Goal: Obtain resource: Download file/media

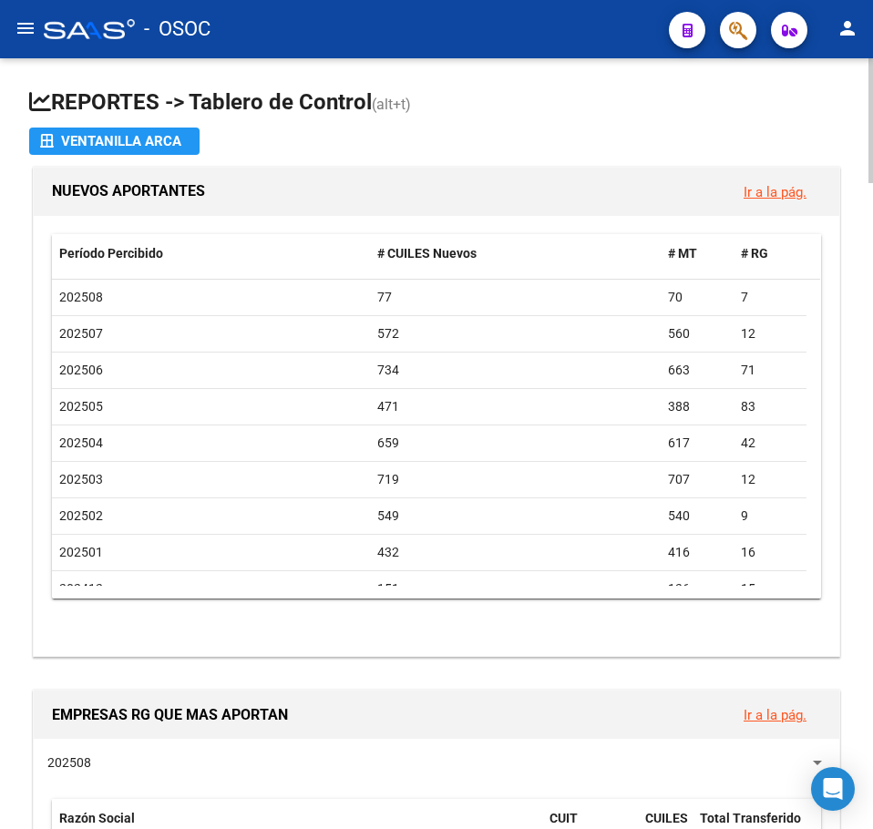
click at [380, 145] on app-file-import-inline "Ventanilla ARCA" at bounding box center [436, 141] width 815 height 27
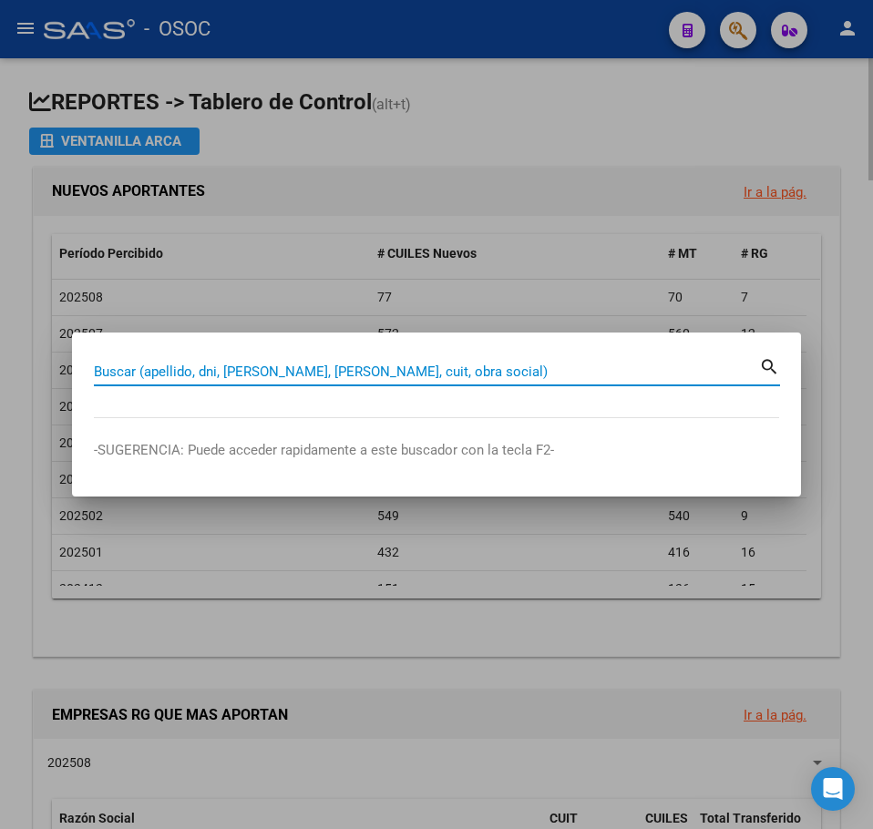
paste input "20001739"
type input "20001739"
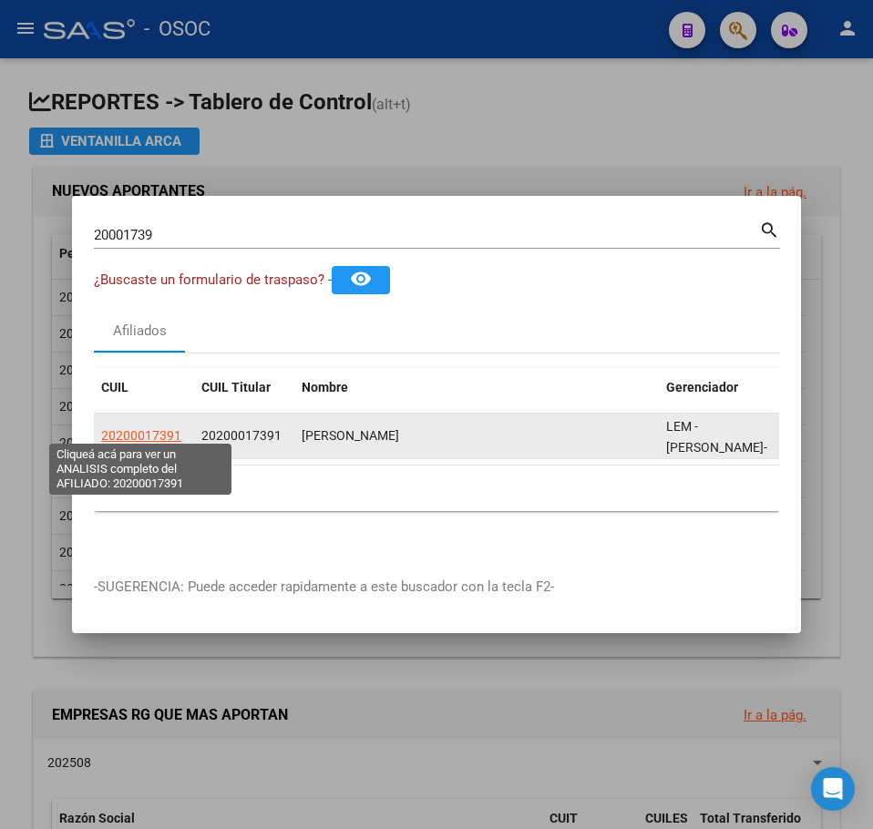
click at [159, 430] on span "20200017391" at bounding box center [141, 435] width 80 height 15
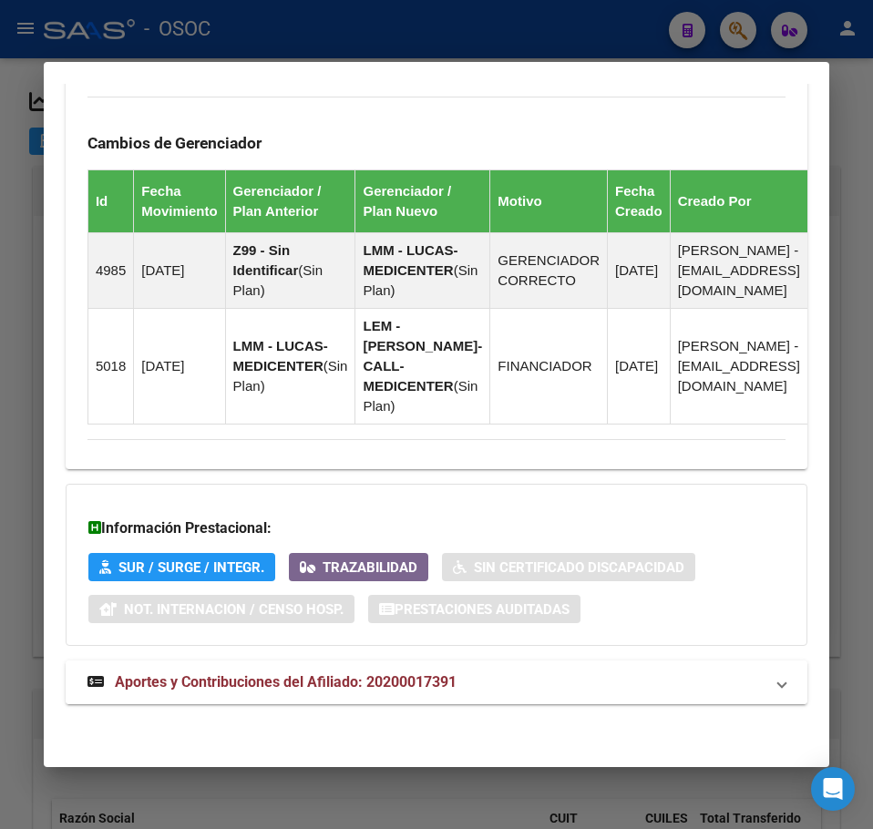
click at [384, 697] on mat-expansion-panel-header "Aportes y Contribuciones del Afiliado: 20200017391" at bounding box center [437, 683] width 742 height 44
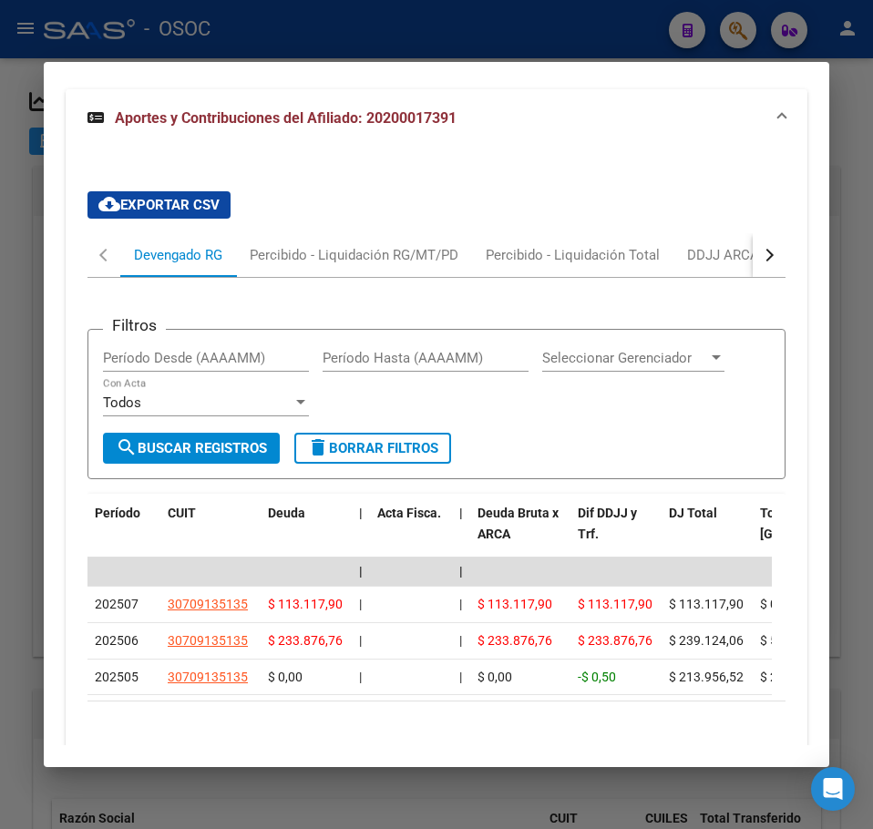
scroll to position [1912, 0]
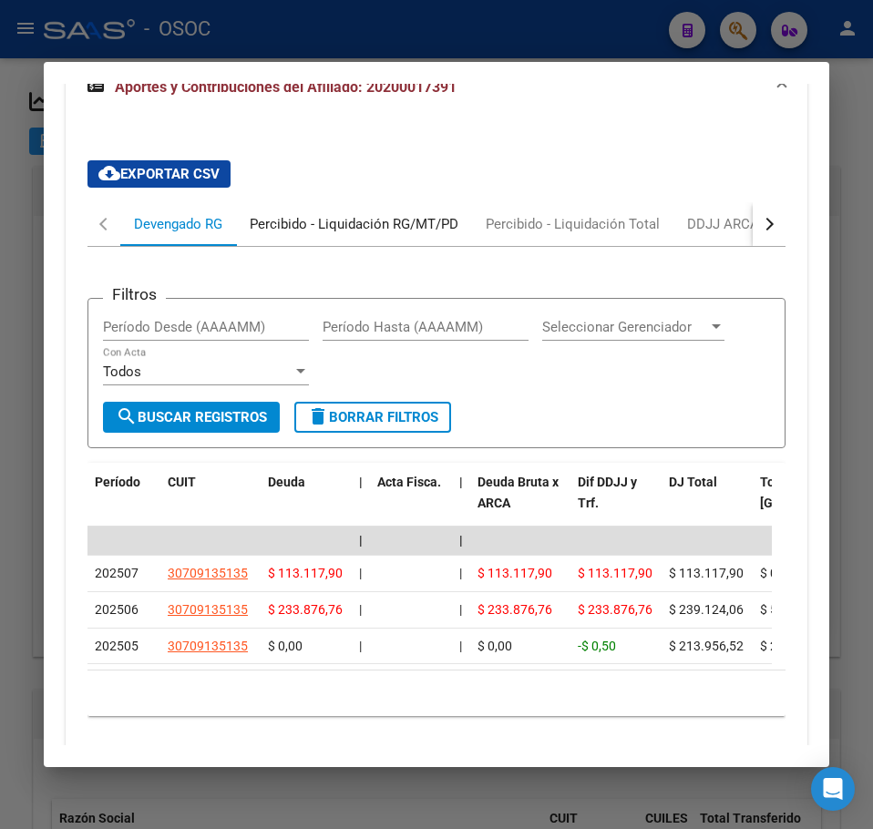
click at [283, 246] on div "Percibido - Liquidación RG/MT/PD" at bounding box center [354, 224] width 236 height 44
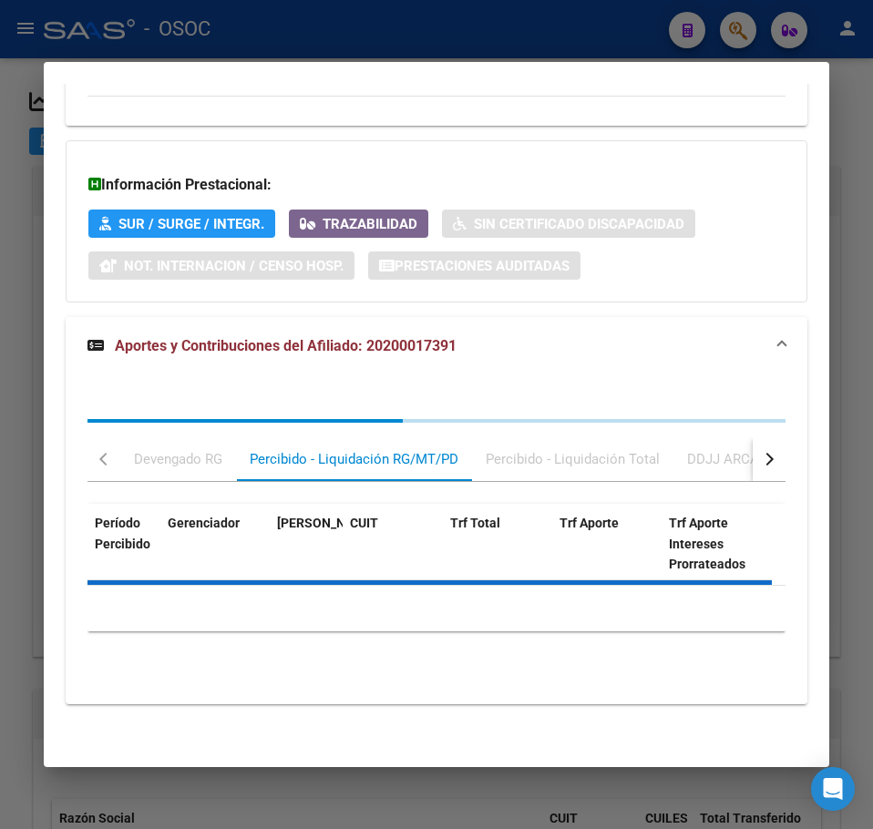
scroll to position [1868, 0]
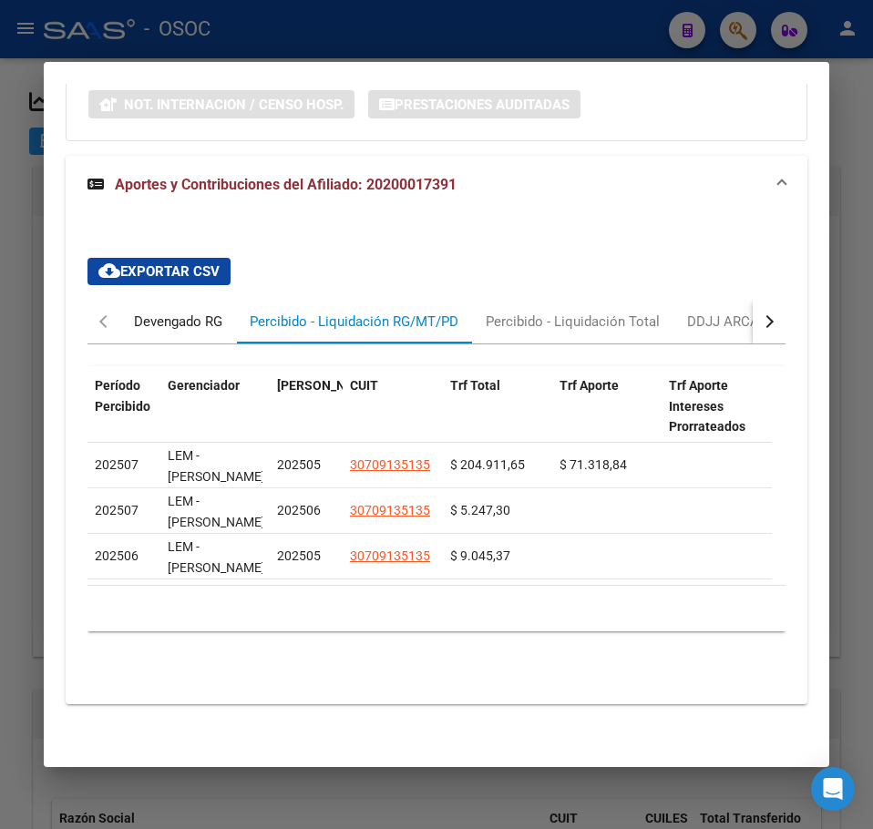
click at [161, 300] on div "Devengado RG" at bounding box center [178, 322] width 116 height 44
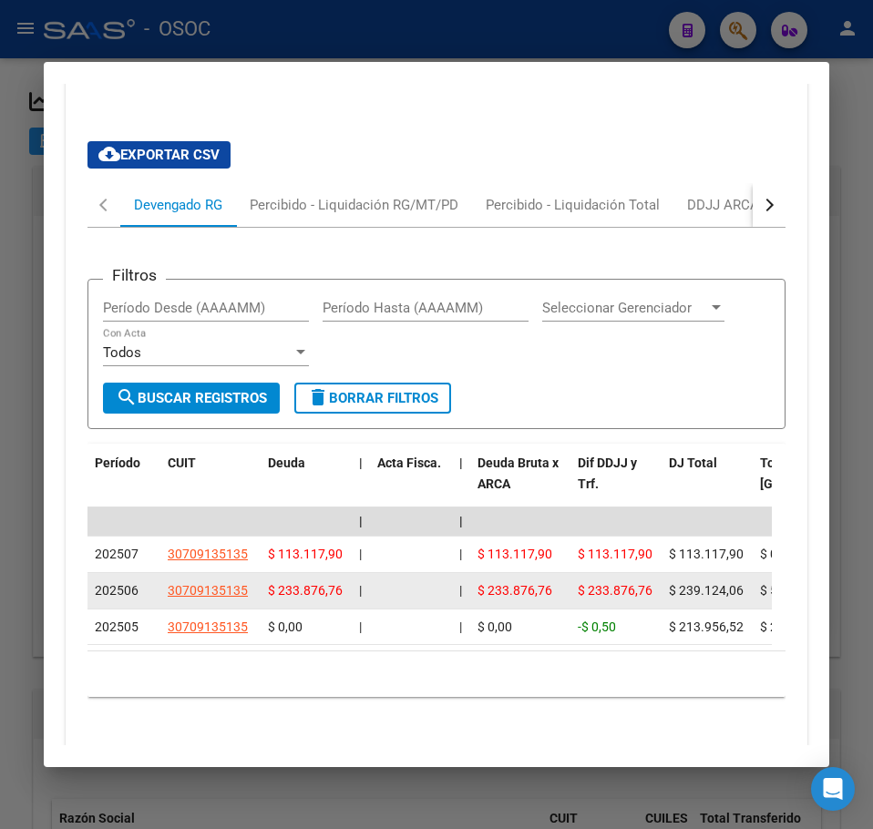
scroll to position [1959, 0]
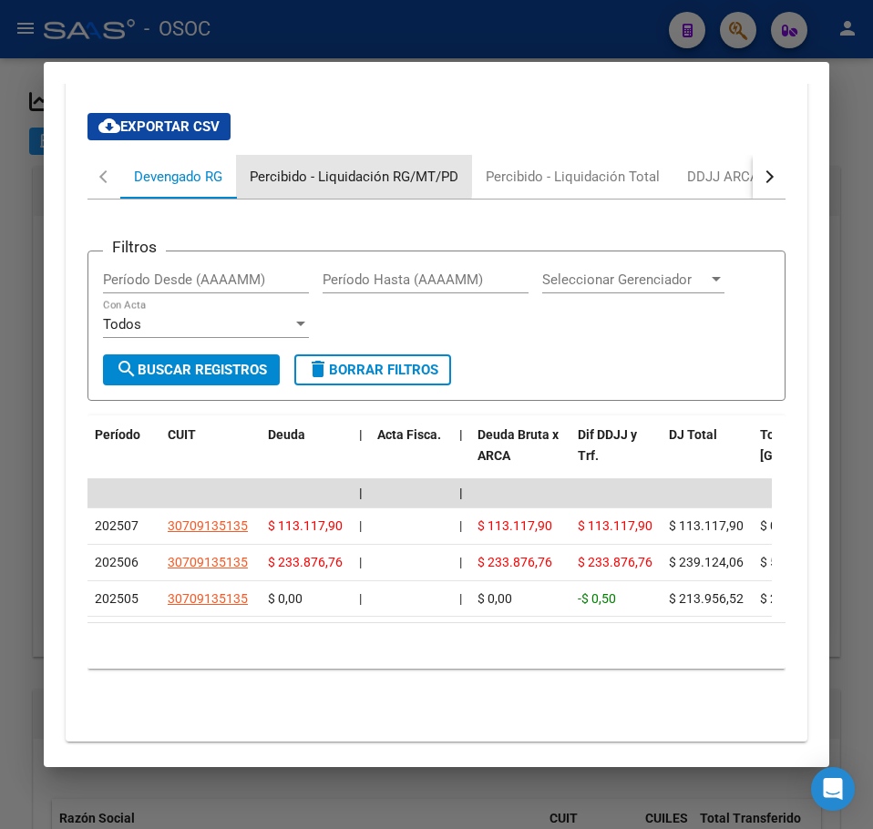
click at [269, 187] on div "Percibido - Liquidación RG/MT/PD" at bounding box center [354, 177] width 209 height 20
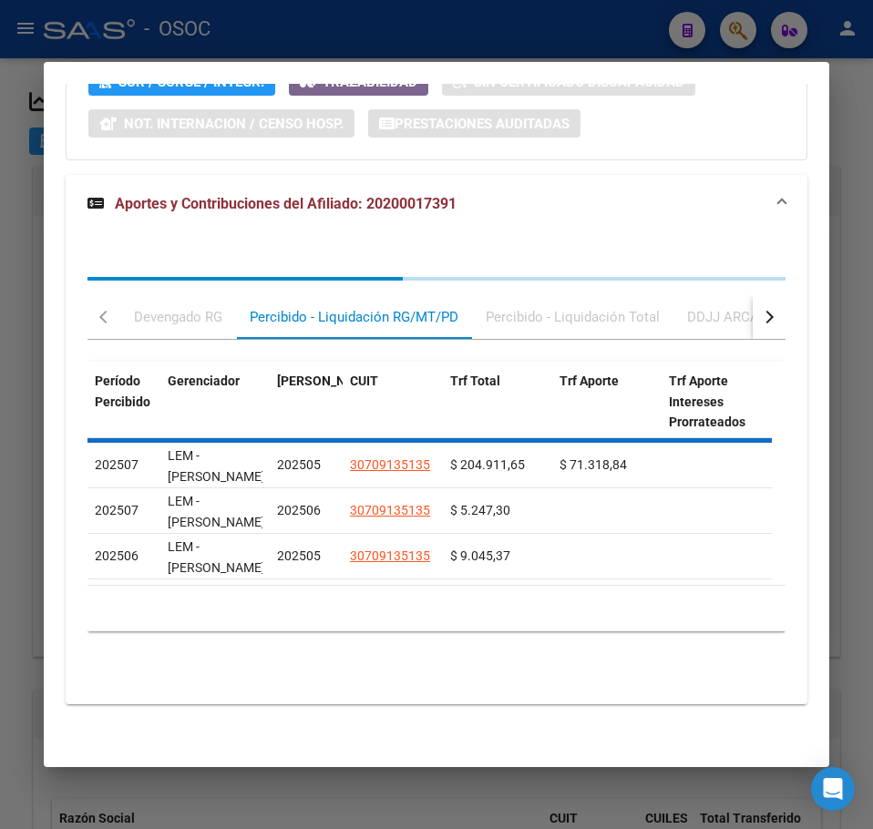
scroll to position [1868, 0]
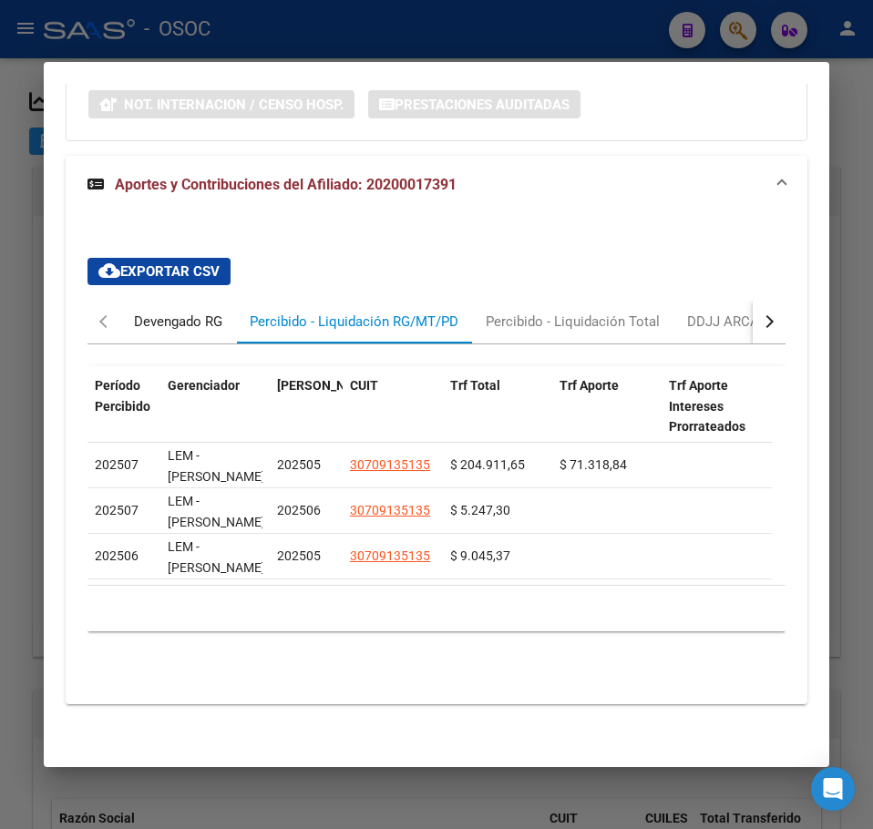
click at [176, 312] on div "Devengado RG" at bounding box center [178, 322] width 88 height 20
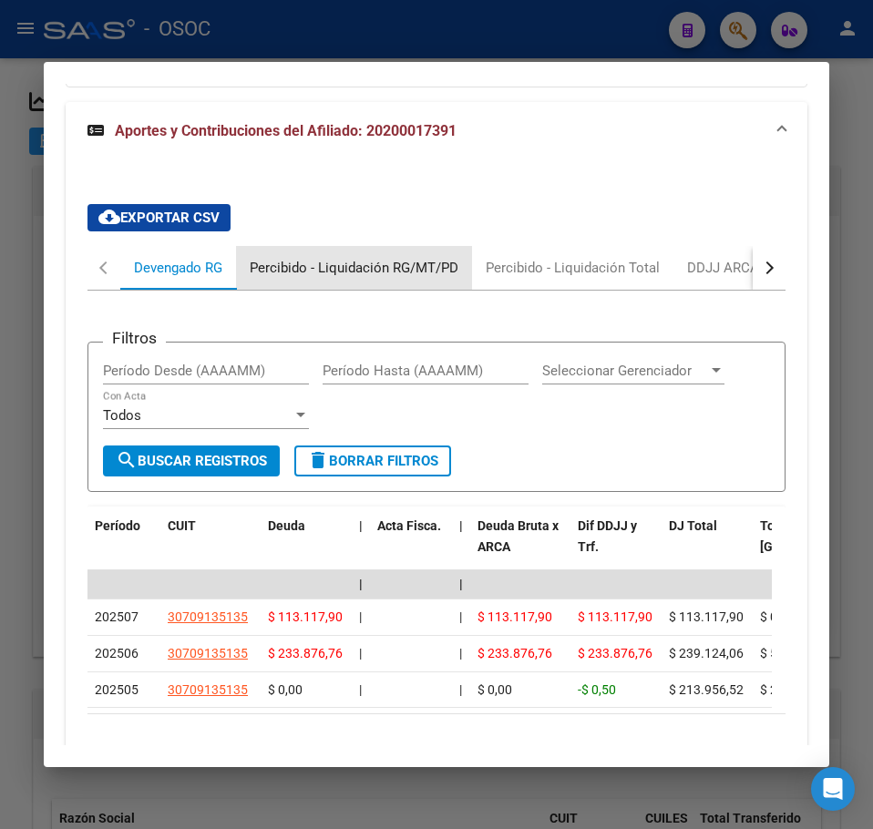
click at [360, 278] on div "Percibido - Liquidación RG/MT/PD" at bounding box center [354, 268] width 209 height 20
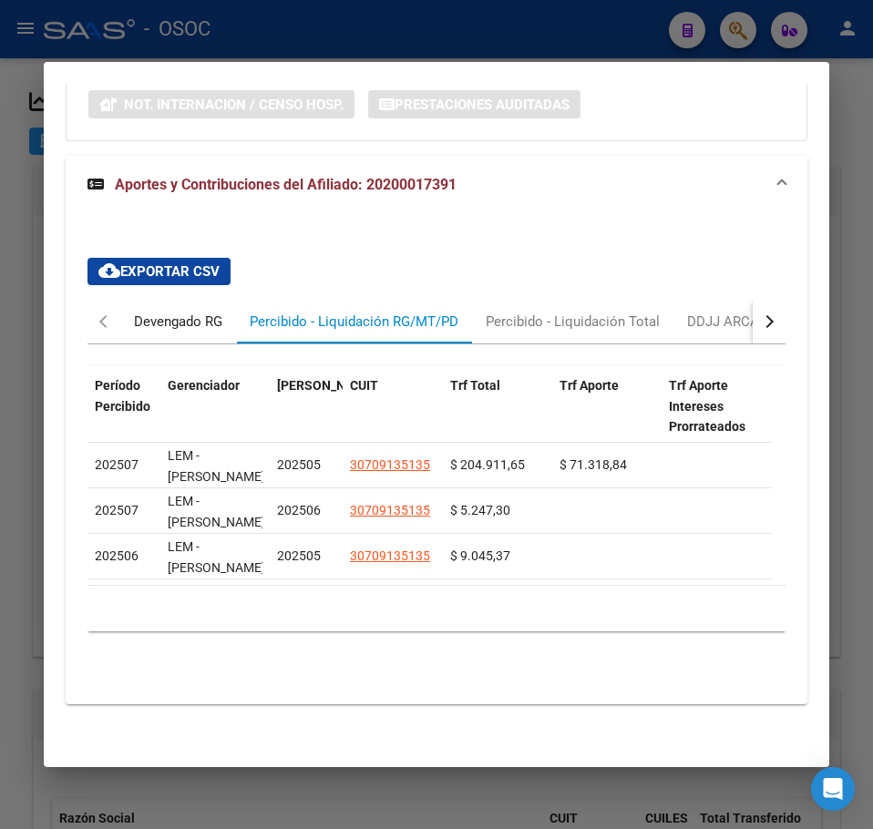
click at [160, 312] on div "Devengado RG" at bounding box center [178, 322] width 88 height 20
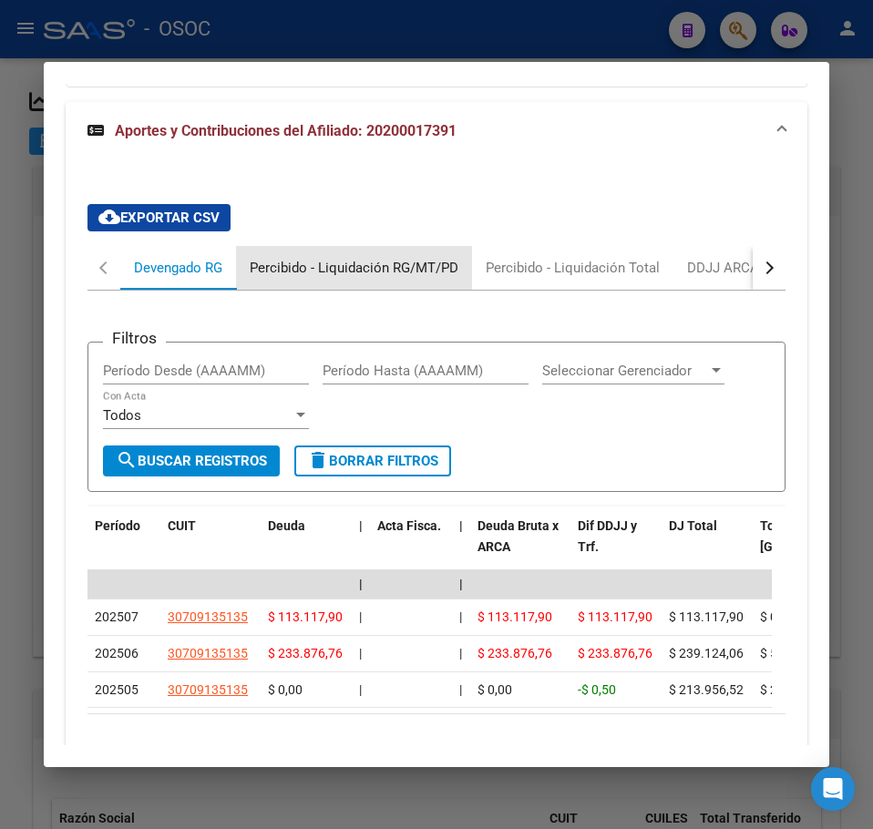
click at [365, 290] on div "Percibido - Liquidación RG/MT/PD" at bounding box center [354, 268] width 236 height 44
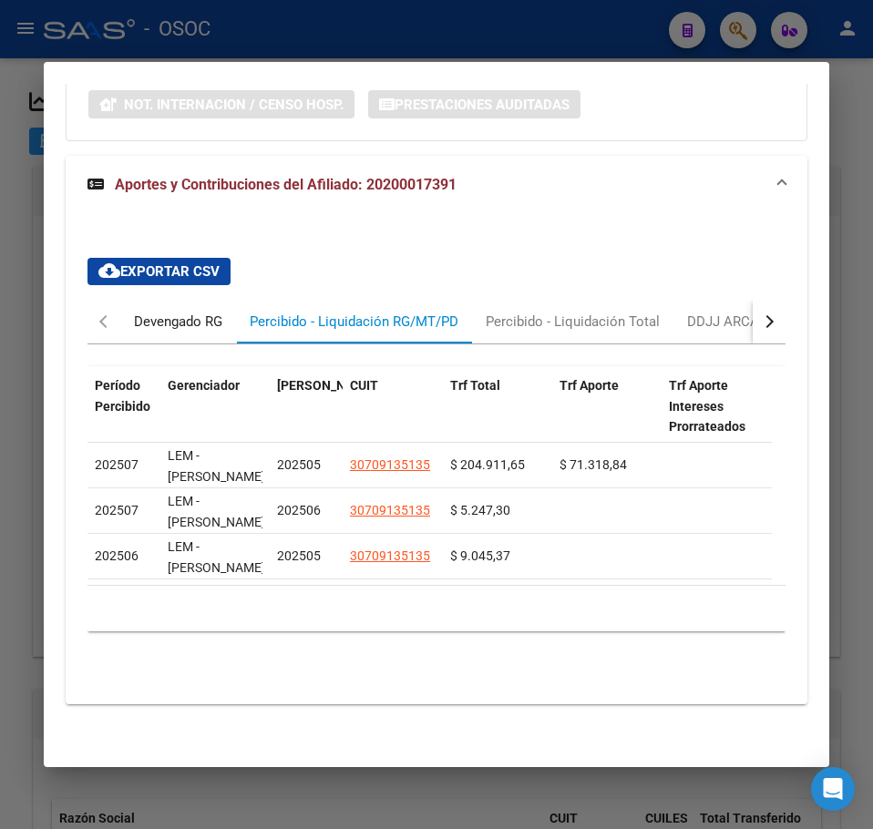
click at [219, 316] on div "Devengado RG" at bounding box center [178, 322] width 88 height 20
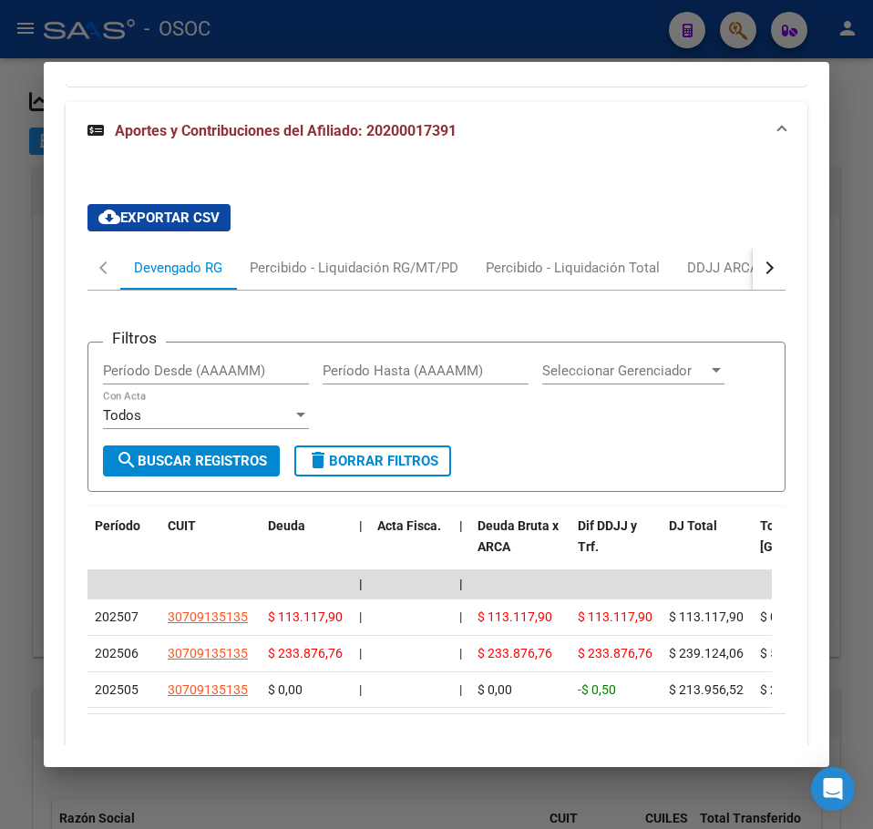
click at [361, 277] on div "cloud_download Exportar CSV Devengado RG Percibido - Liquidación RG/MT/PD Perci…" at bounding box center [436, 497] width 698 height 615
click at [353, 278] on div "Percibido - Liquidación RG/MT/PD" at bounding box center [354, 268] width 209 height 20
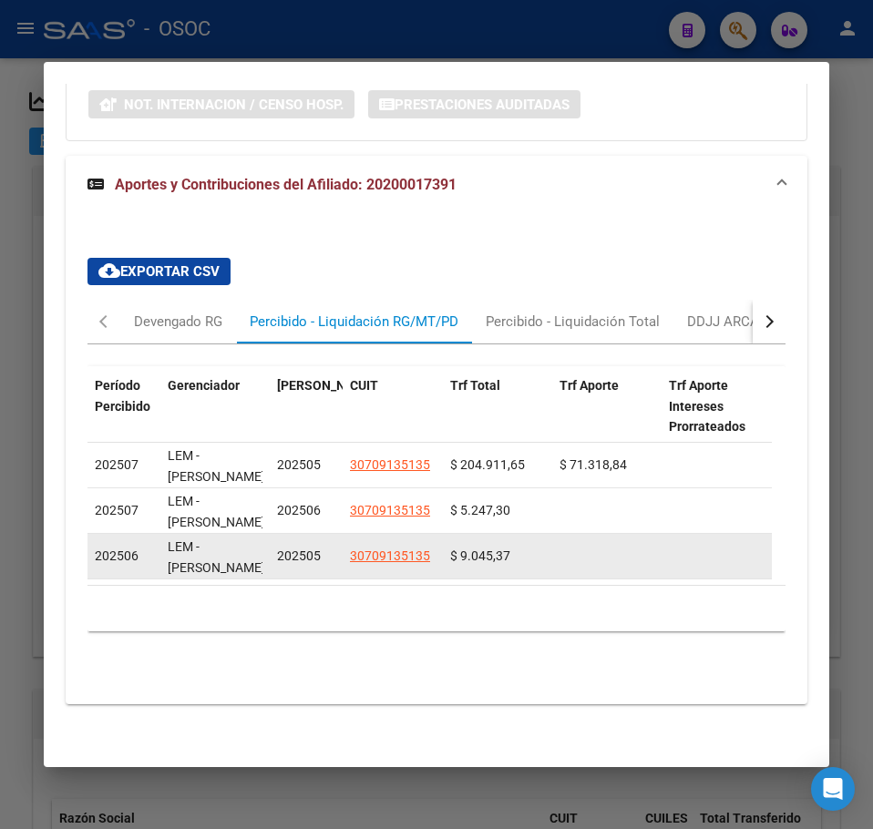
scroll to position [24, 0]
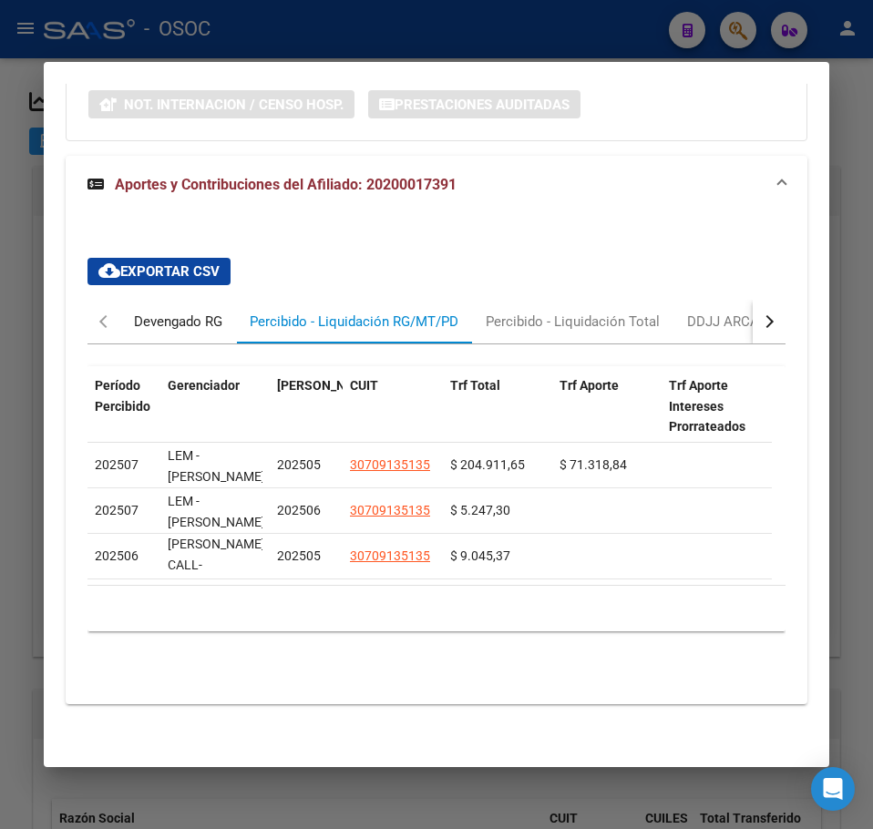
click at [176, 312] on div "Devengado RG" at bounding box center [178, 322] width 88 height 20
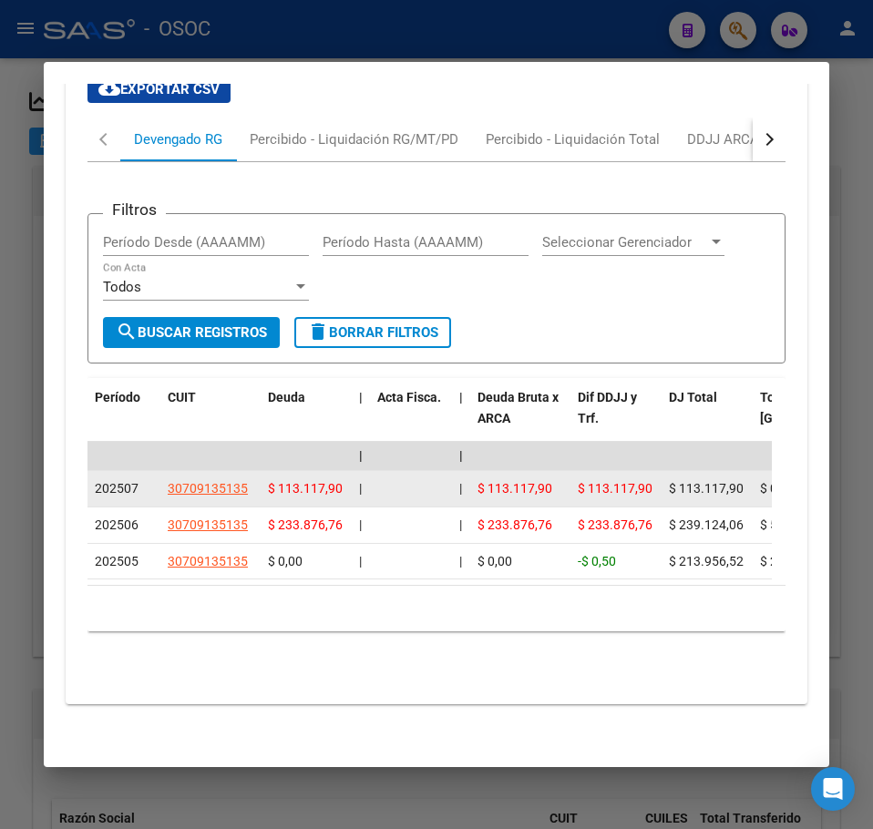
scroll to position [2053, 0]
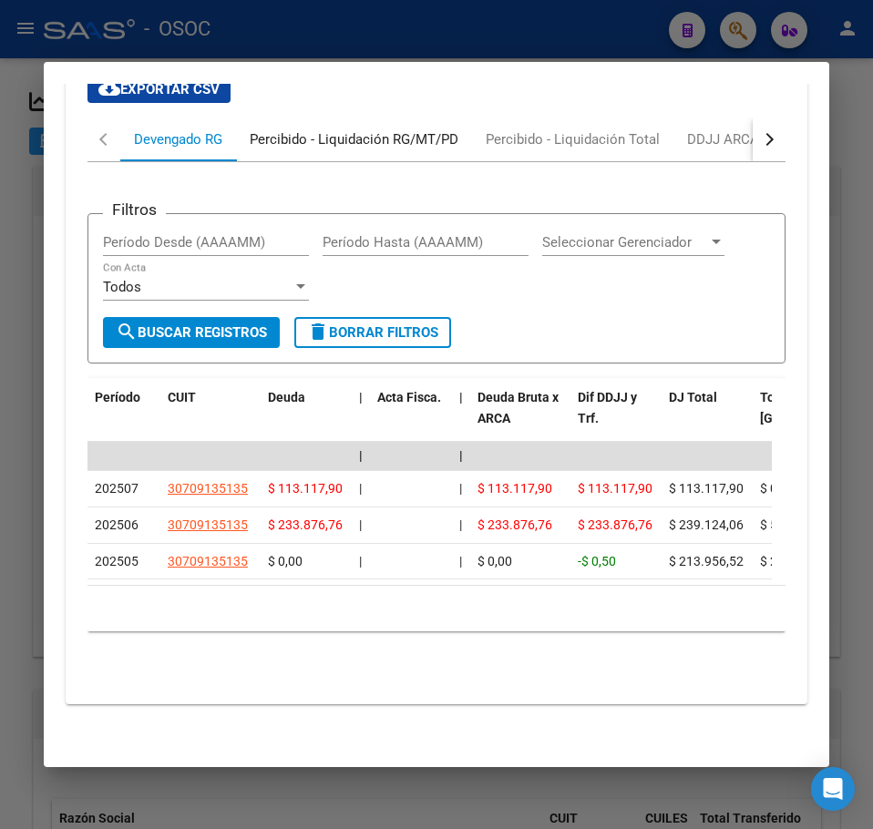
click at [318, 129] on div "Percibido - Liquidación RG/MT/PD" at bounding box center [354, 139] width 209 height 20
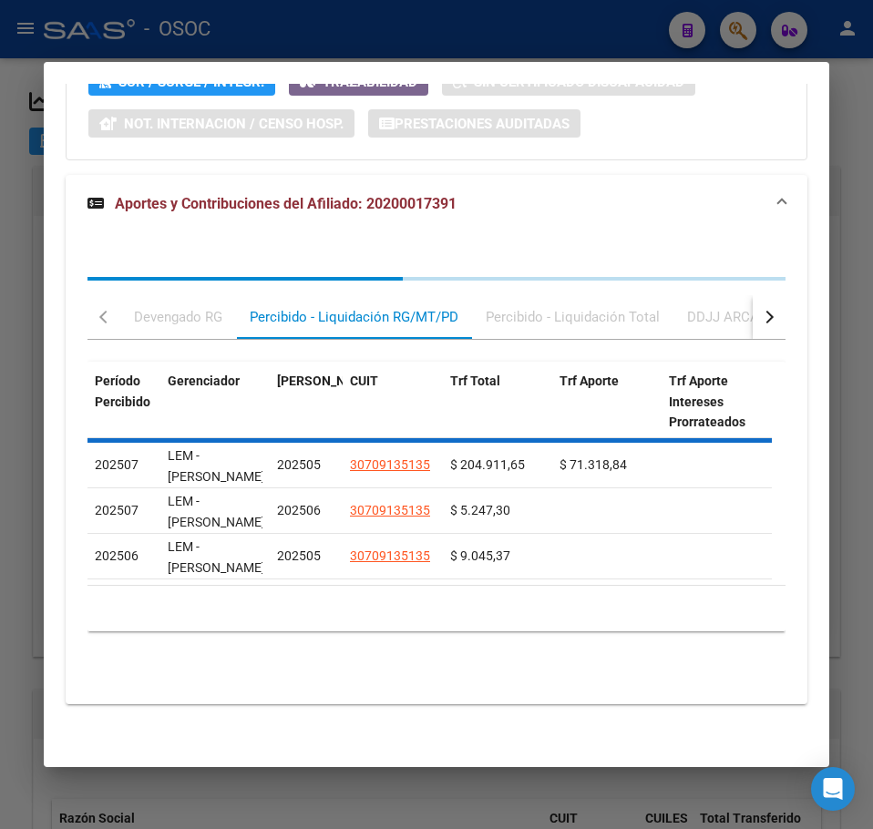
scroll to position [1868, 0]
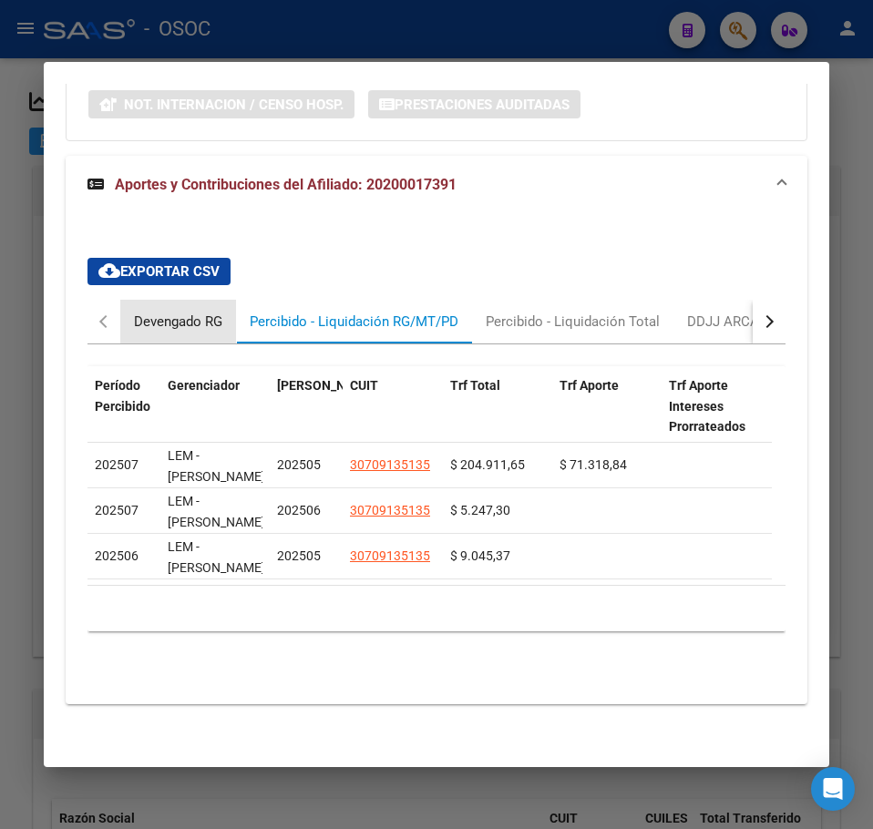
click at [176, 314] on div "Devengado RG" at bounding box center [178, 322] width 88 height 20
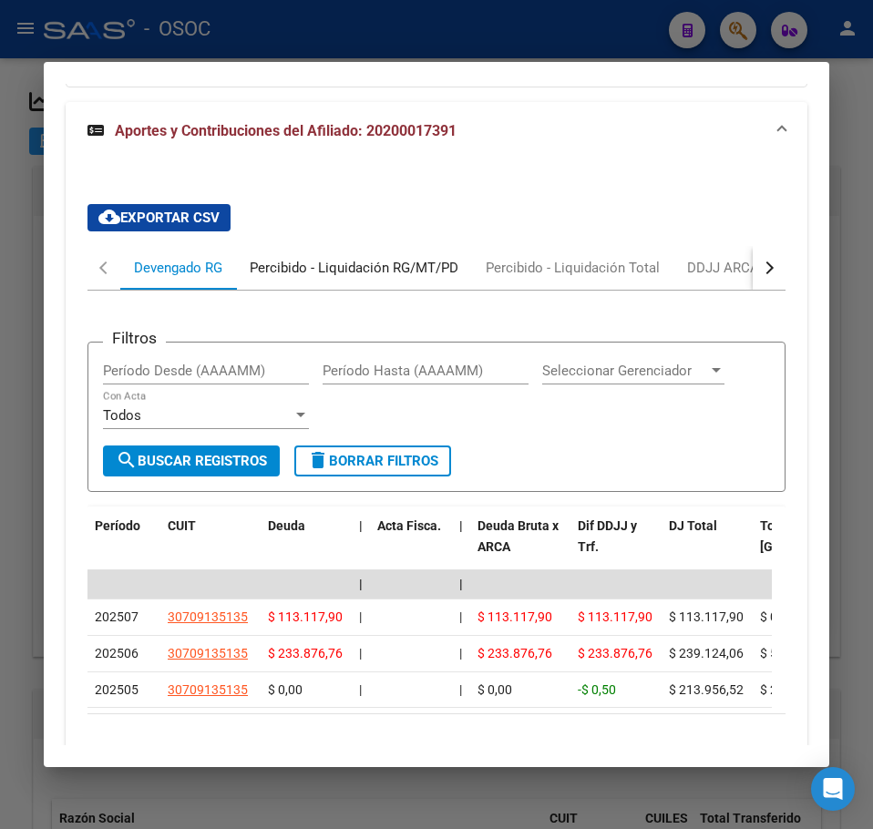
click at [313, 278] on div "Percibido - Liquidación RG/MT/PD" at bounding box center [354, 268] width 209 height 20
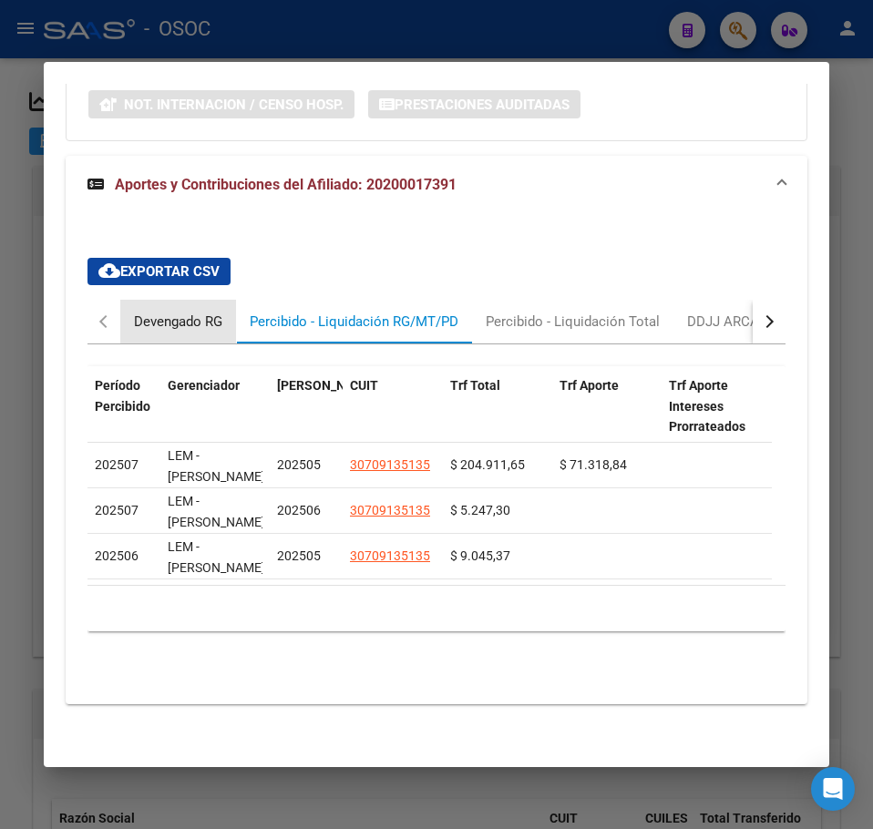
click at [146, 318] on div "Devengado RG" at bounding box center [178, 322] width 116 height 44
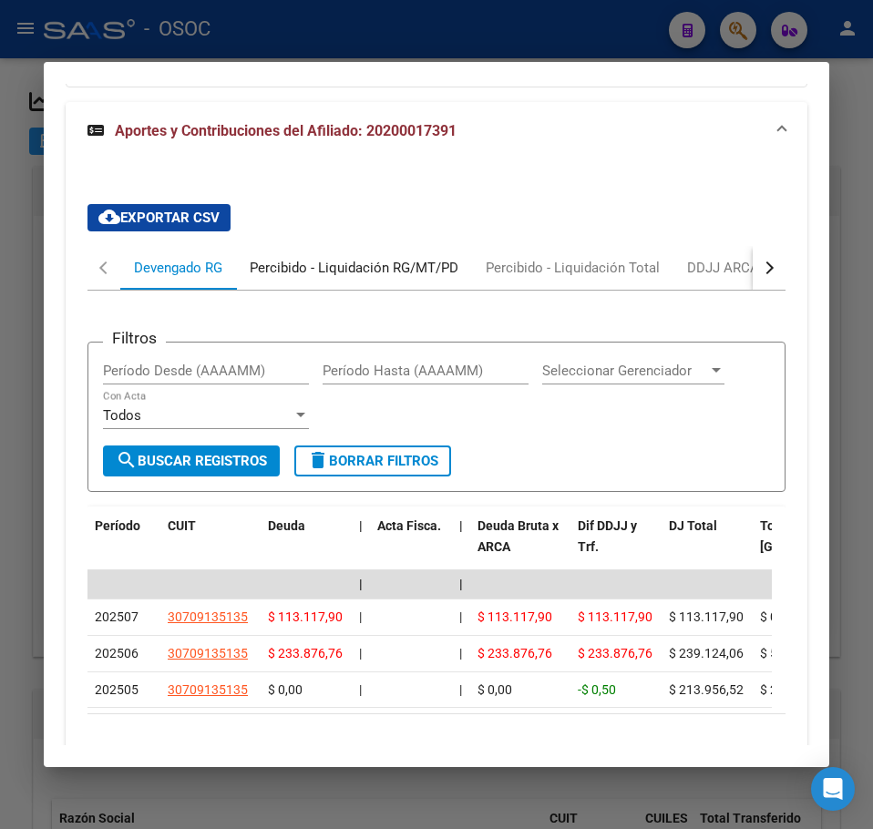
click at [374, 290] on div "Percibido - Liquidación RG/MT/PD" at bounding box center [354, 268] width 236 height 44
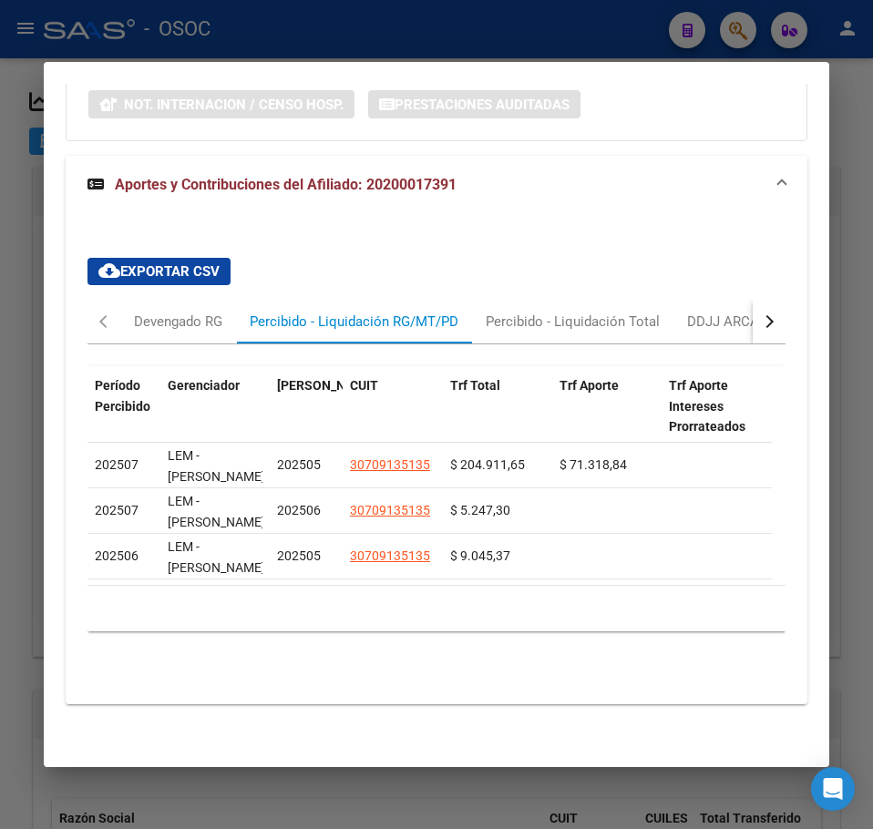
click at [77, 378] on div "cloud_download Exportar CSV Devengado RG Percibido - Liquidación RG/MT/PD Perci…" at bounding box center [437, 466] width 742 height 446
click at [46, 382] on mat-dialog-content "Análisis Afiliado - CUIL: 20200017391 DATOS PADRÓN ÁGIL: BELIERA CARLOS ALBERTO…" at bounding box center [436, 414] width 785 height 661
click at [27, 384] on div at bounding box center [436, 414] width 873 height 829
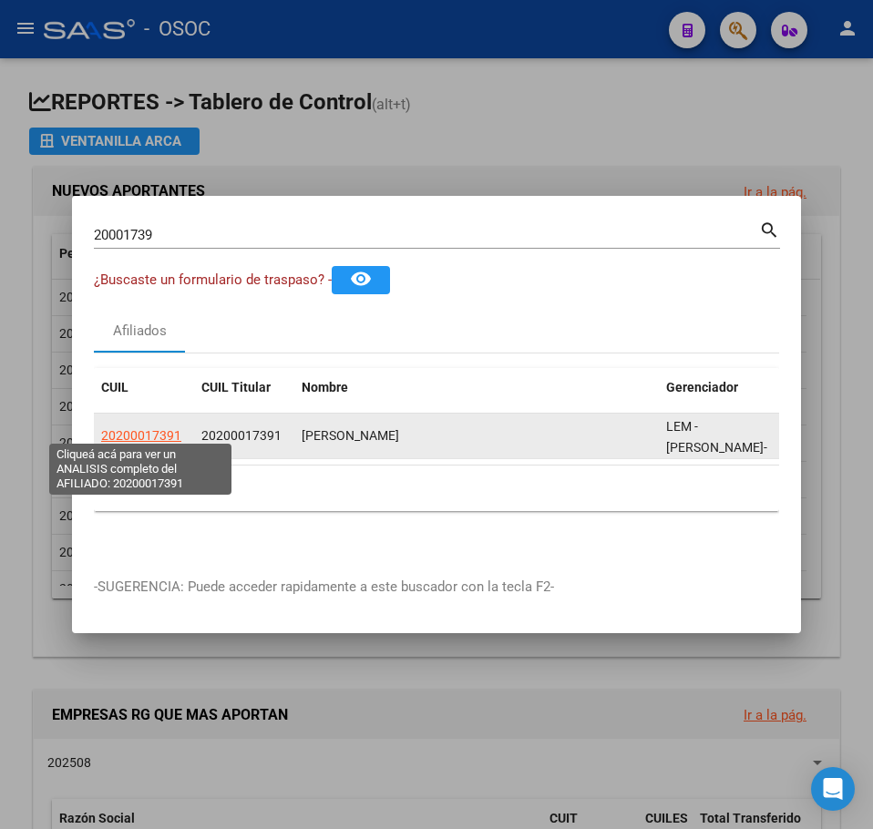
click at [152, 432] on span "20200017391" at bounding box center [141, 435] width 80 height 15
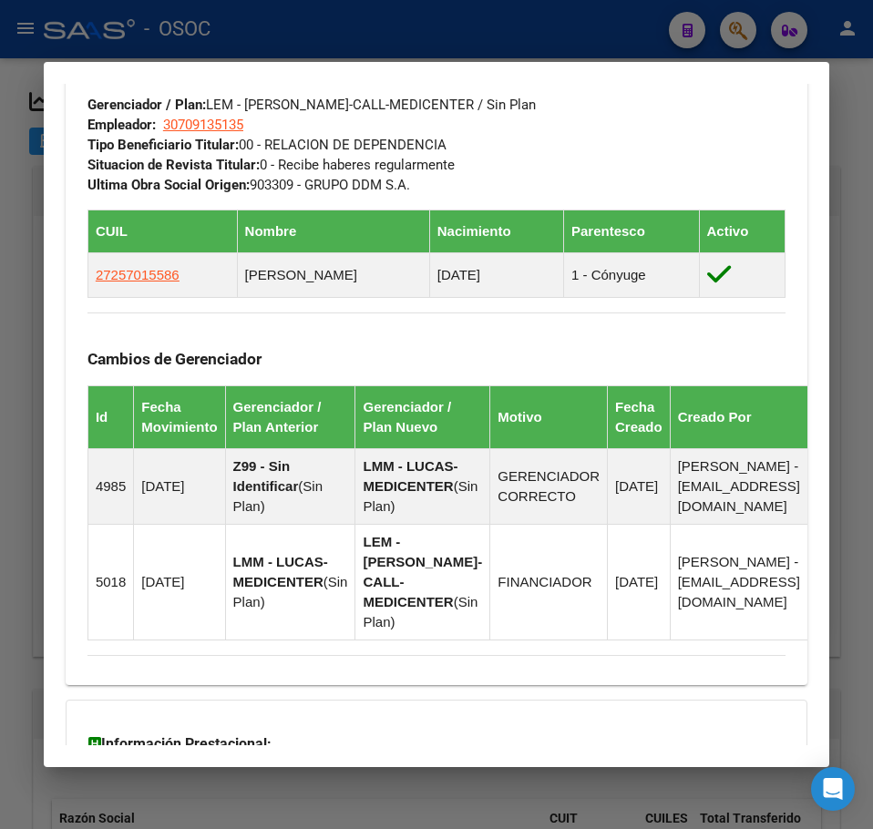
scroll to position [1349, 0]
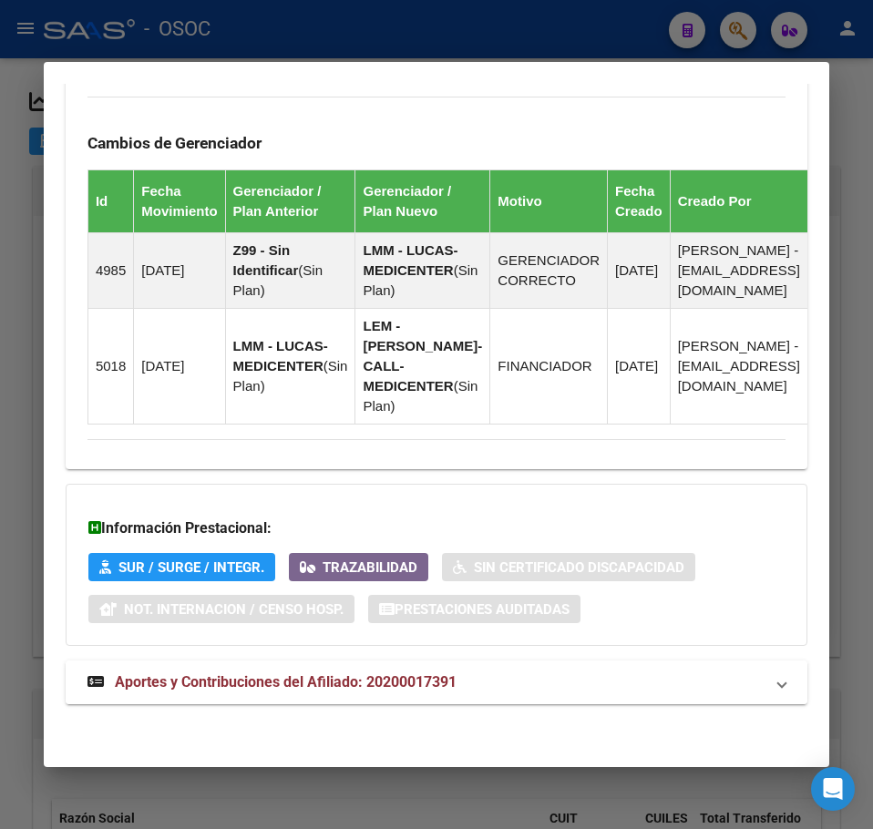
click at [343, 692] on strong "Aportes y Contribuciones del Afiliado: 20200017391" at bounding box center [271, 683] width 369 height 22
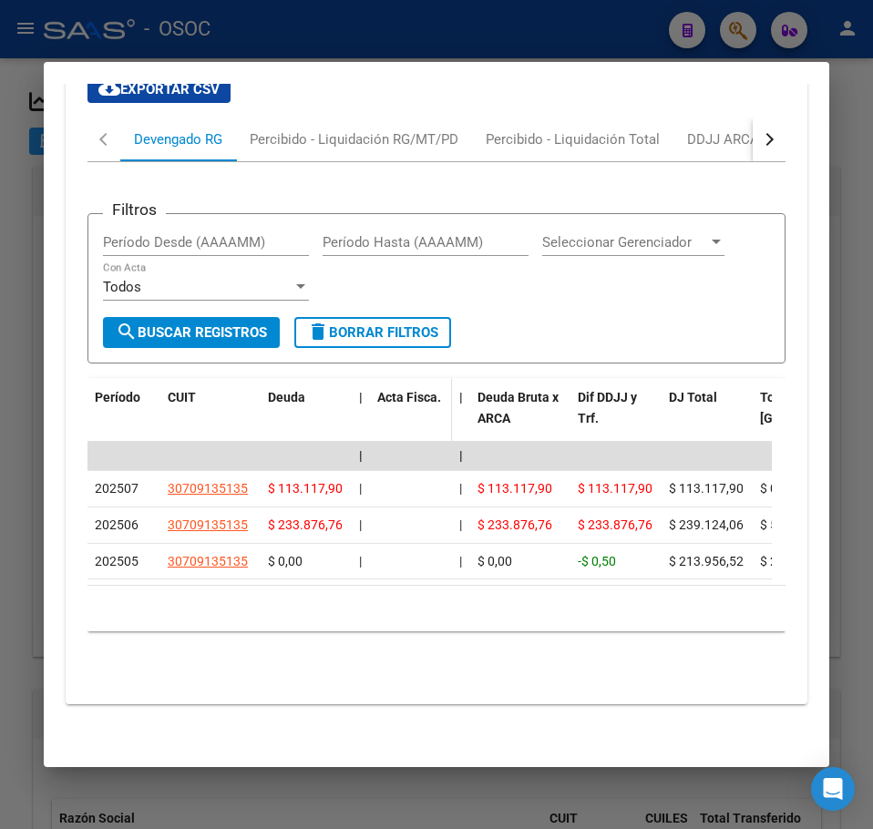
scroll to position [2053, 0]
click at [290, 162] on div "Filtros Período Desde (AAAAMM) Período Hasta (AAAAMM) Seleccionar Gerenciador S…" at bounding box center [436, 419] width 698 height 514
click at [288, 142] on div "Percibido - Liquidación RG/MT/PD" at bounding box center [354, 140] width 236 height 44
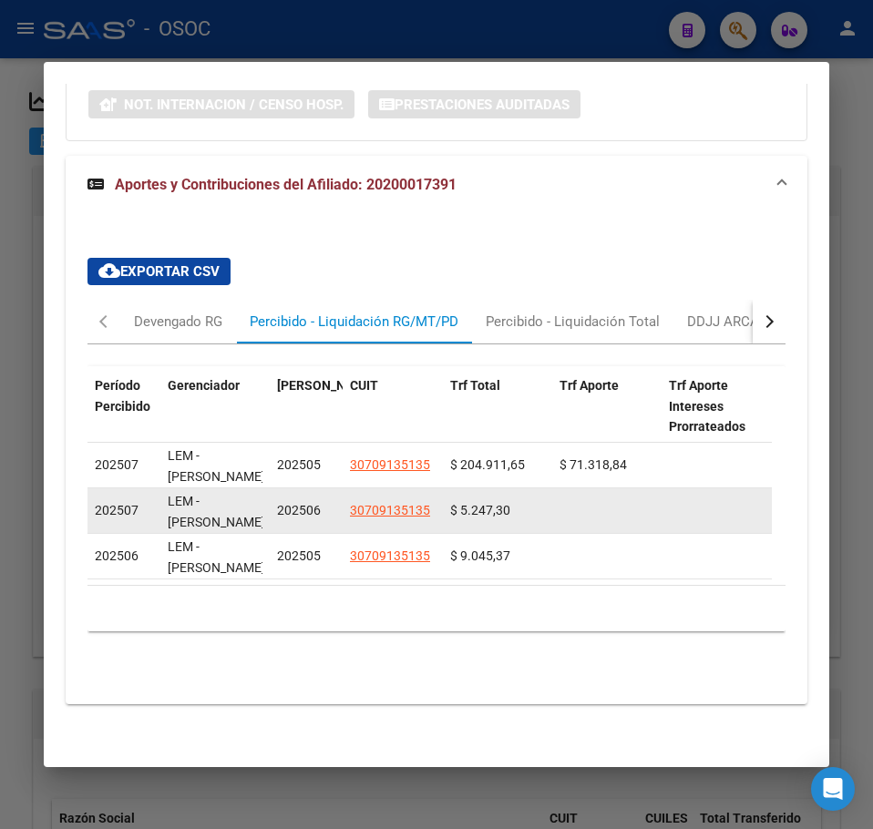
scroll to position [1868, 0]
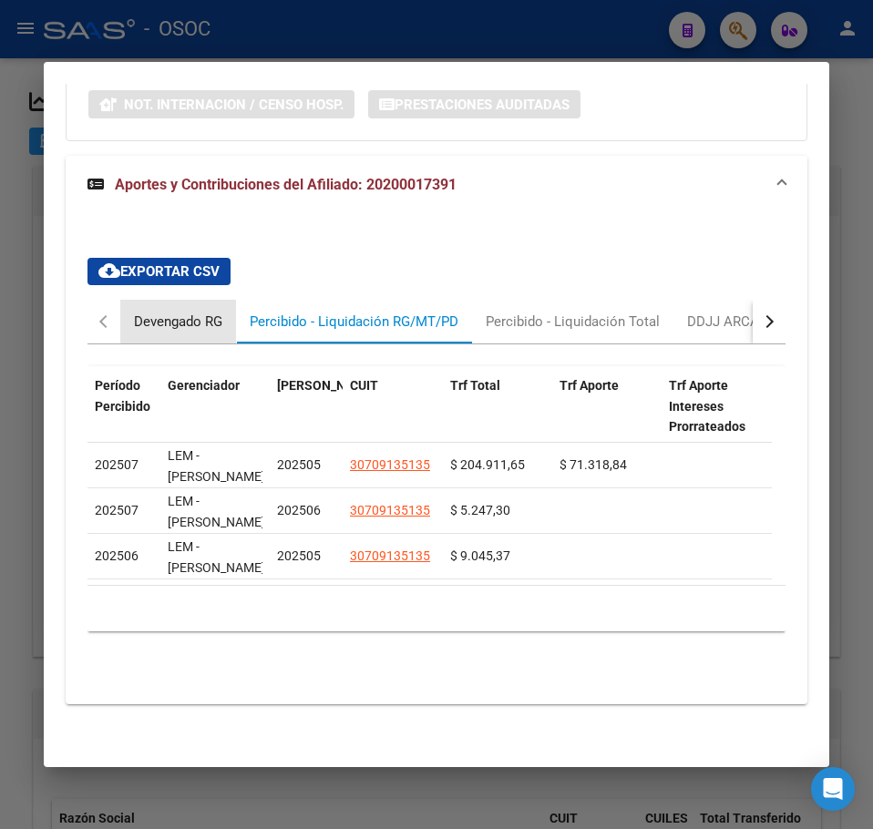
click at [216, 323] on div "Devengado RG" at bounding box center [178, 322] width 116 height 44
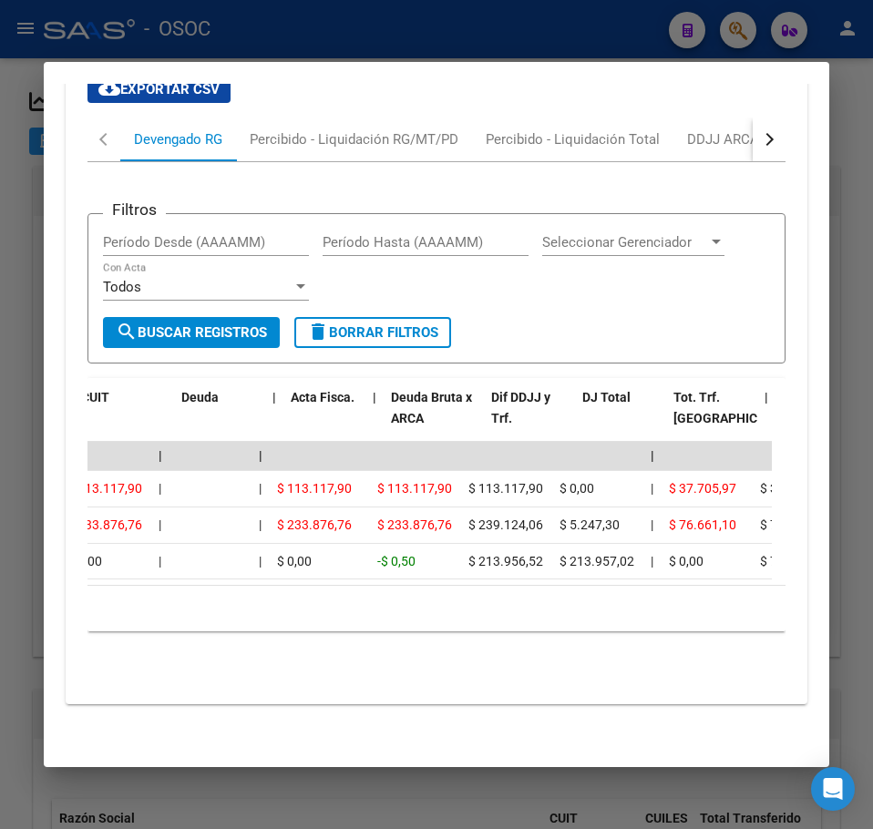
scroll to position [0, 0]
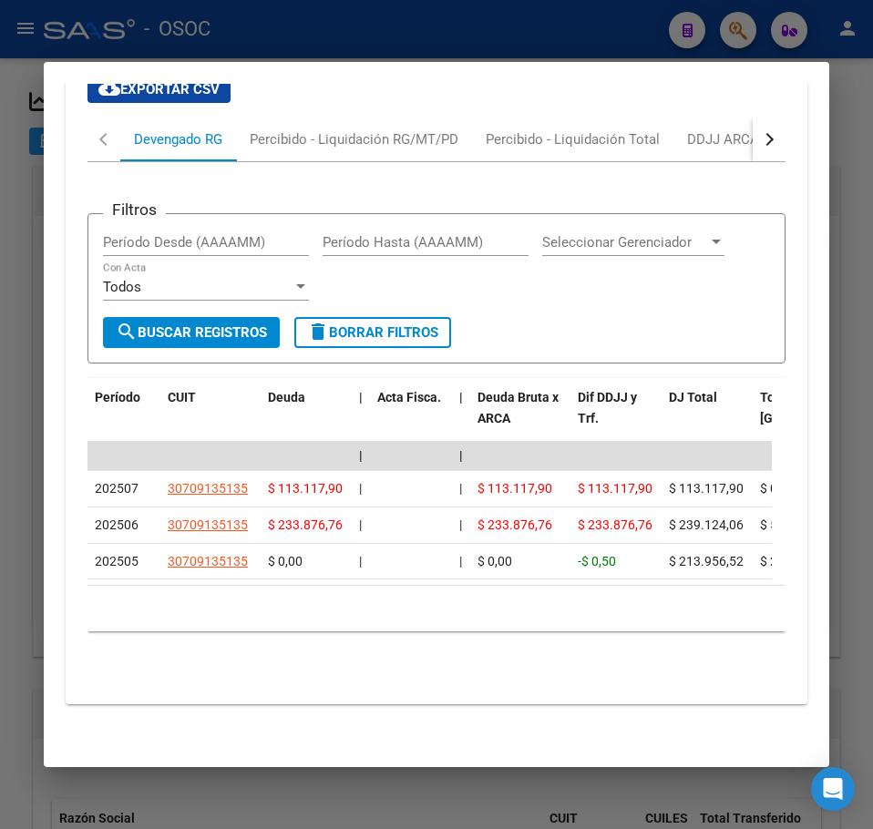
click at [49, 353] on mat-dialog-content "Análisis Afiliado - CUIL: 20200017391 DATOS PADRÓN ÁGIL: BELIERA CARLOS ALBERTO…" at bounding box center [436, 414] width 785 height 661
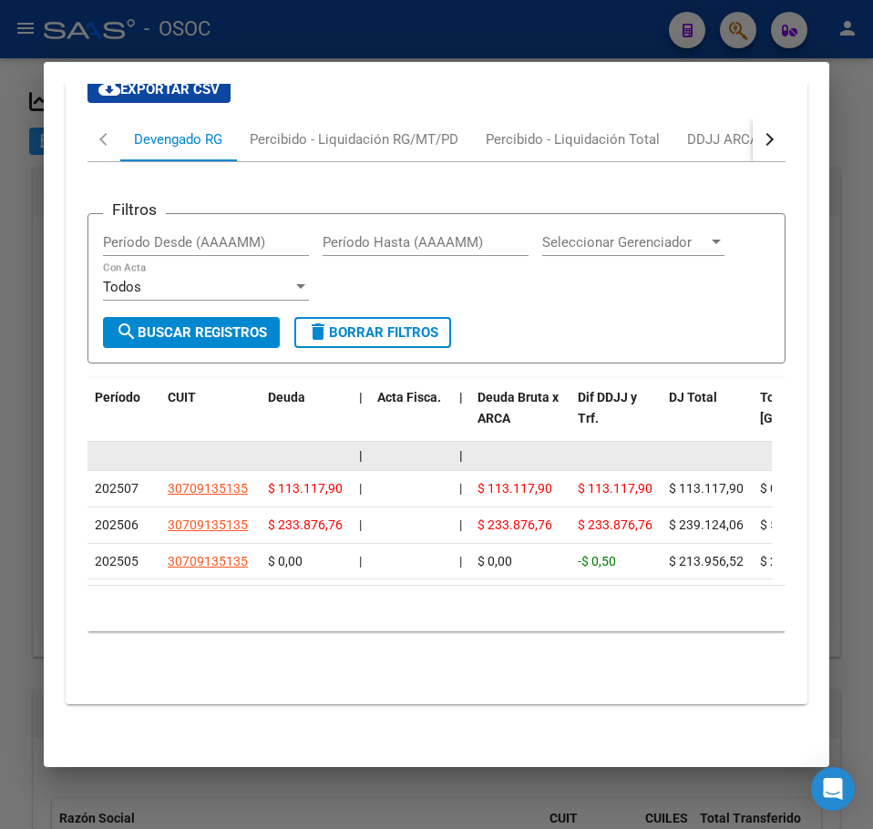
scroll to position [2053, 0]
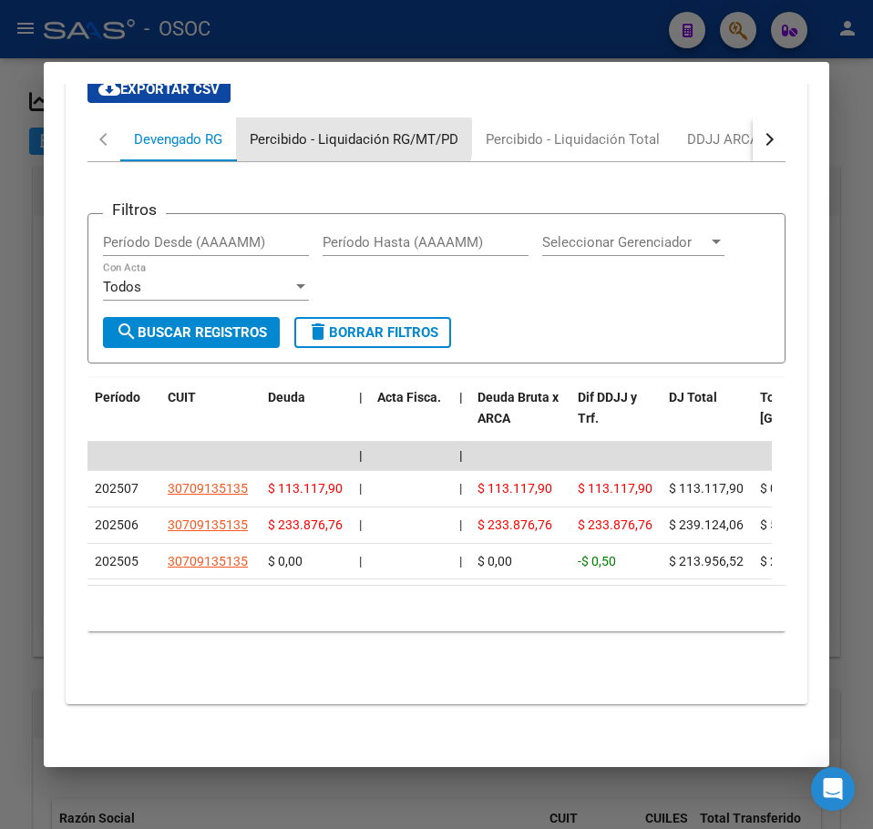
click at [313, 129] on div "Percibido - Liquidación RG/MT/PD" at bounding box center [354, 139] width 209 height 20
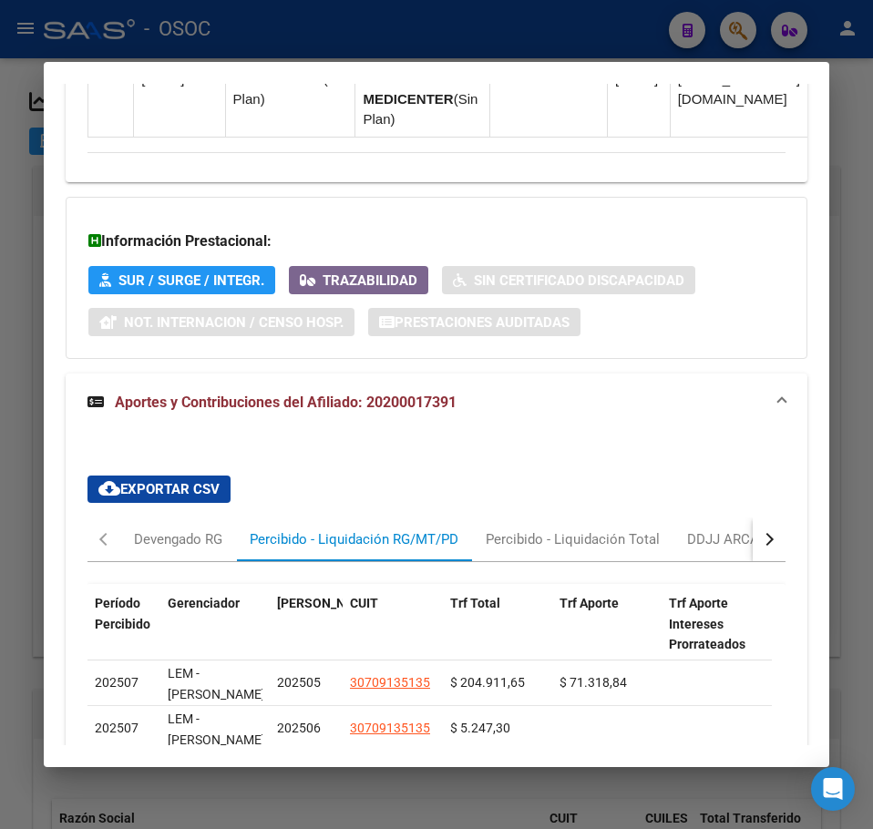
scroll to position [1594, 0]
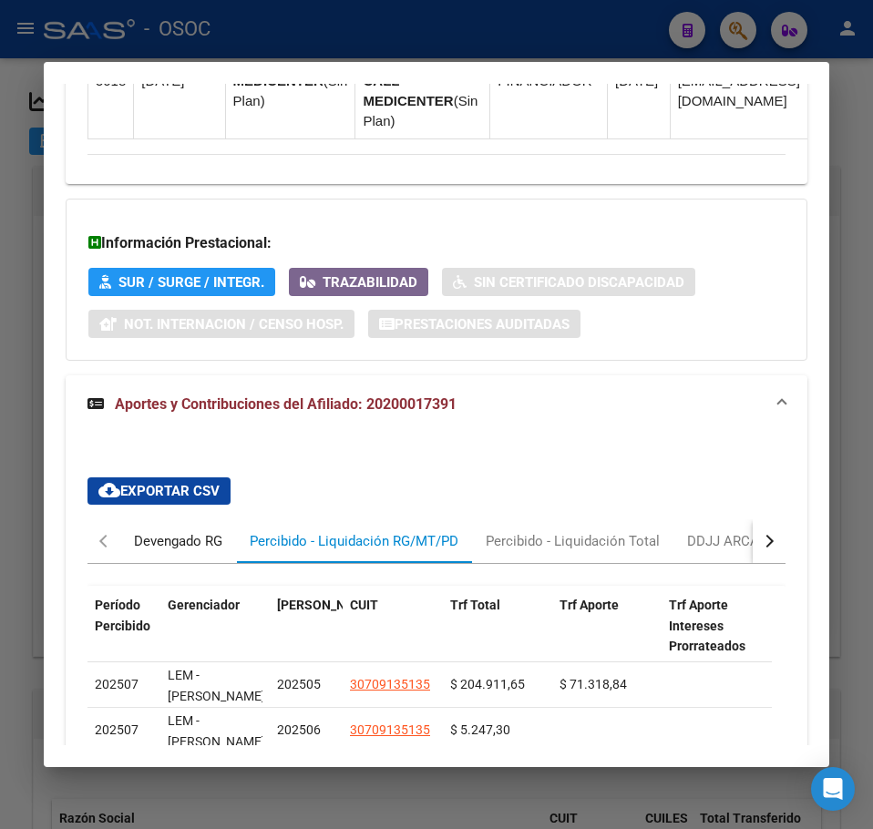
click at [180, 563] on div "Devengado RG" at bounding box center [178, 541] width 116 height 44
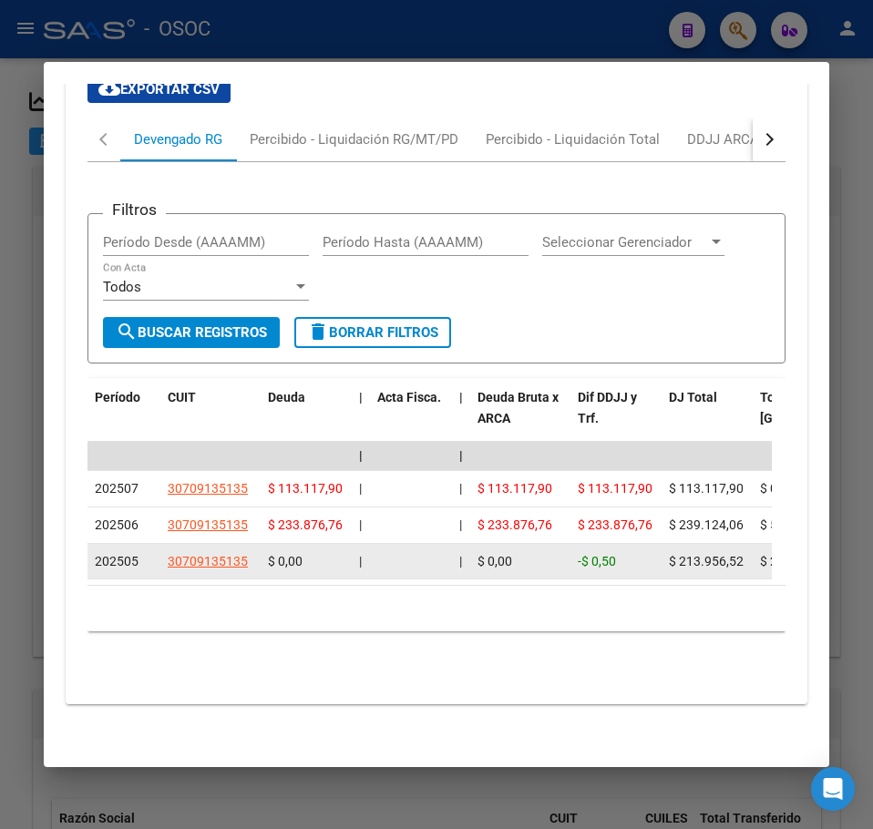
scroll to position [2053, 0]
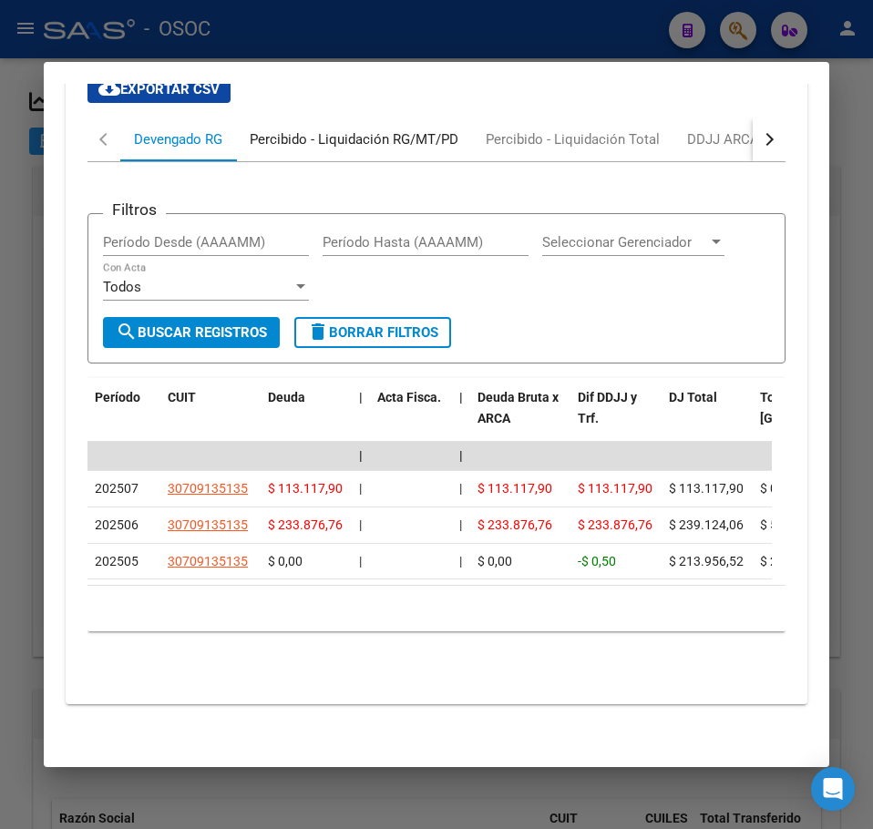
click at [304, 144] on div "Percibido - Liquidación RG/MT/PD" at bounding box center [354, 140] width 236 height 44
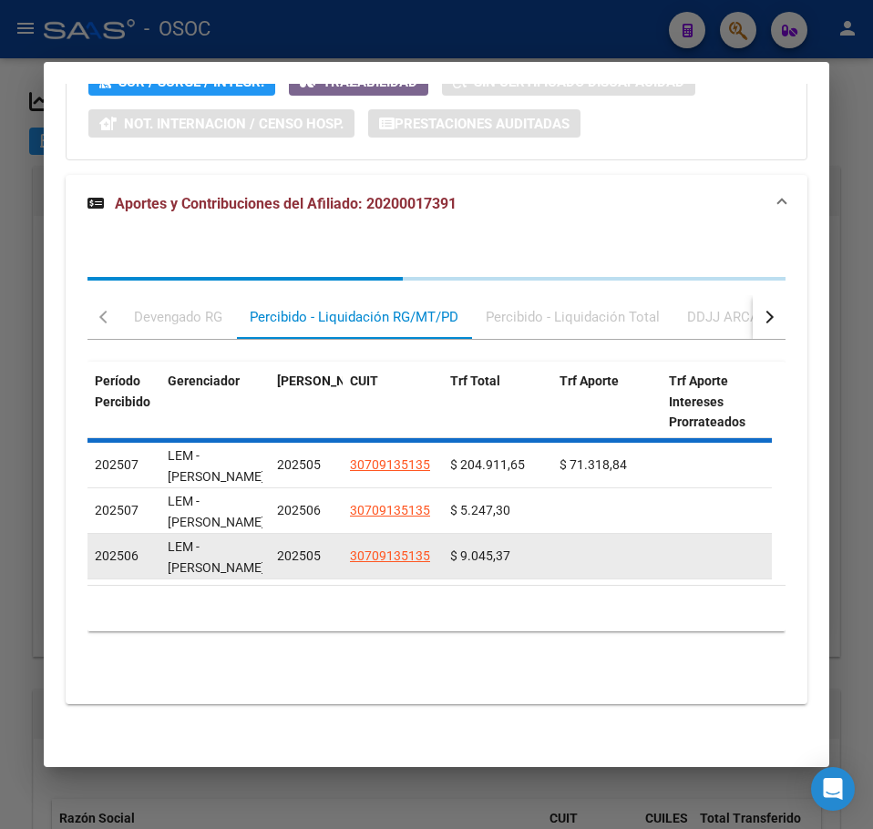
scroll to position [1868, 0]
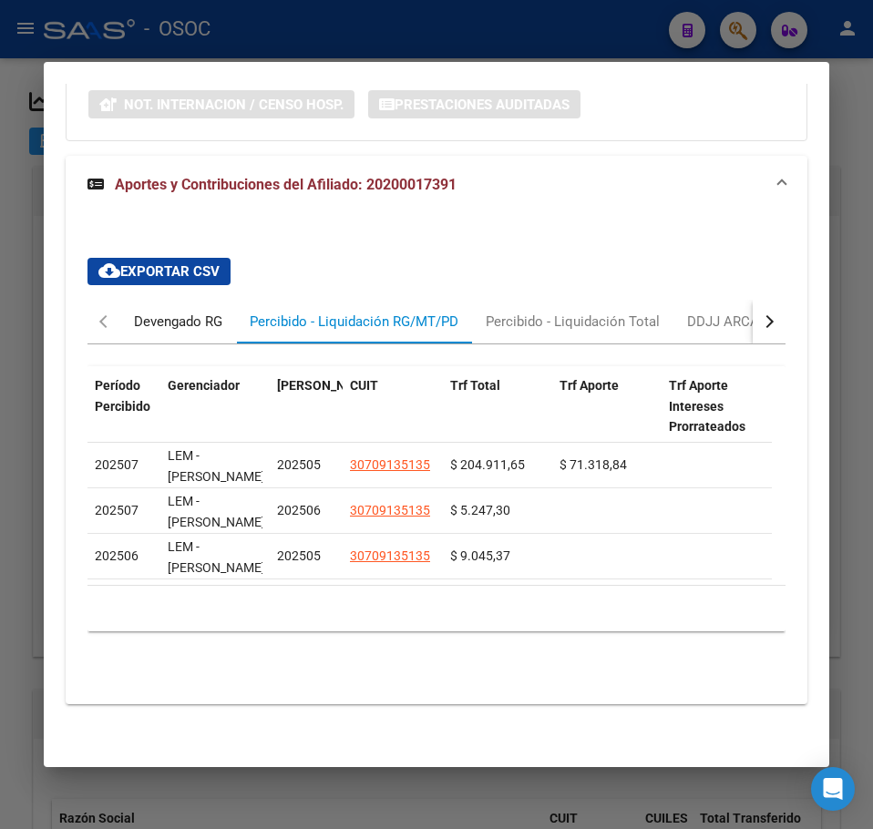
click at [205, 312] on div "Devengado RG" at bounding box center [178, 322] width 88 height 20
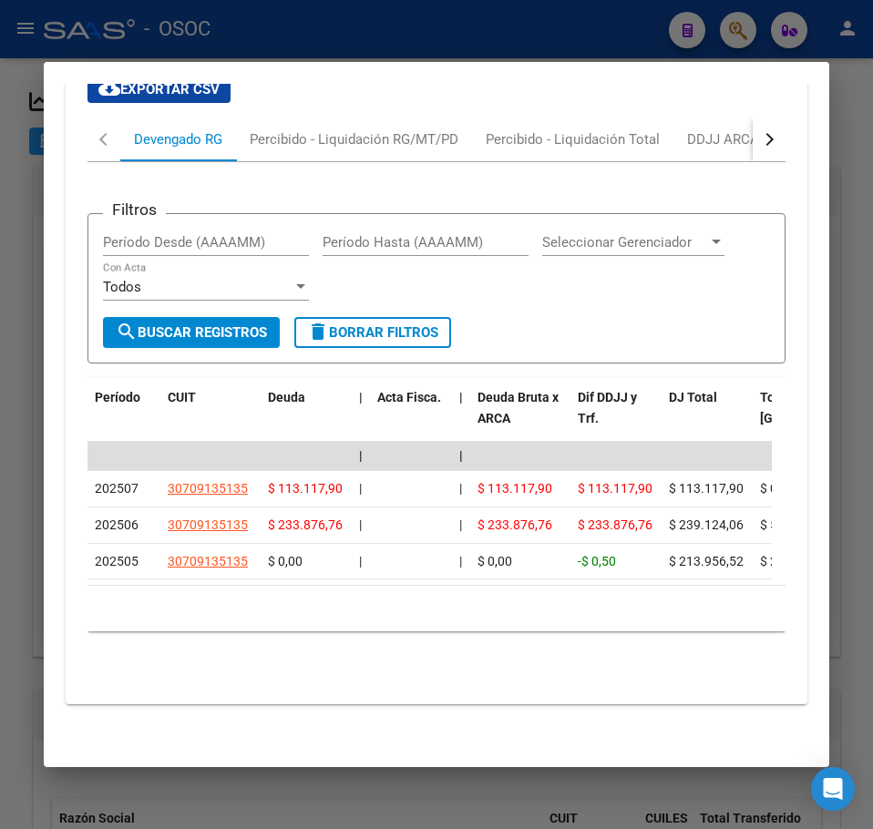
scroll to position [2053, 0]
click at [549, 133] on div "Percibido - Liquidación Total" at bounding box center [572, 140] width 201 height 44
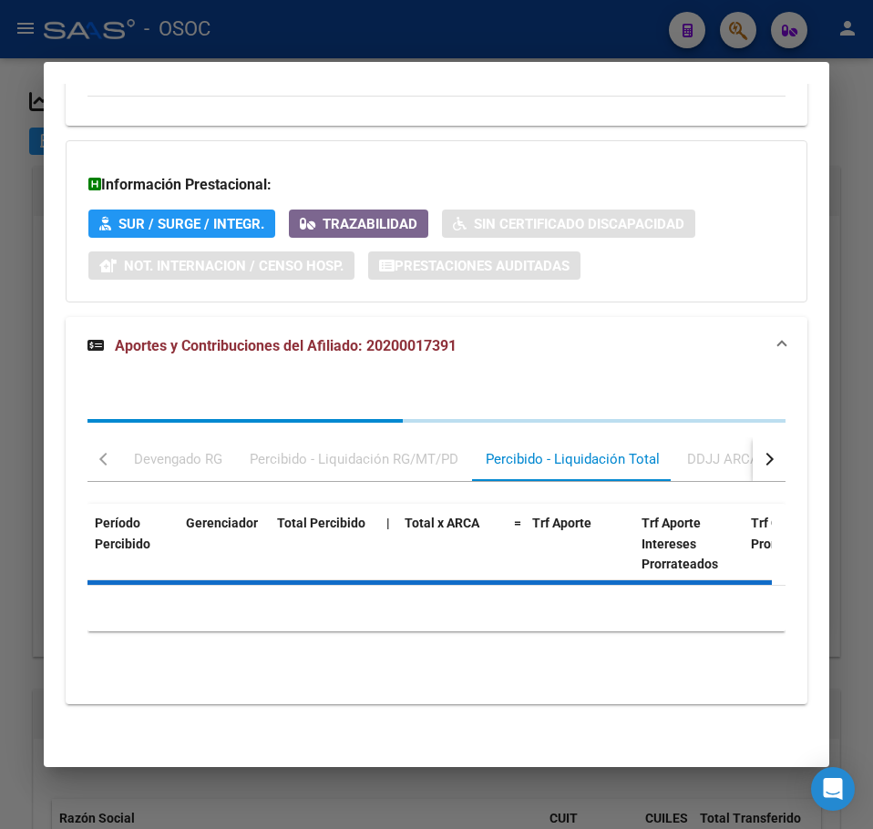
scroll to position [1771, 0]
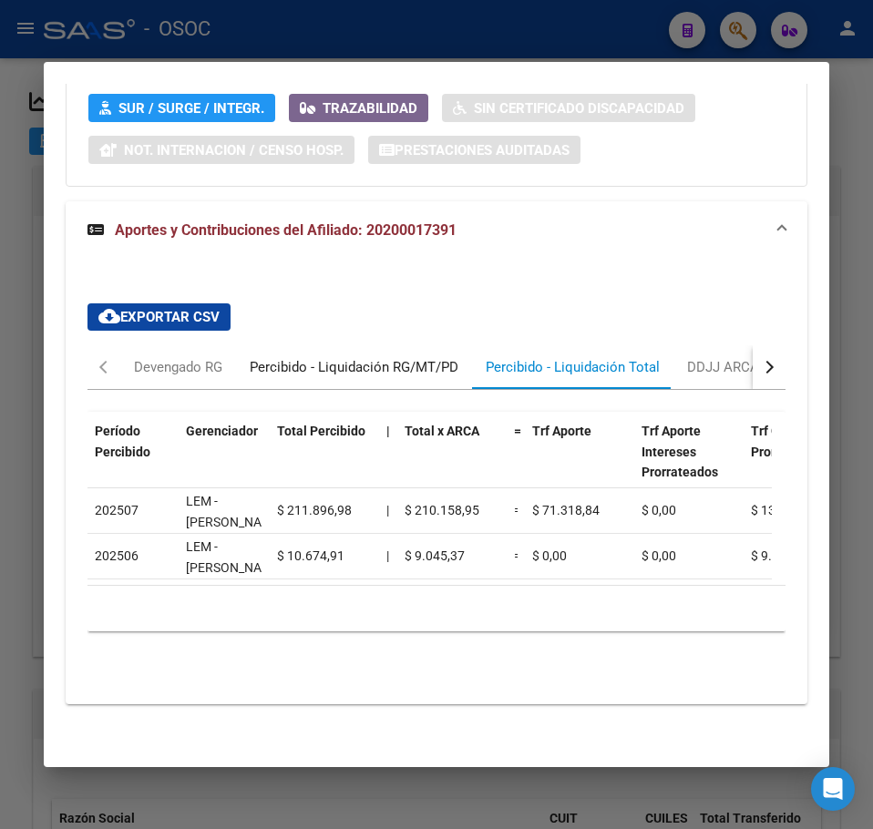
click at [340, 377] on div "Percibido - Liquidación RG/MT/PD" at bounding box center [354, 367] width 209 height 20
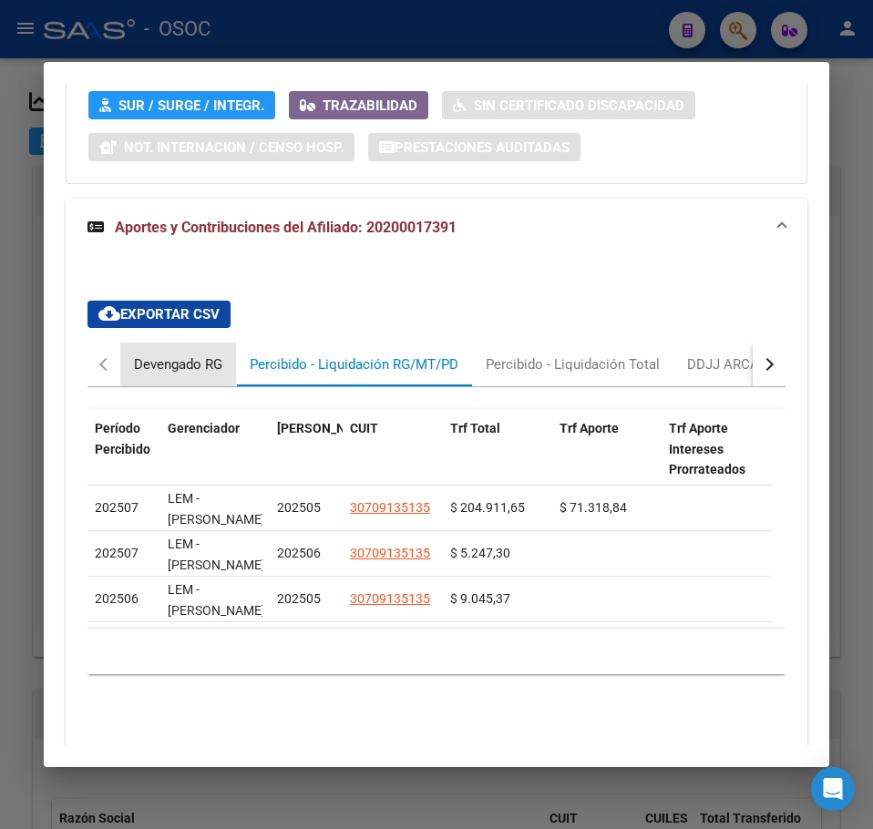
click at [203, 374] on div "Devengado RG" at bounding box center [178, 364] width 88 height 20
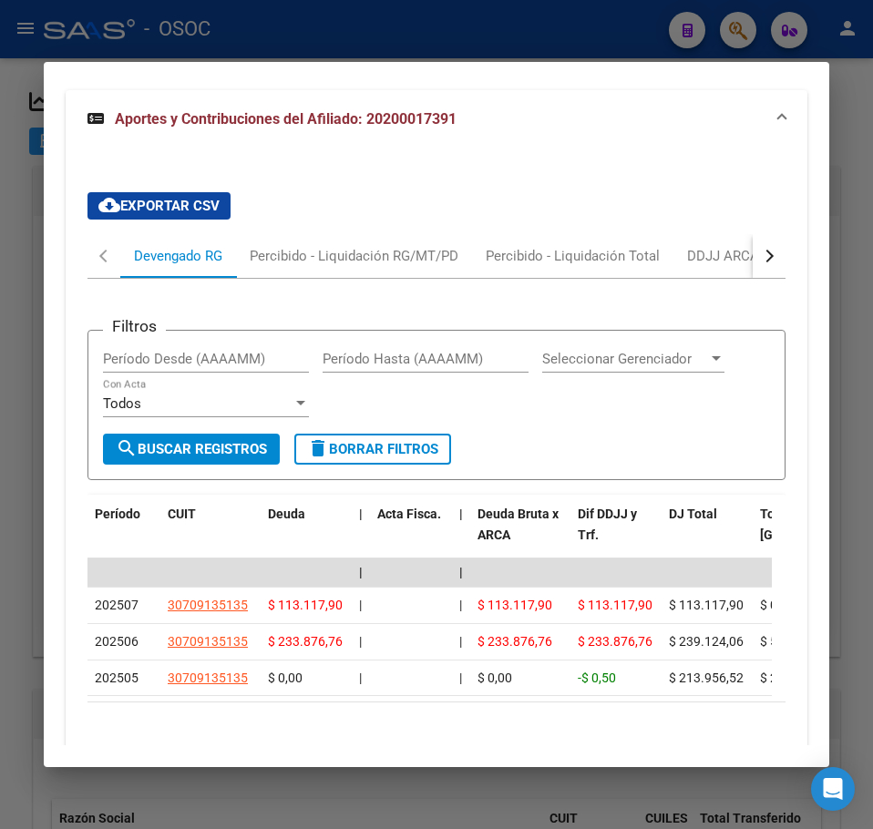
scroll to position [2053, 0]
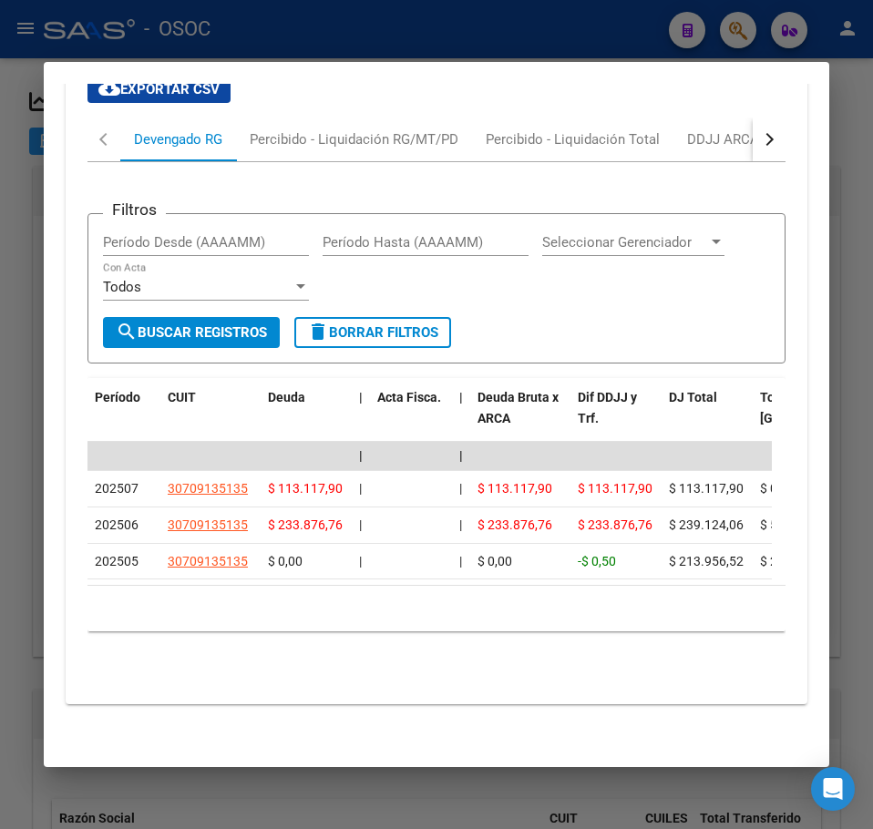
click at [282, 97] on div "cloud_download Exportar CSV Devengado RG Percibido - Liquidación RG/MT/PD Perci…" at bounding box center [436, 368] width 698 height 615
click at [278, 118] on div "Percibido - Liquidación RG/MT/PD" at bounding box center [354, 140] width 236 height 44
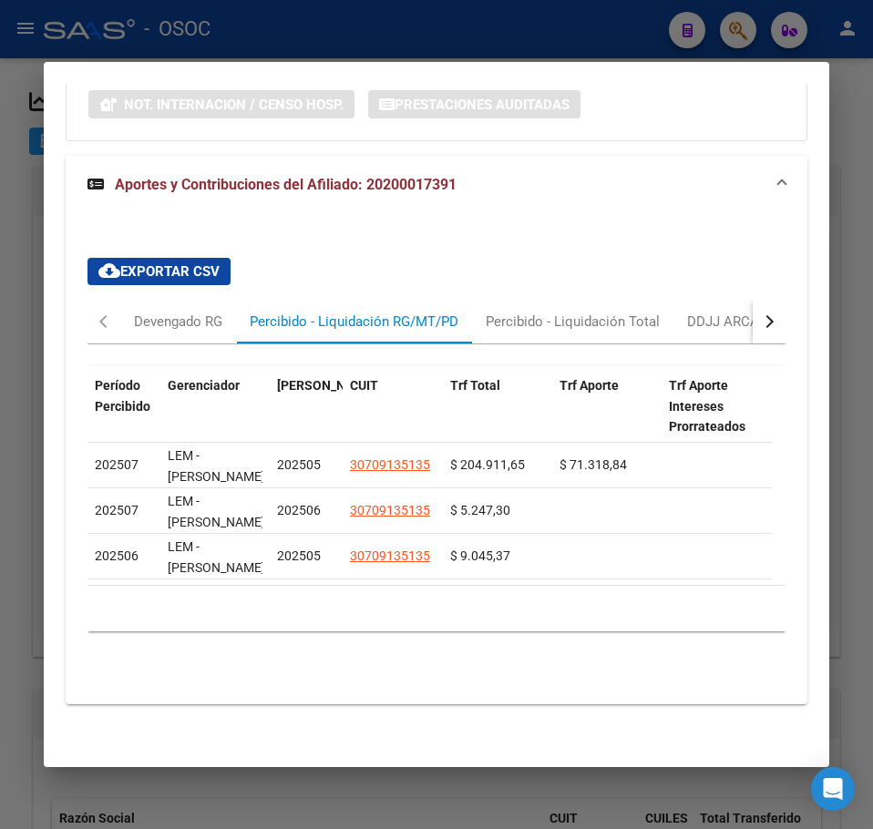
scroll to position [1868, 0]
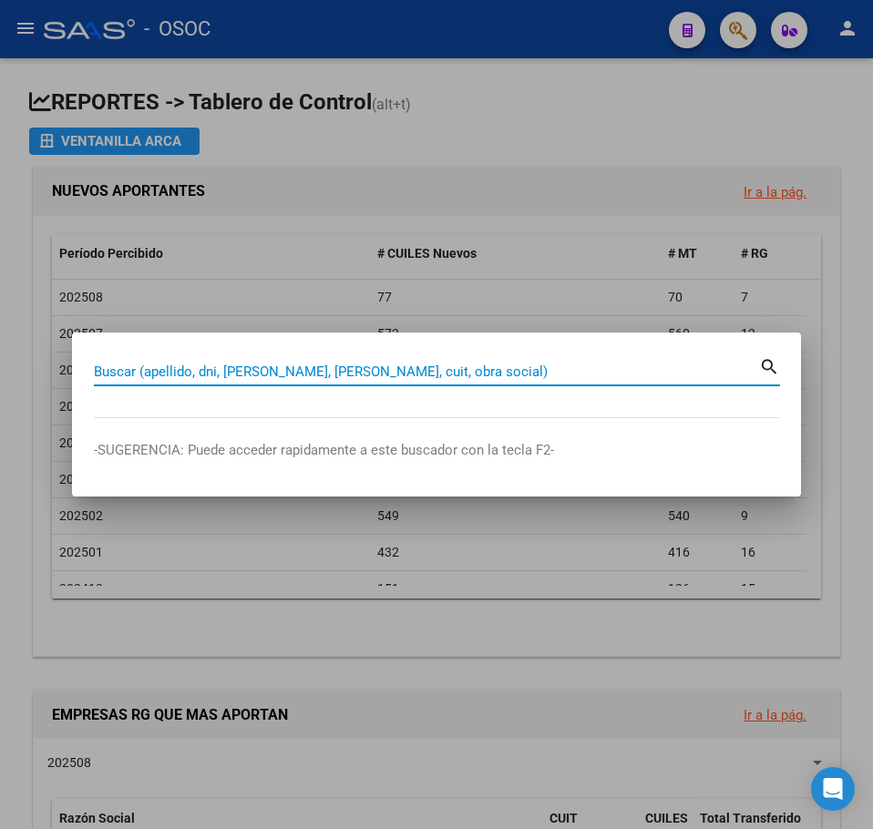
paste input "41129080"
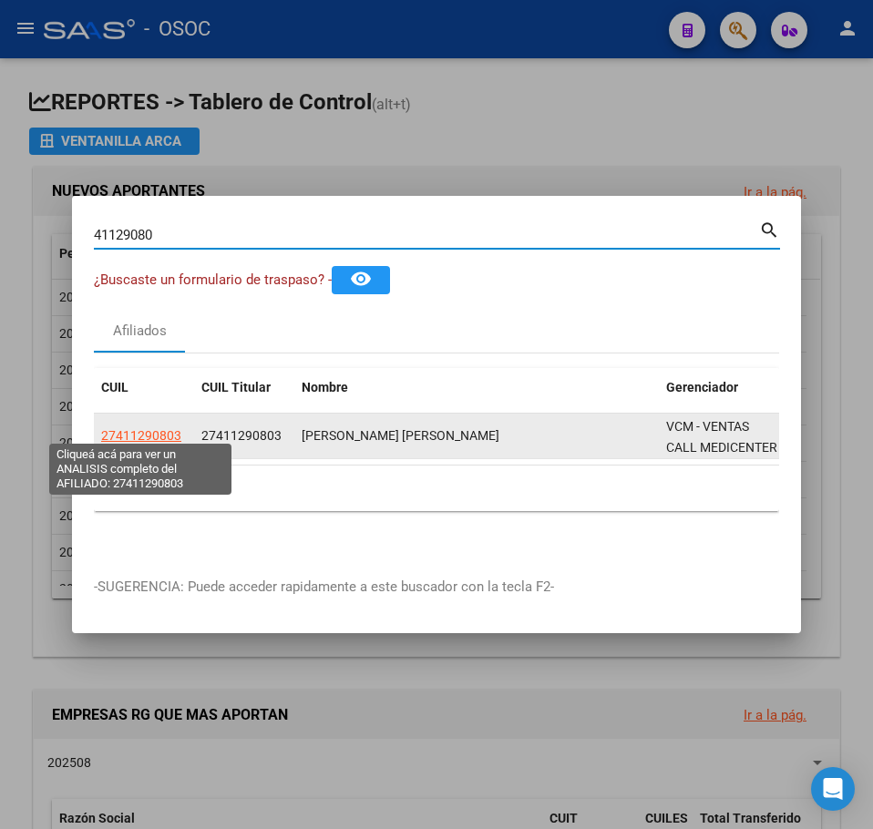
click at [148, 428] on span "27411290803" at bounding box center [141, 435] width 80 height 15
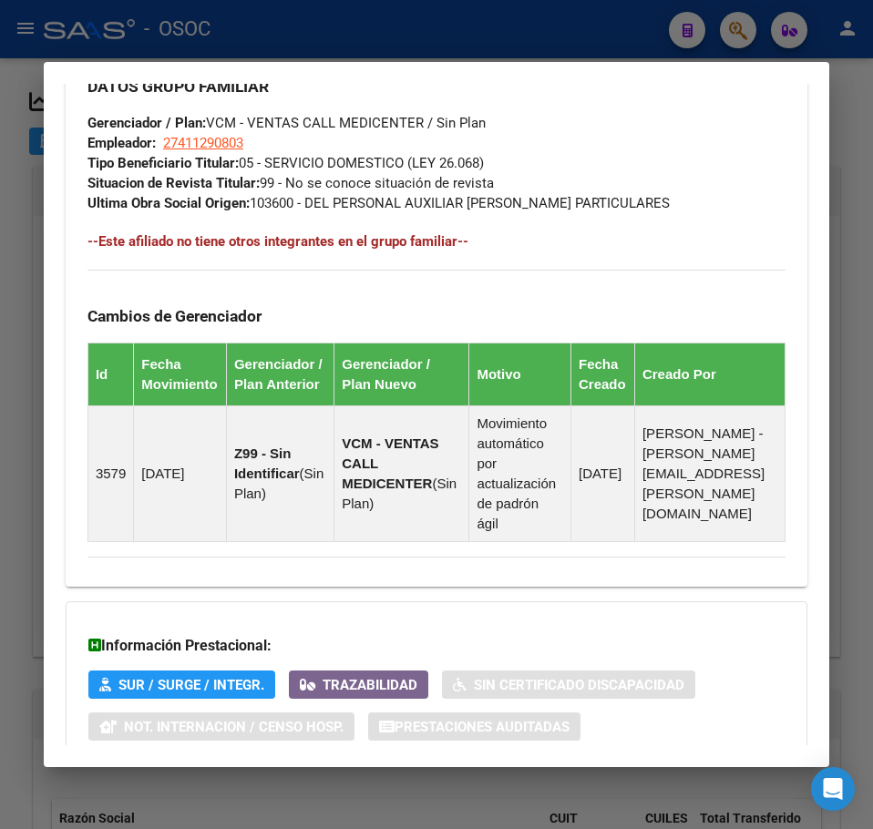
scroll to position [1232, 0]
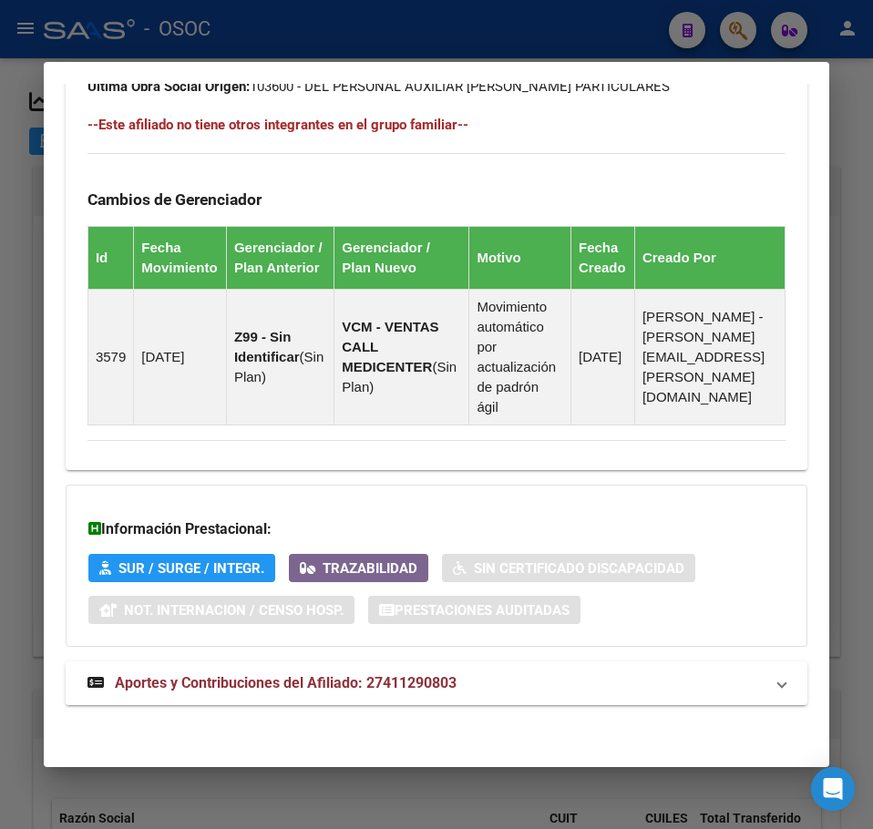
click at [239, 702] on mat-expansion-panel-header "Aportes y Contribuciones del Afiliado: 27411290803" at bounding box center [437, 683] width 742 height 44
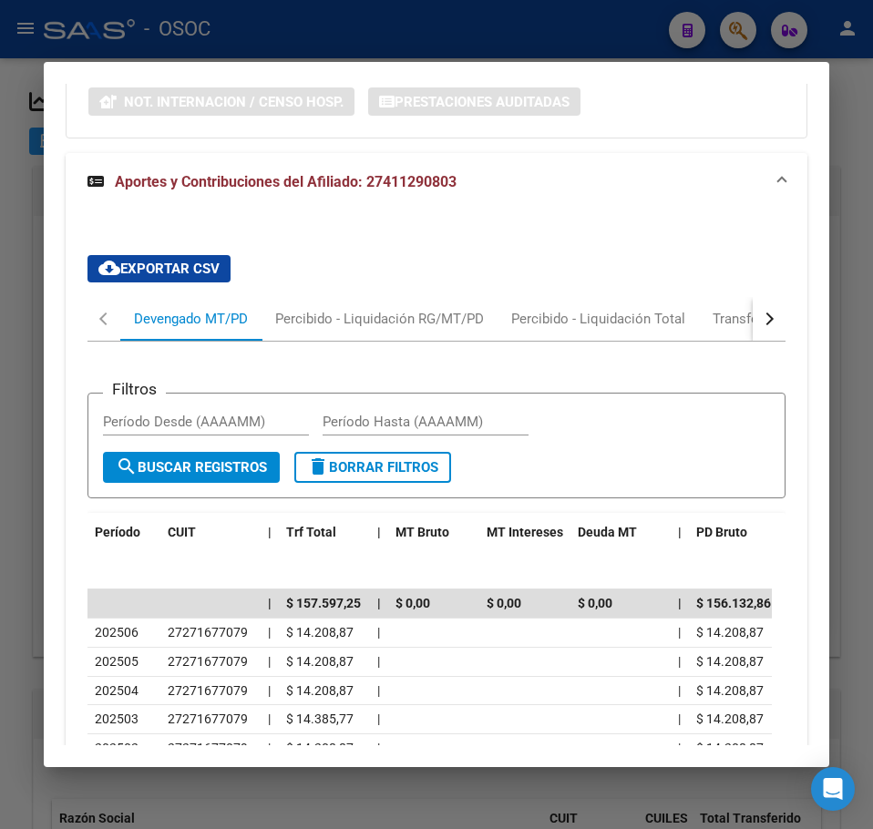
scroll to position [1726, 0]
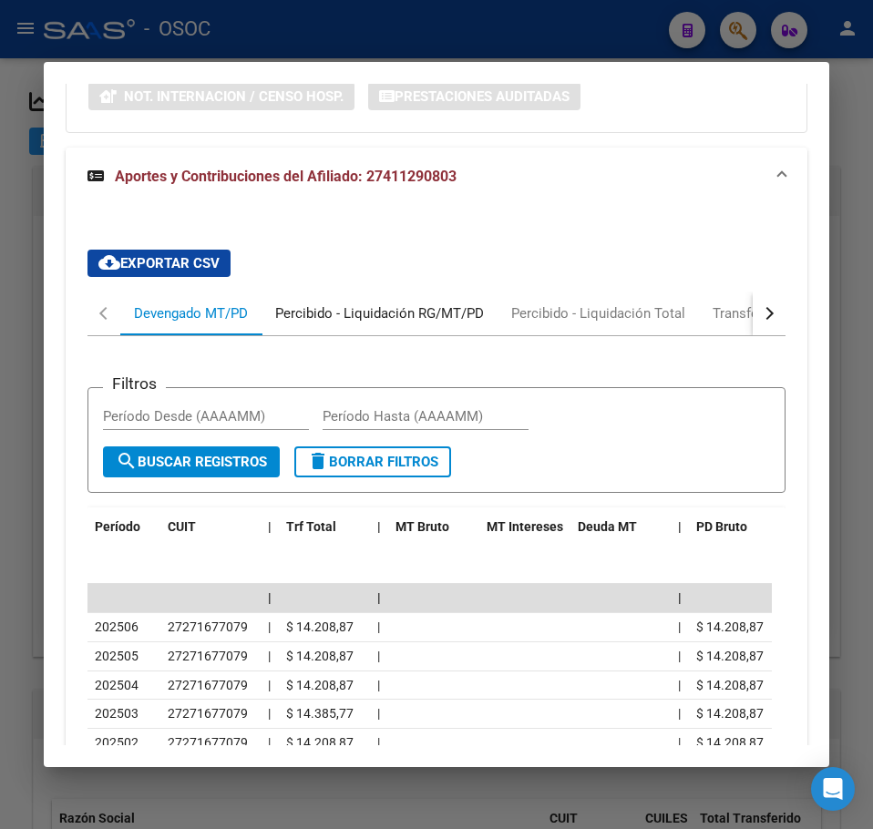
click at [314, 335] on div "Percibido - Liquidación RG/MT/PD" at bounding box center [379, 314] width 236 height 44
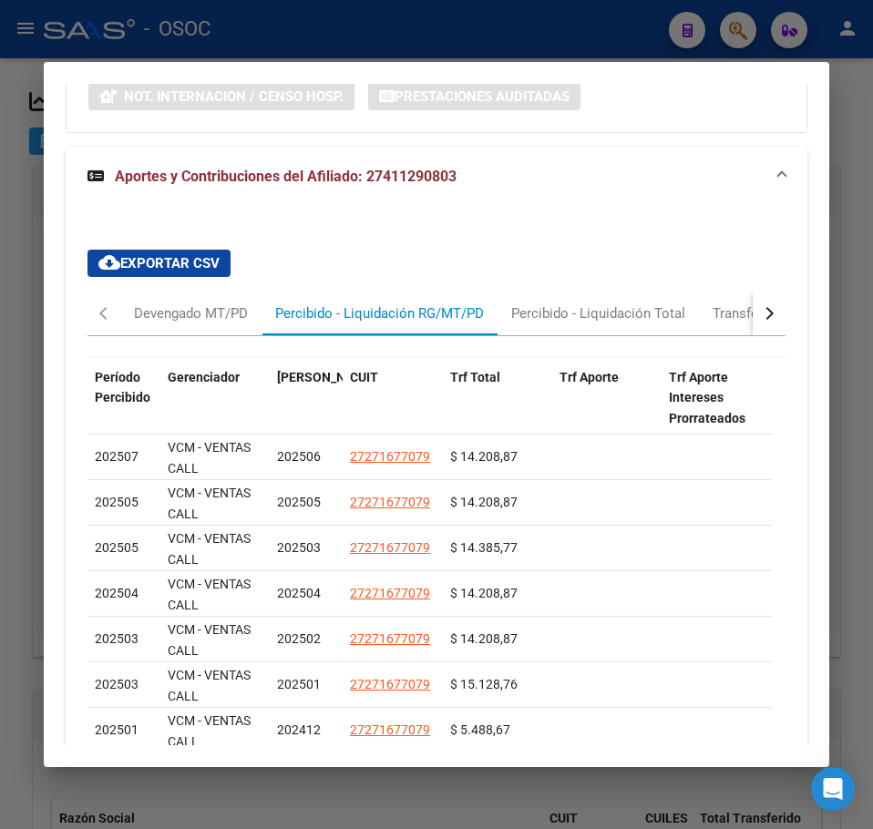
click at [9, 237] on div at bounding box center [436, 414] width 873 height 829
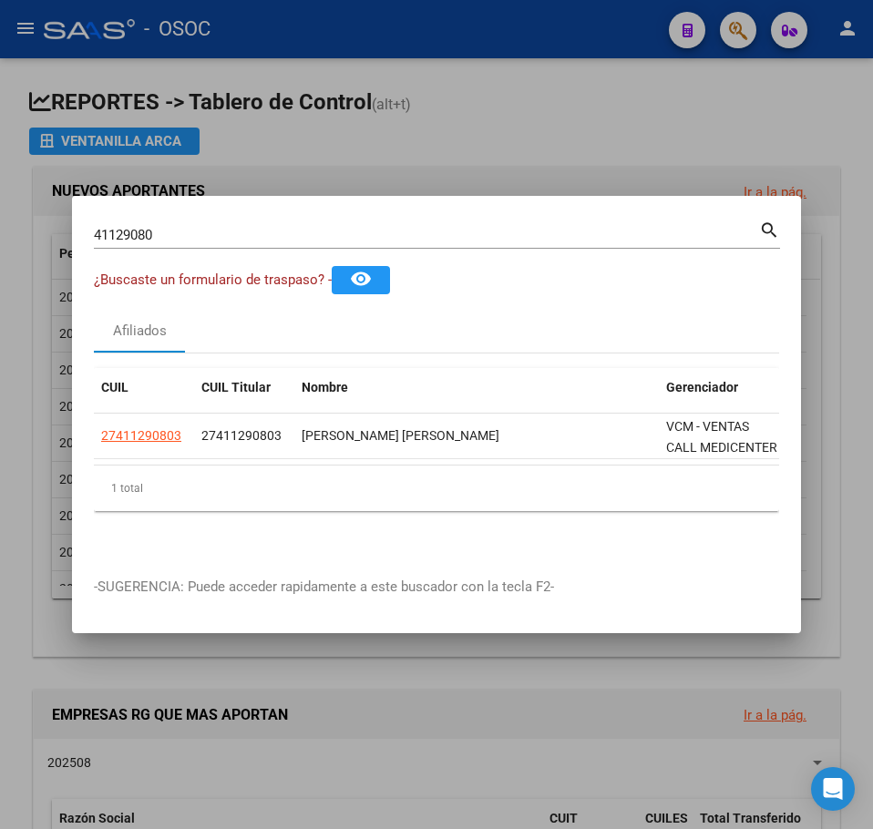
click at [160, 221] on div "41129080 Buscar (apellido, dni, cuil, nro traspaso, cuit, obra social)" at bounding box center [426, 234] width 665 height 27
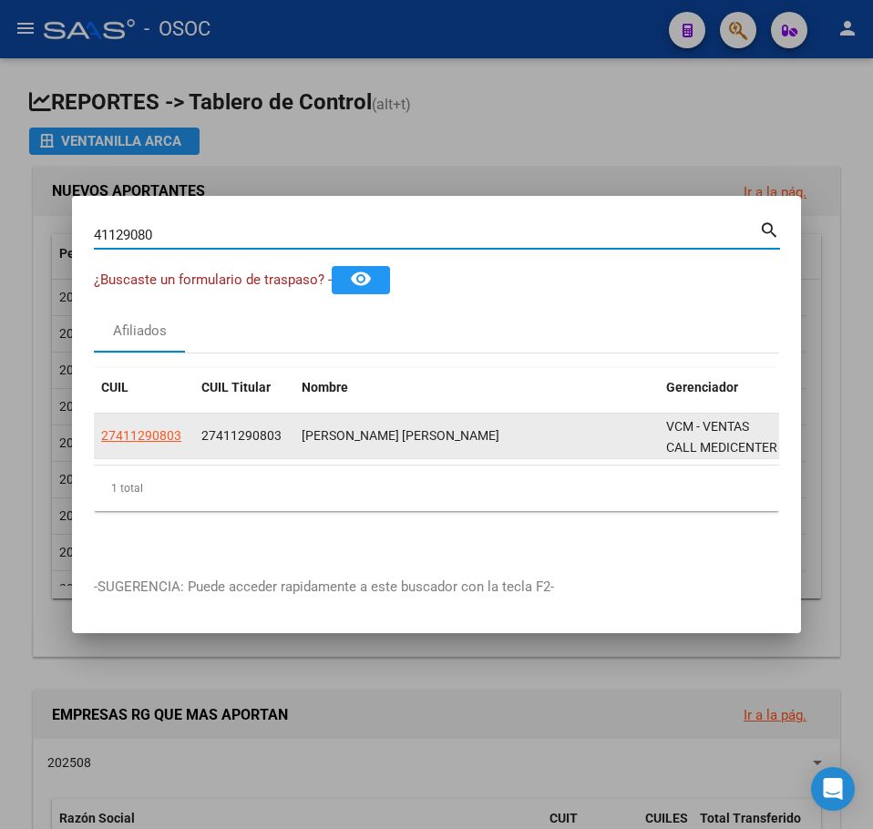
click at [178, 451] on datatable-body-cell "27411290803" at bounding box center [144, 436] width 100 height 45
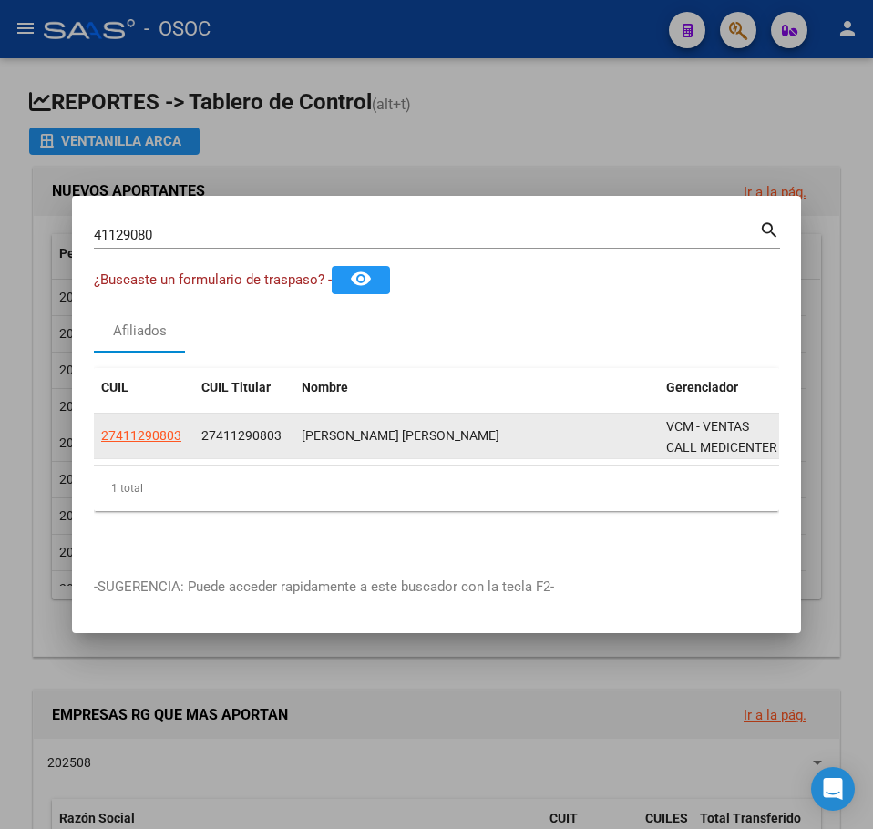
click at [164, 442] on datatable-body-cell "27411290803" at bounding box center [144, 436] width 100 height 45
click at [163, 442] on datatable-body-cell "27411290803" at bounding box center [144, 436] width 100 height 45
click at [146, 437] on app-link-go-to "27411290803" at bounding box center [141, 435] width 80 height 21
click at [145, 434] on span "27411290803" at bounding box center [141, 435] width 80 height 15
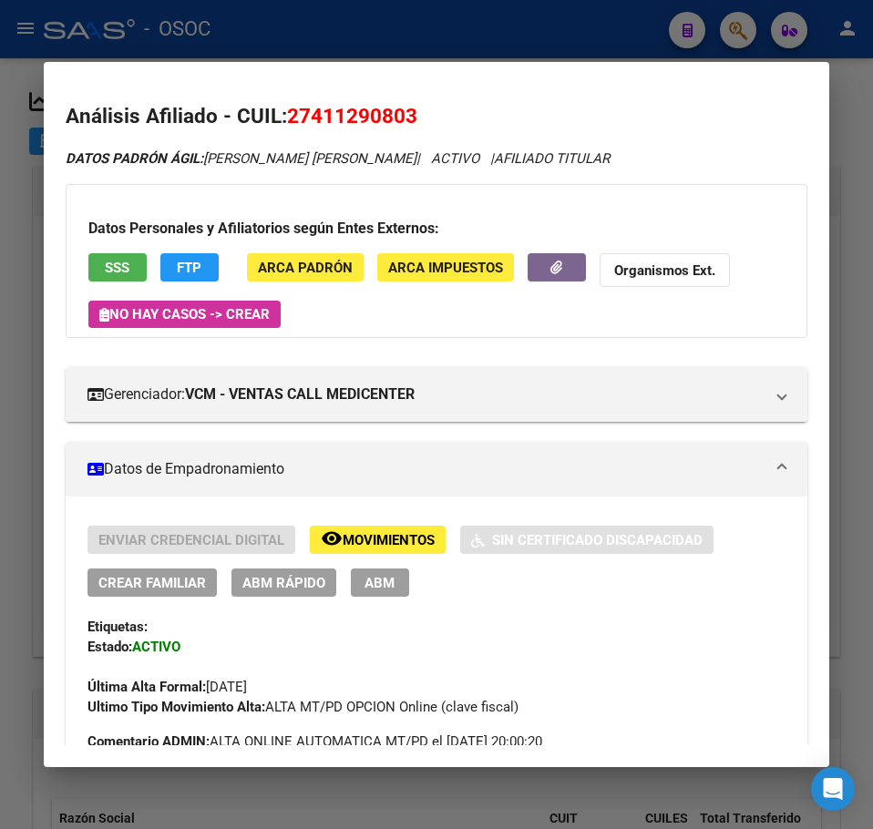
drag, startPoint x: 315, startPoint y: 119, endPoint x: 404, endPoint y: 130, distance: 89.1
click at [404, 130] on h2 "Análisis Afiliado - CUIL: 27411290803" at bounding box center [437, 116] width 742 height 31
copy span "41129080"
drag, startPoint x: 545, startPoint y: 138, endPoint x: 431, endPoint y: 138, distance: 113.9
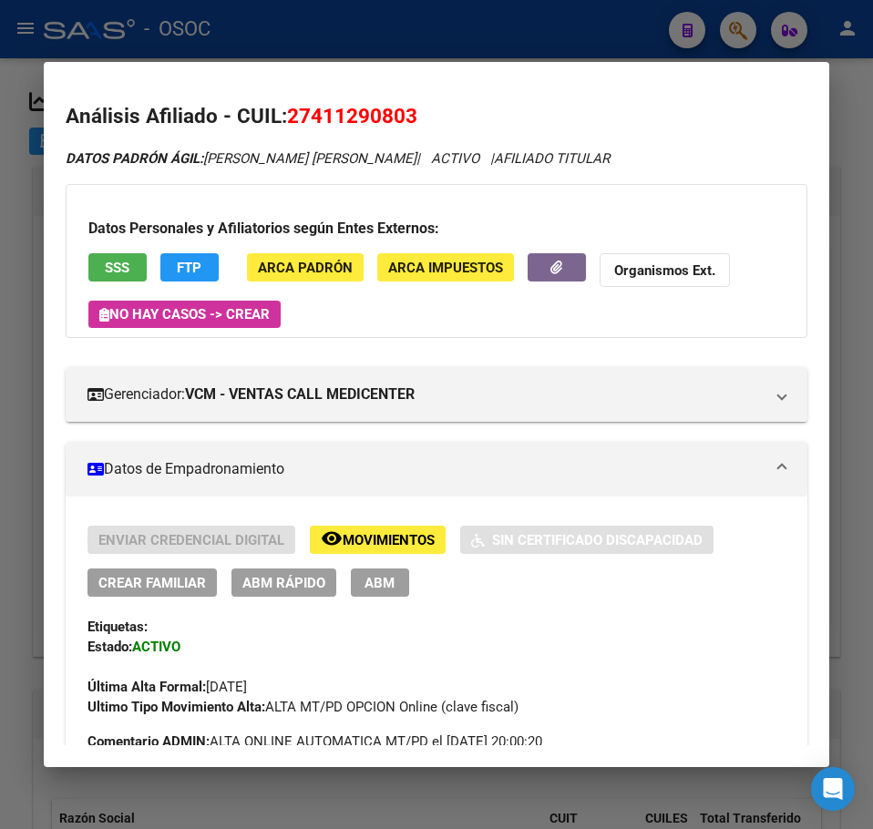
click at [14, 278] on div at bounding box center [436, 414] width 873 height 829
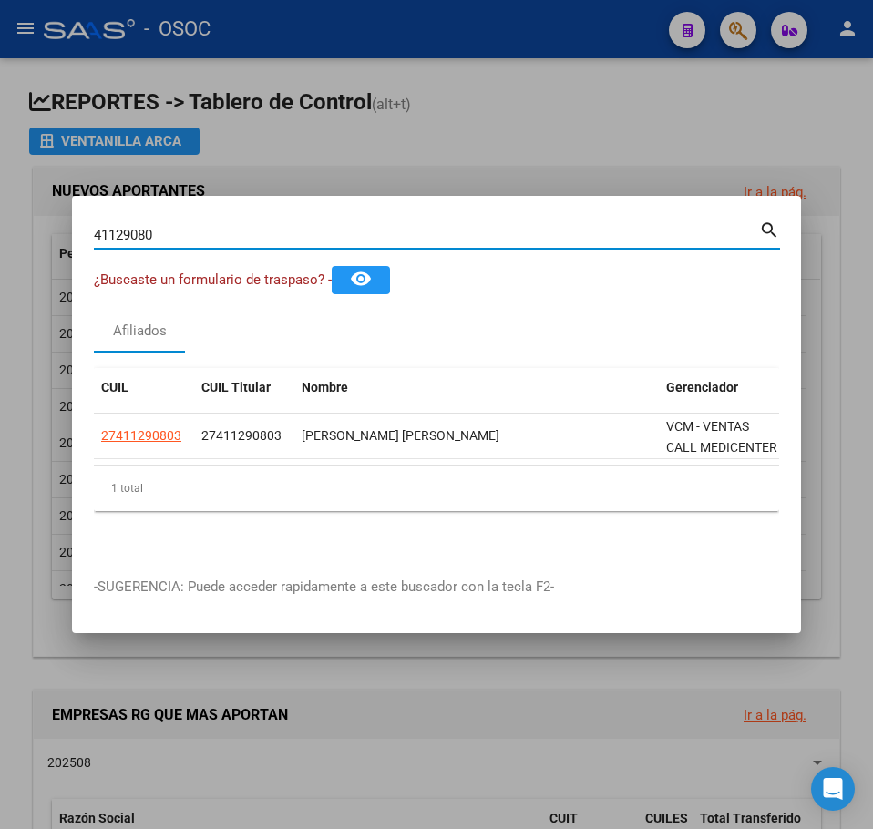
click at [158, 235] on input "41129080" at bounding box center [426, 235] width 665 height 16
paste input "30142547"
type input "30142547"
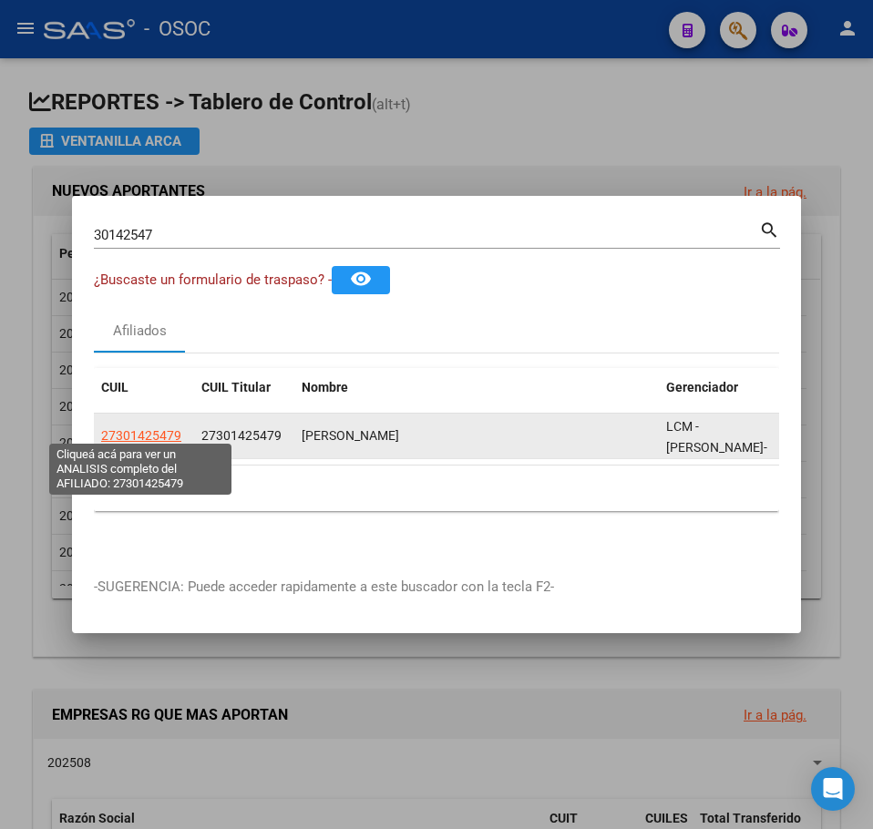
click at [135, 428] on span "27301425479" at bounding box center [141, 435] width 80 height 15
type textarea "27301425479"
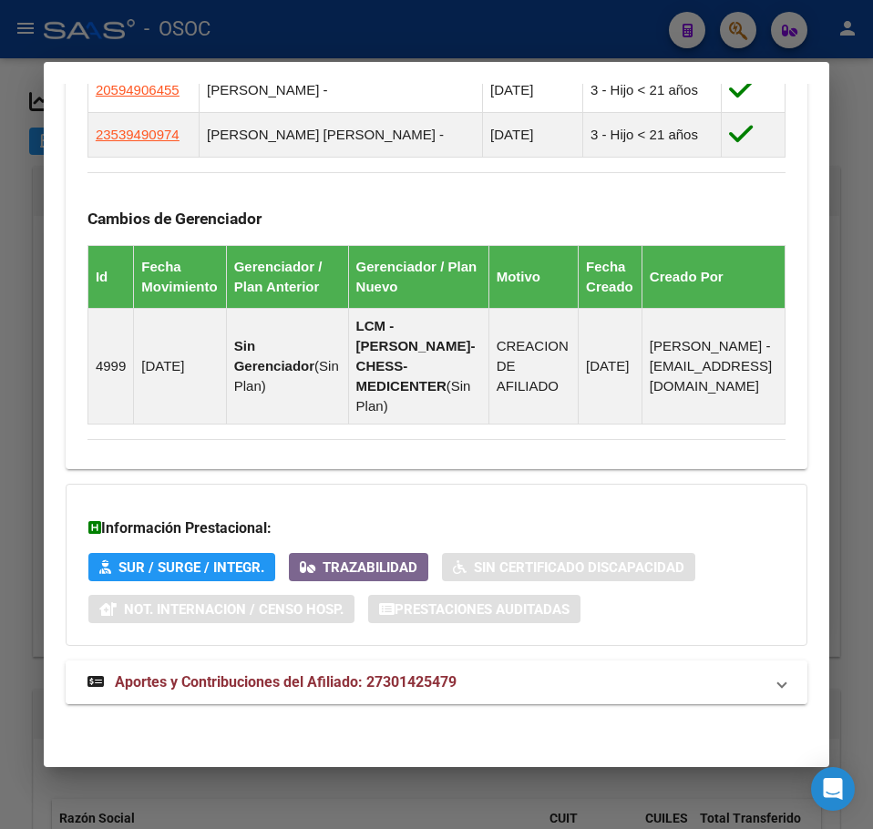
click at [247, 685] on span "Aportes y Contribuciones del Afiliado: 27301425479" at bounding box center [286, 681] width 342 height 17
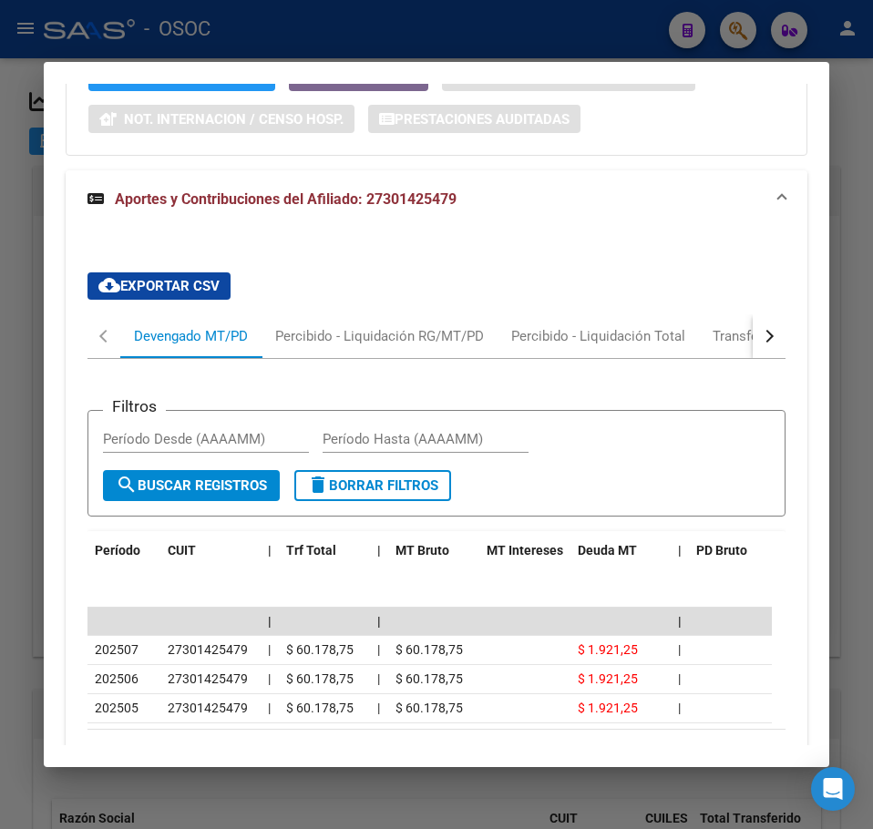
scroll to position [1759, 0]
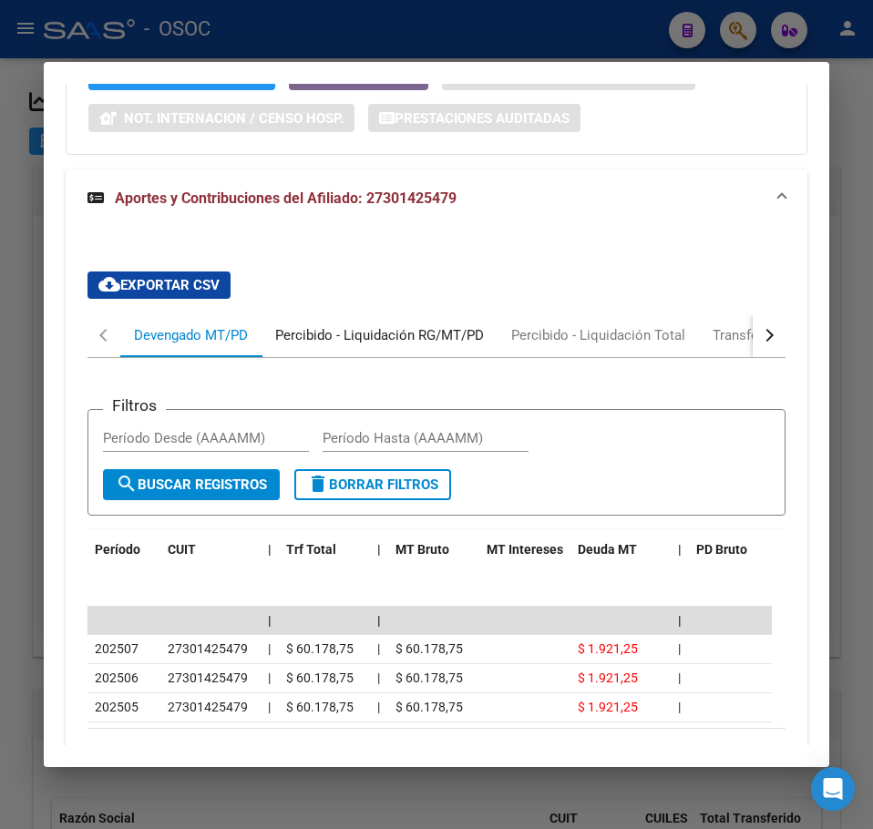
click at [343, 345] on div "Percibido - Liquidación RG/MT/PD" at bounding box center [379, 335] width 209 height 20
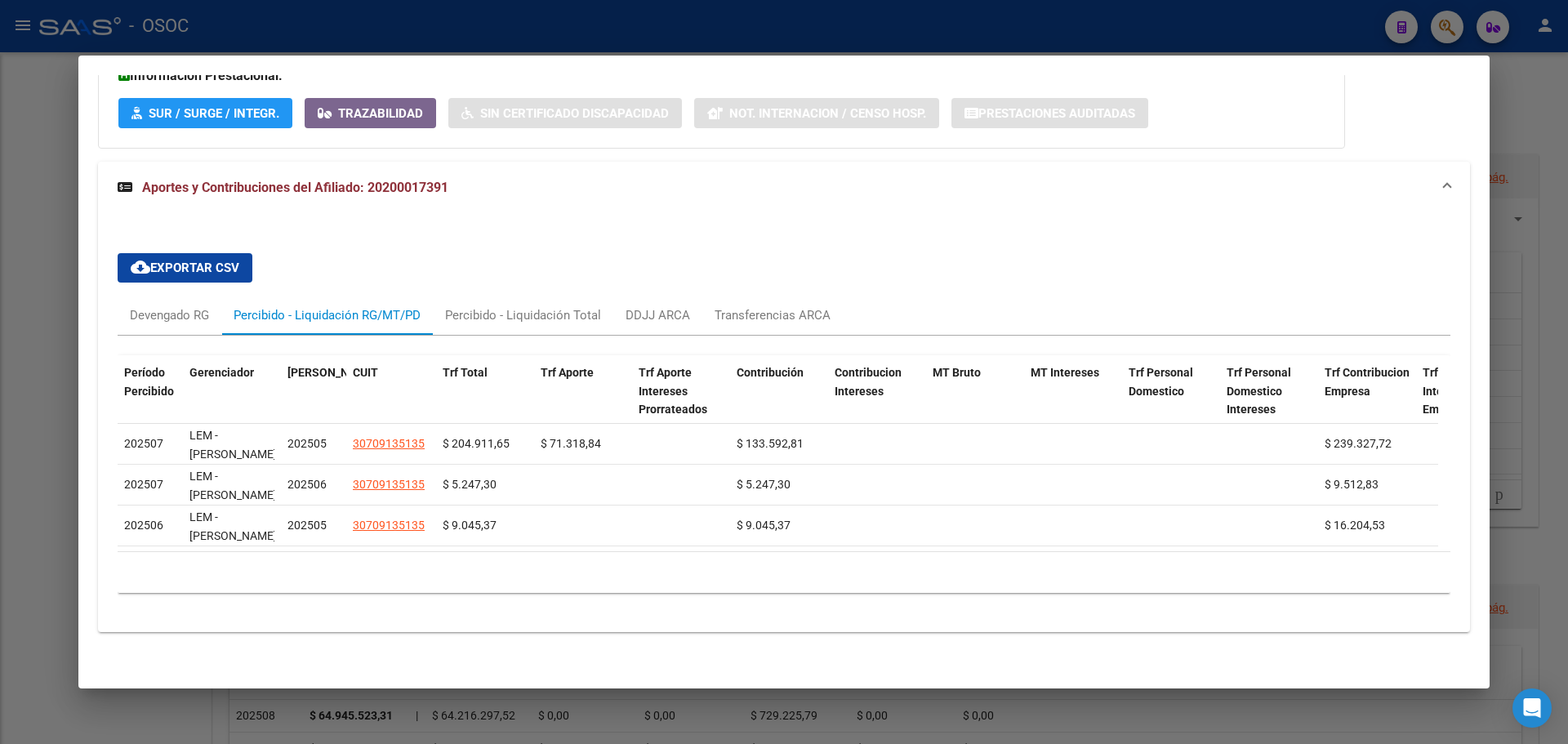
scroll to position [1280, 0]
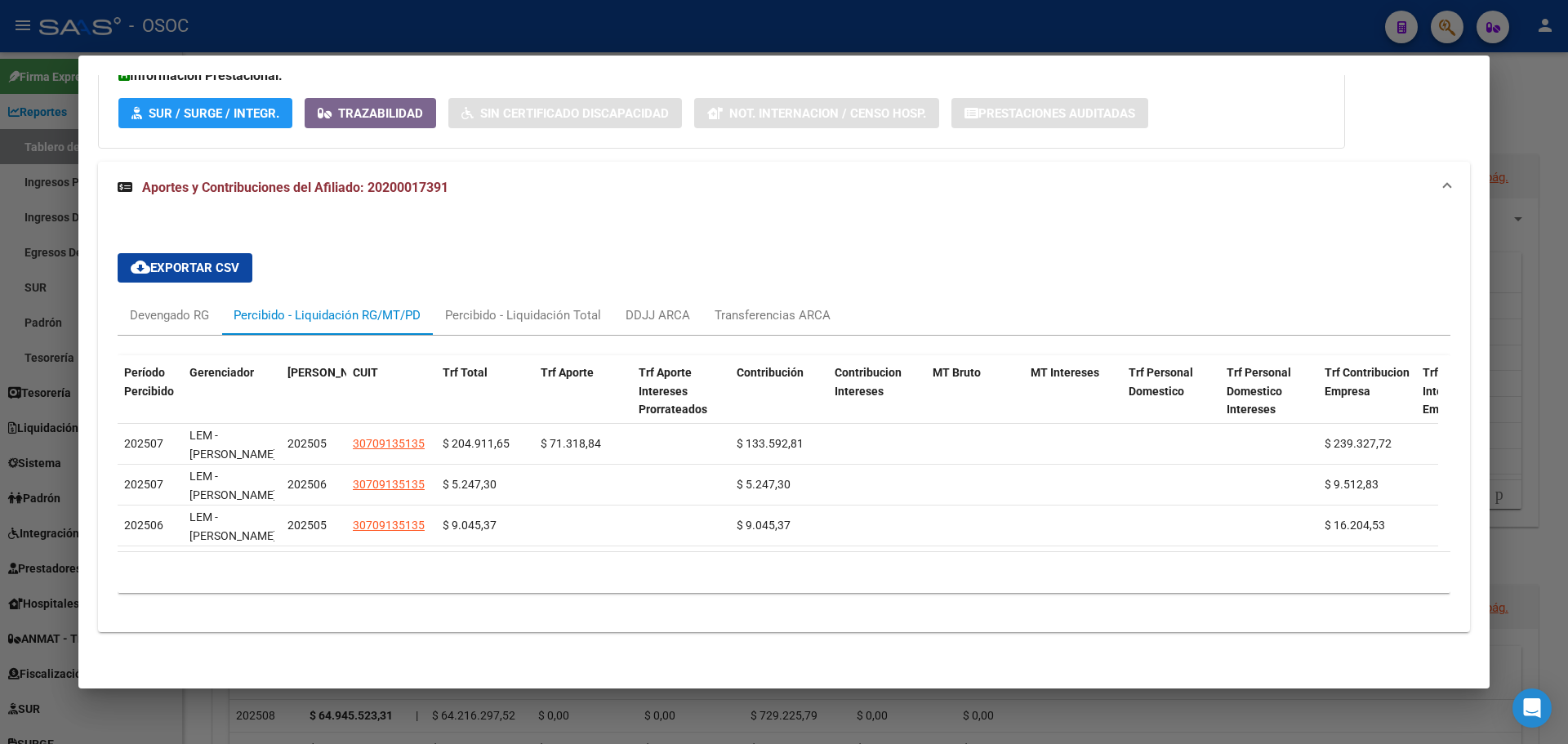
click at [4, 339] on div at bounding box center [784, 372] width 1568 height 744
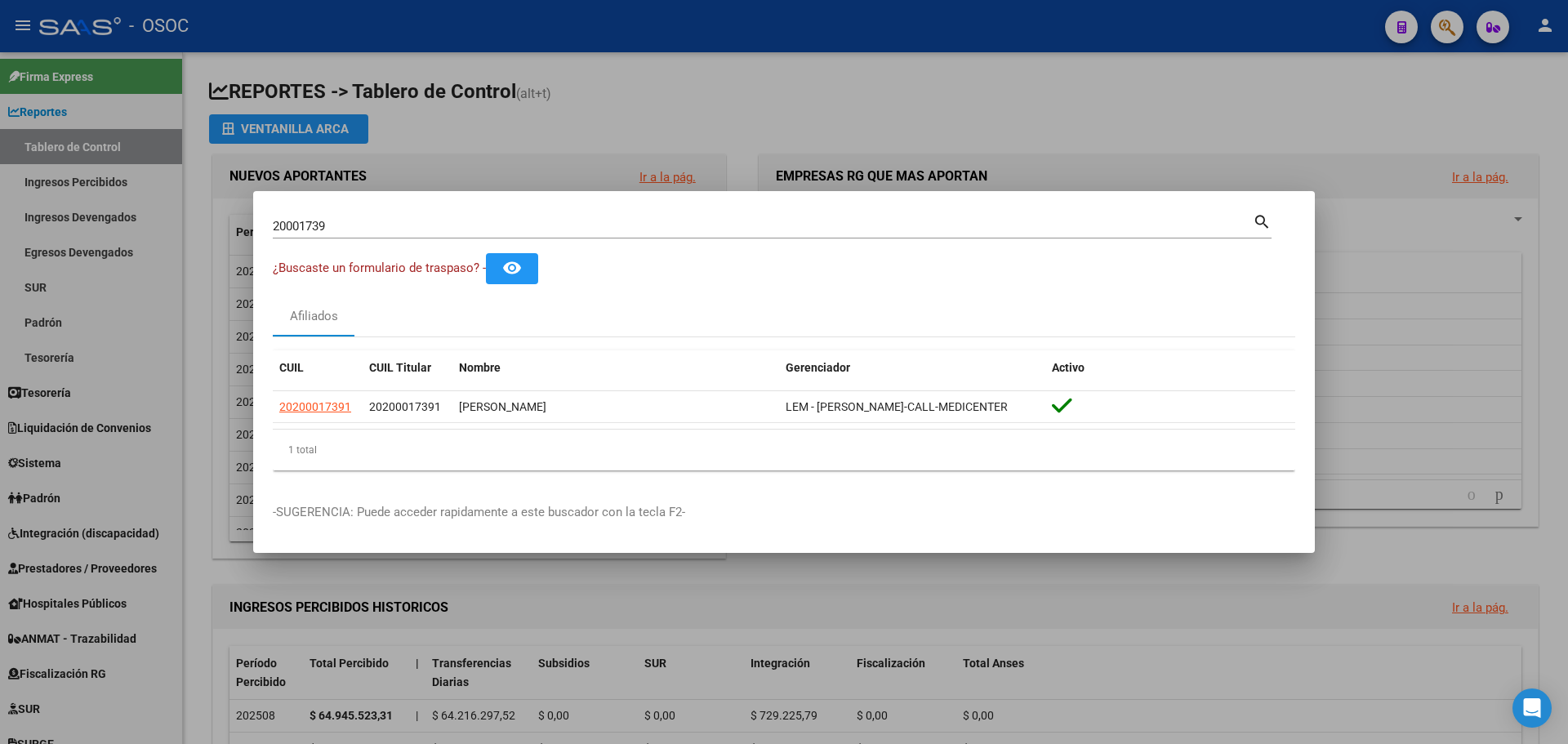
click at [465, 247] on div "20001739 Buscar (apellido, dni, cuil, [PERSON_NAME], cuit, obra social) search" at bounding box center [772, 232] width 999 height 43
click at [440, 233] on input "20001739" at bounding box center [762, 226] width 980 height 14
paste input "41129080"
type input "41129080"
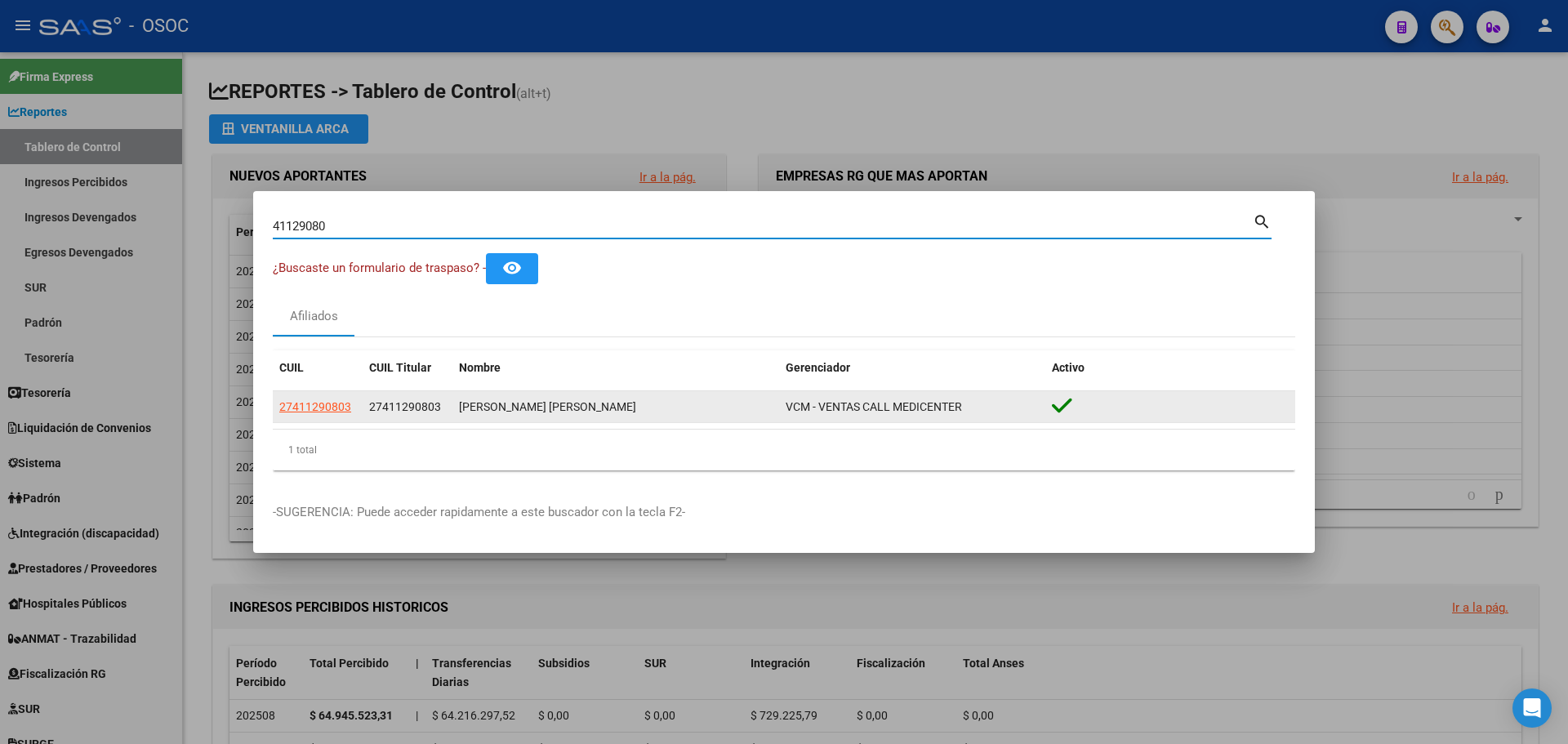
click at [352, 402] on div "27411290803" at bounding box center [318, 407] width 77 height 19
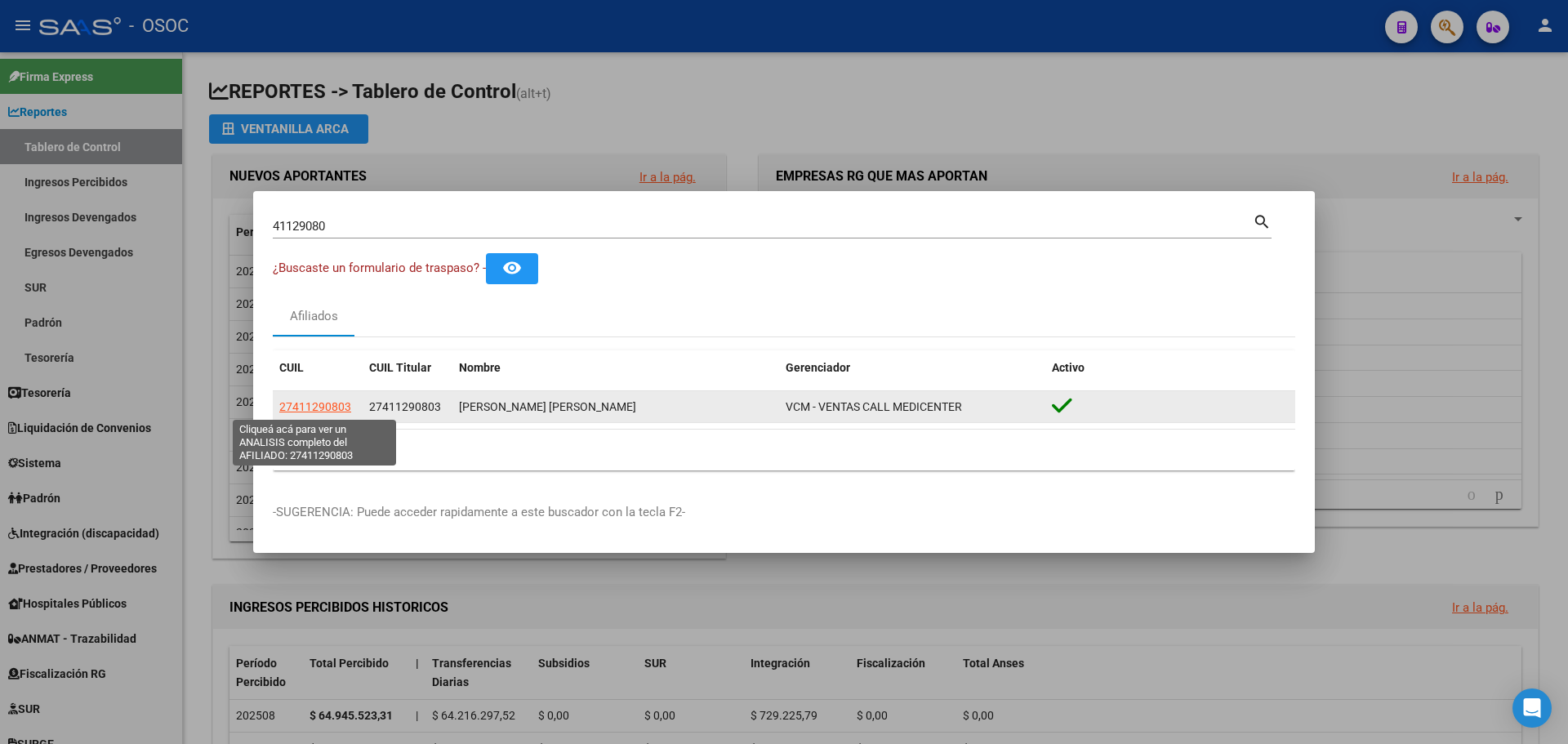
click at [341, 403] on span "27411290803" at bounding box center [316, 406] width 72 height 13
type textarea "27411290803"
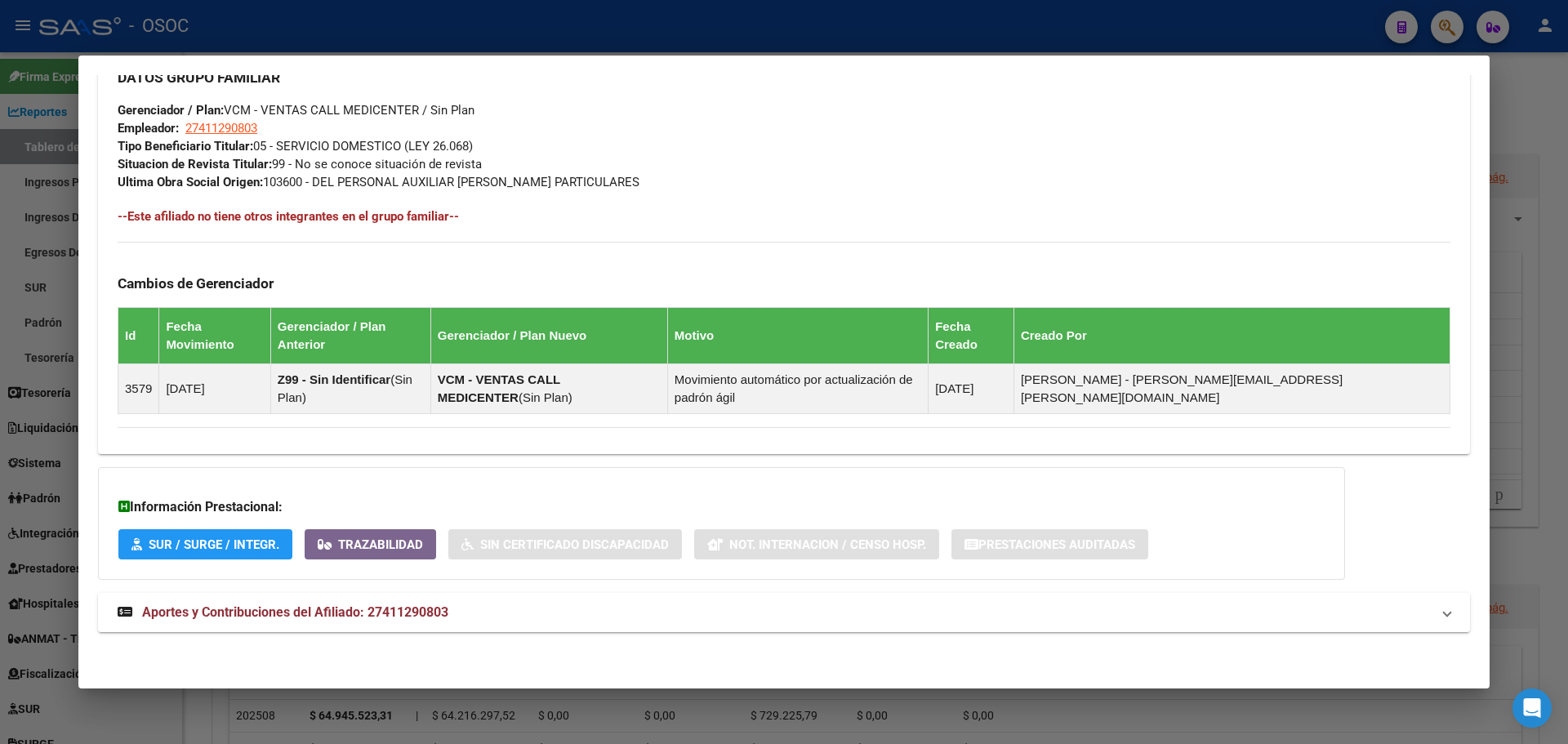
click at [460, 604] on mat-panel-title "Aportes y Contribuciones del Afiliado: 27411290803" at bounding box center [774, 612] width 1313 height 20
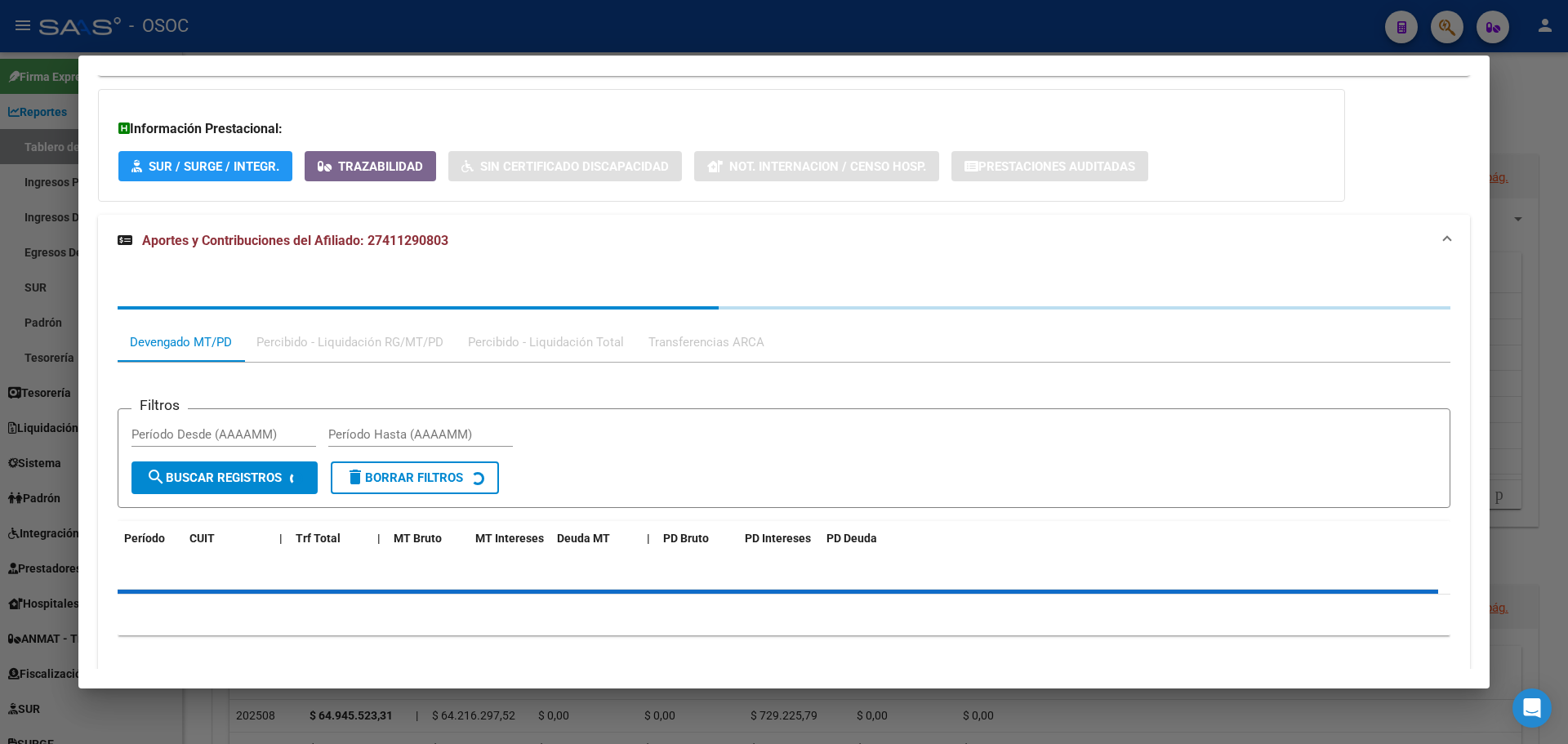
scroll to position [1224, 0]
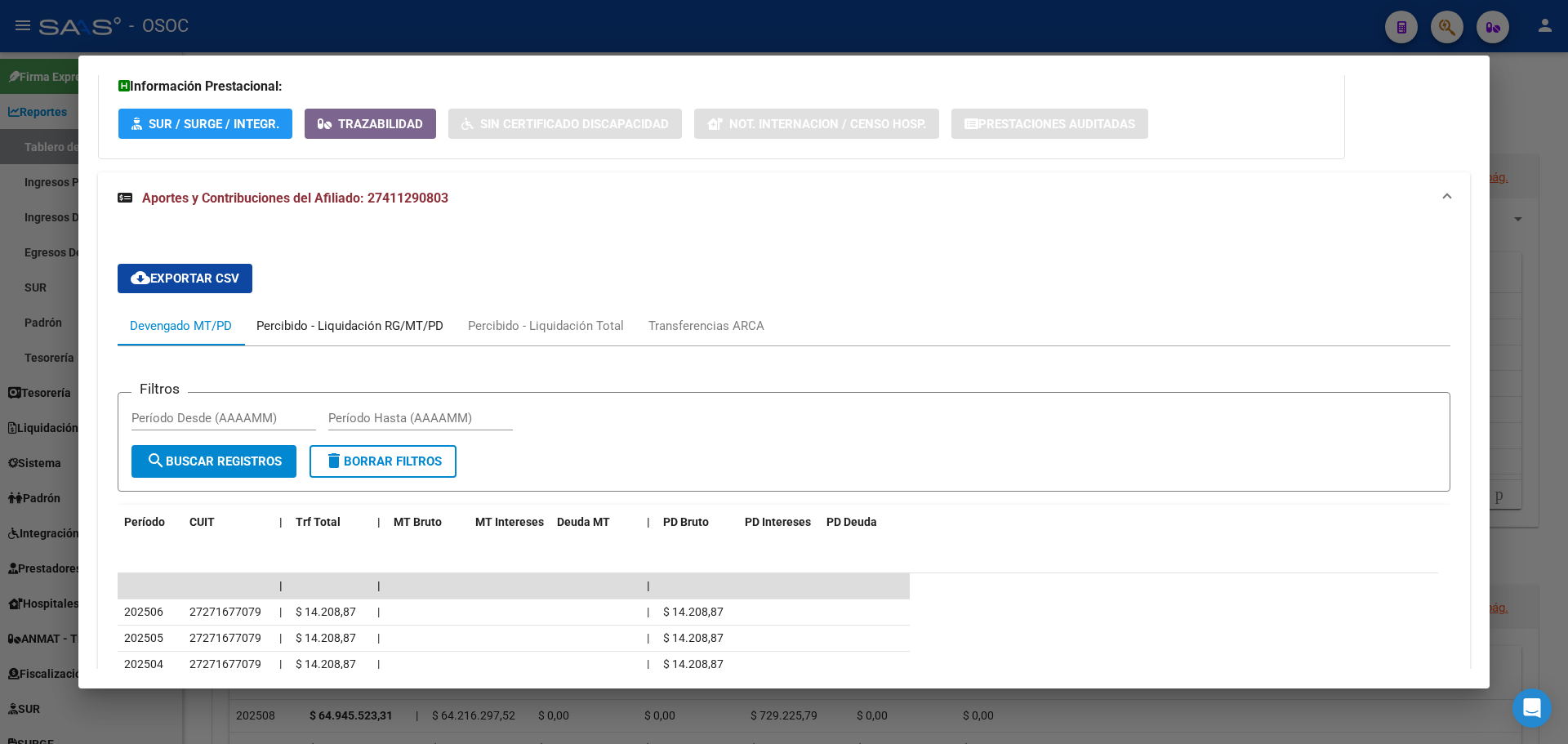
click at [378, 336] on div "Percibido - Liquidación RG/MT/PD" at bounding box center [350, 326] width 212 height 39
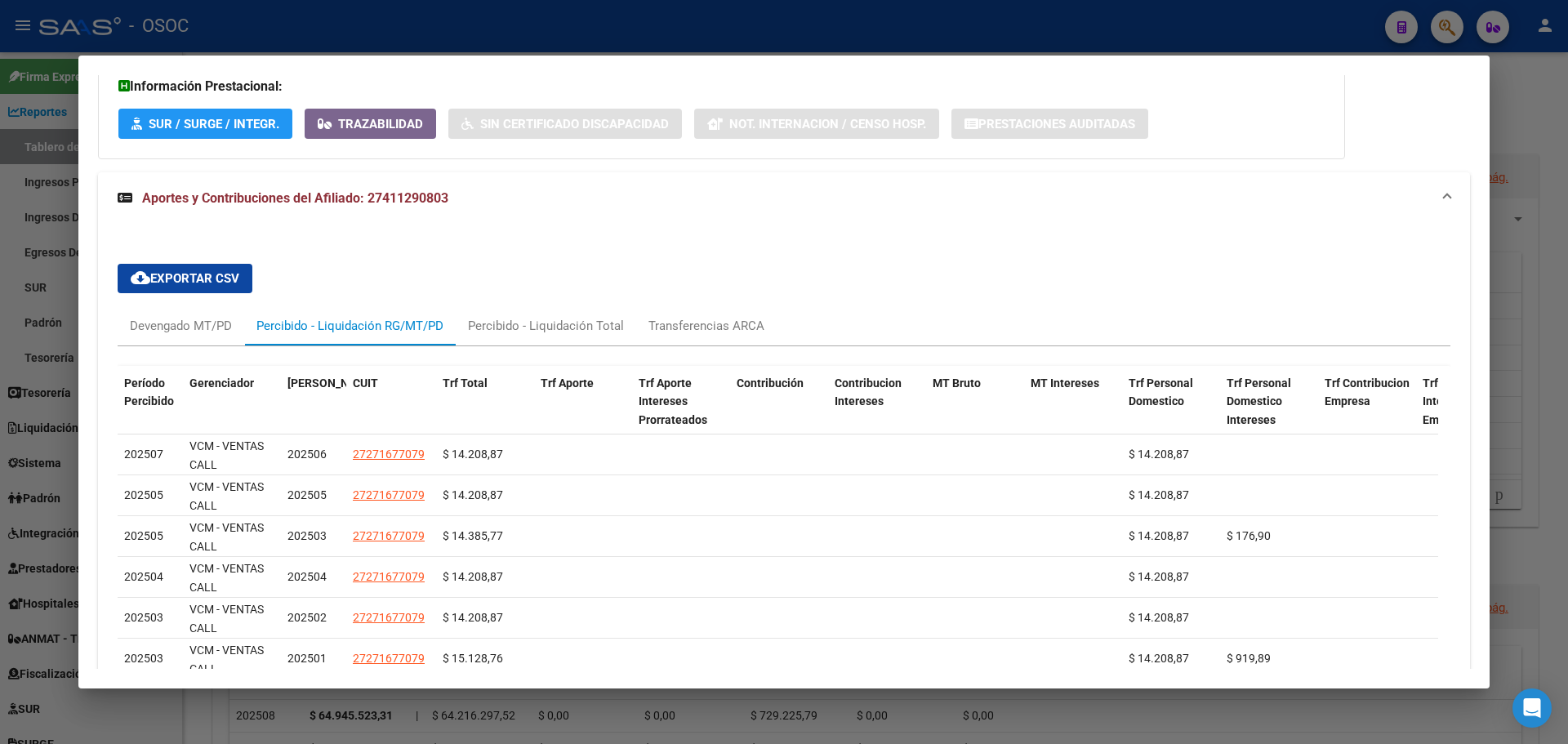
click at [18, 342] on div at bounding box center [784, 372] width 1568 height 744
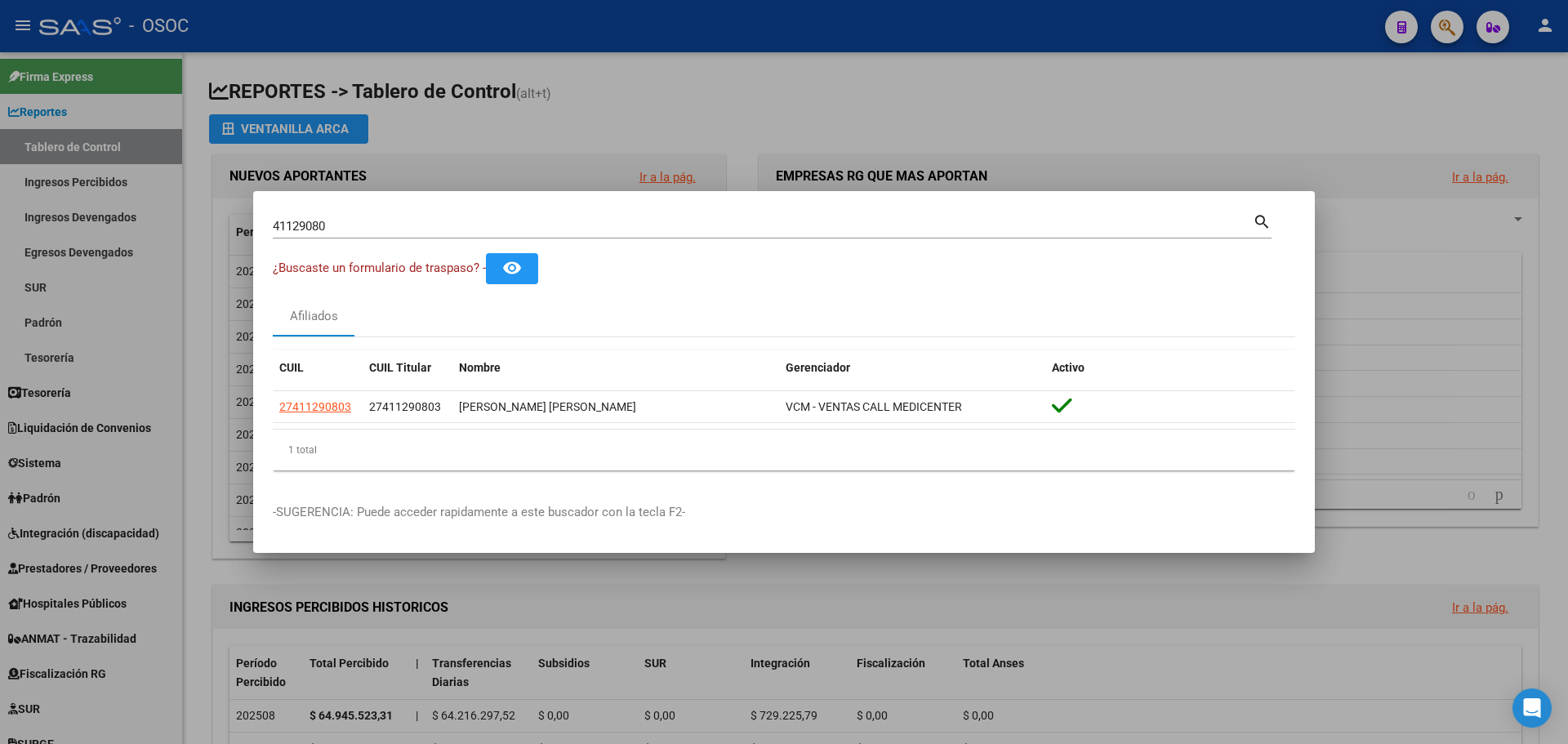
click at [225, 323] on div at bounding box center [784, 372] width 1568 height 744
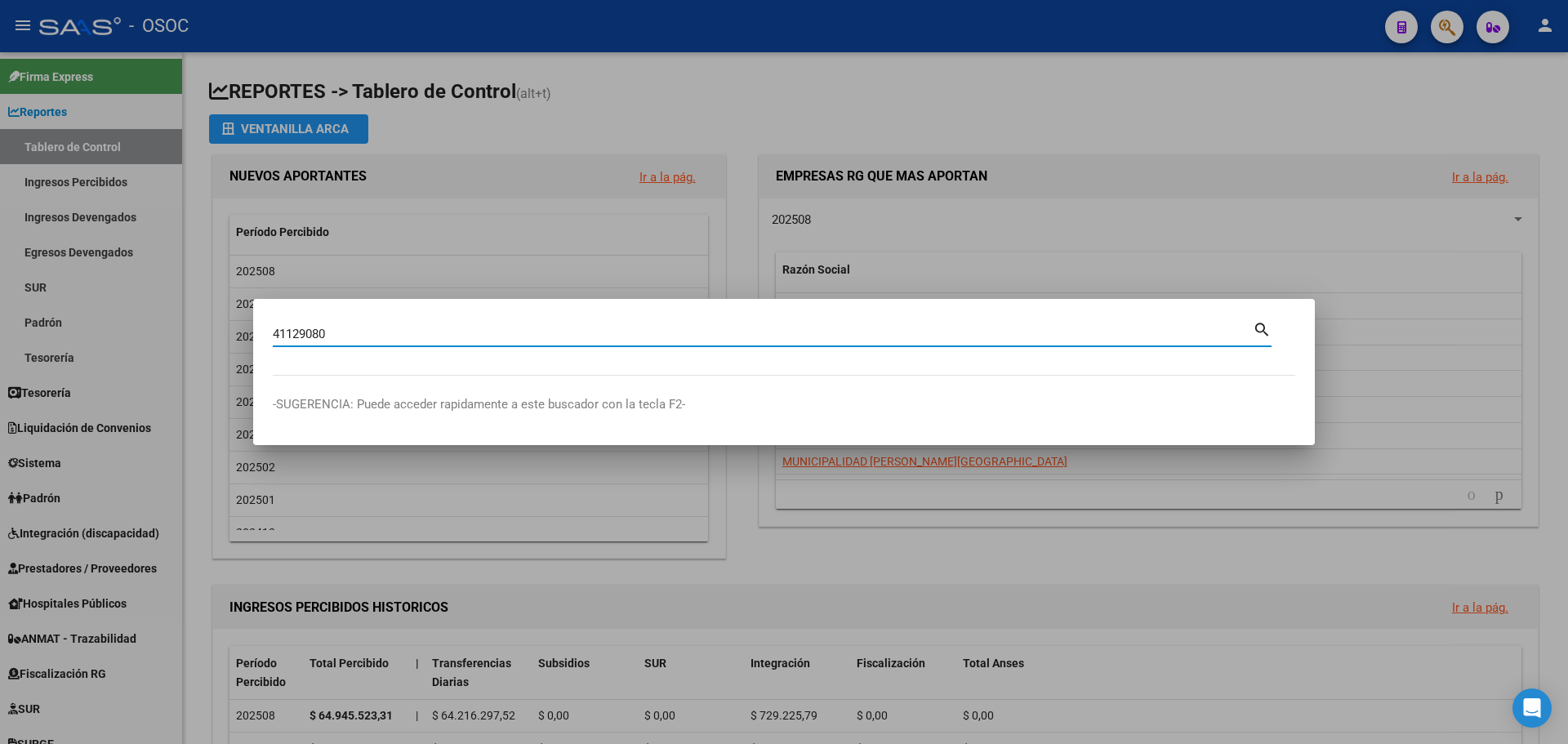
type input "41129080"
click at [179, 188] on div at bounding box center [784, 372] width 1568 height 744
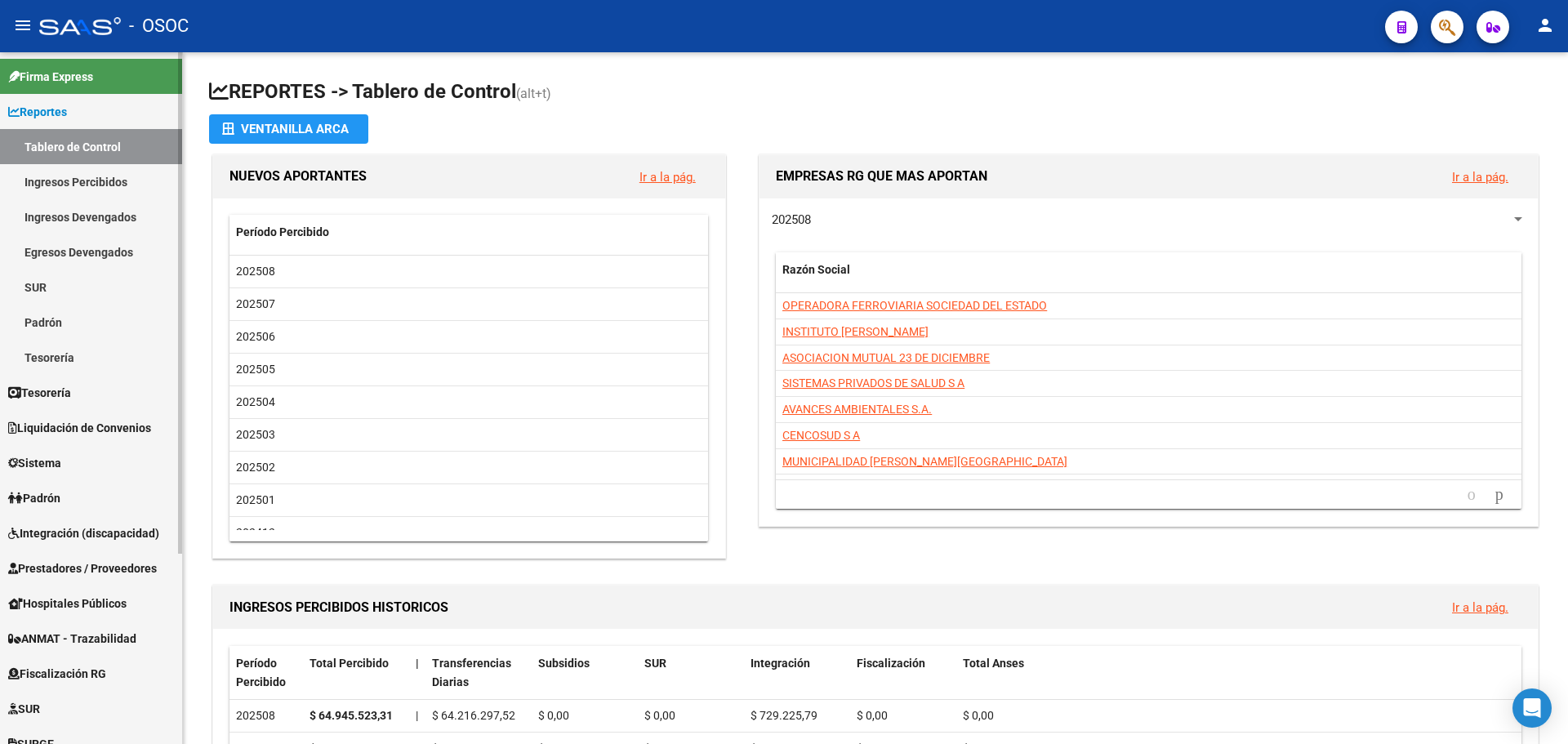
click at [149, 186] on link "Ingresos Percibidos" at bounding box center [91, 181] width 182 height 35
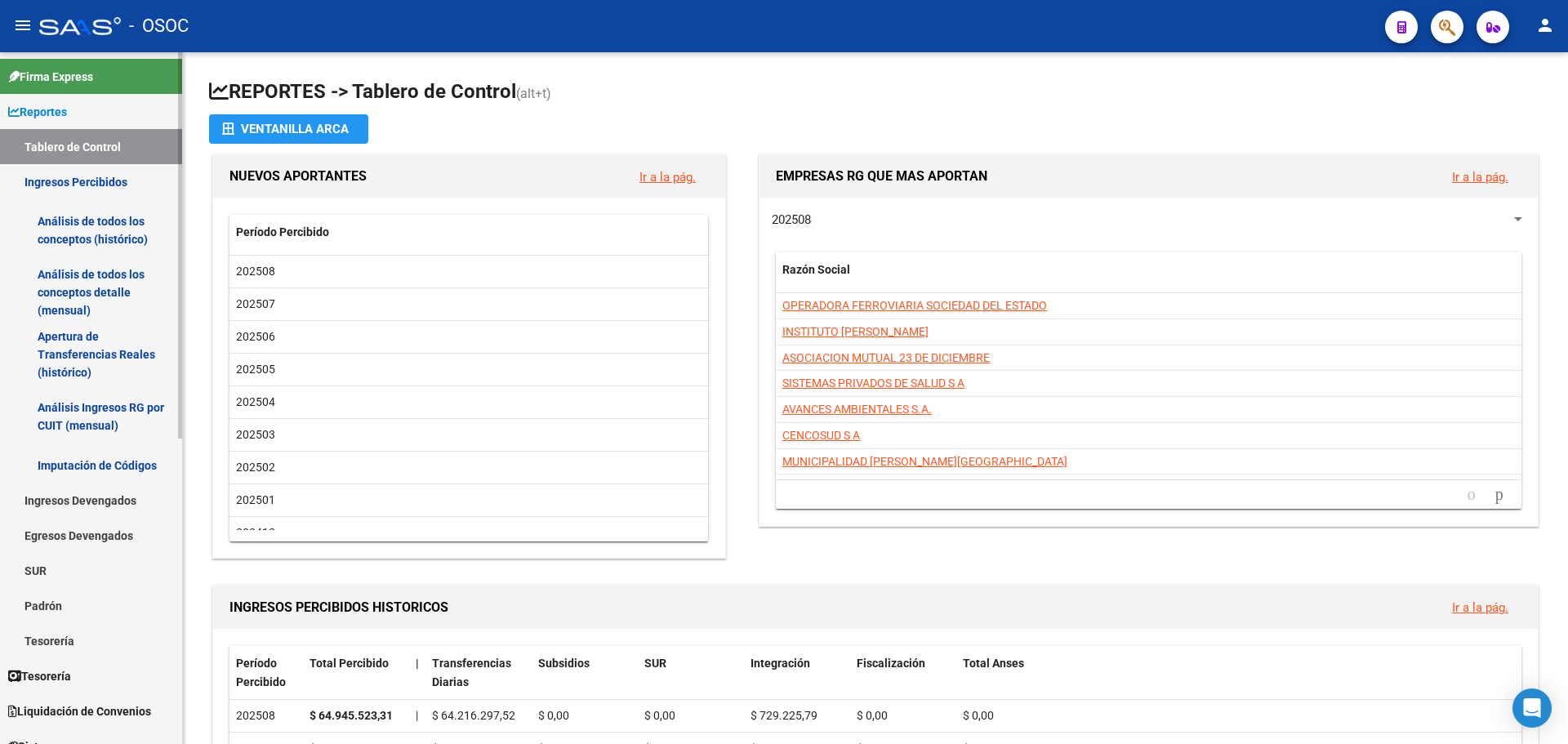
click at [110, 173] on link "Ingresos Percibidos" at bounding box center [91, 181] width 182 height 35
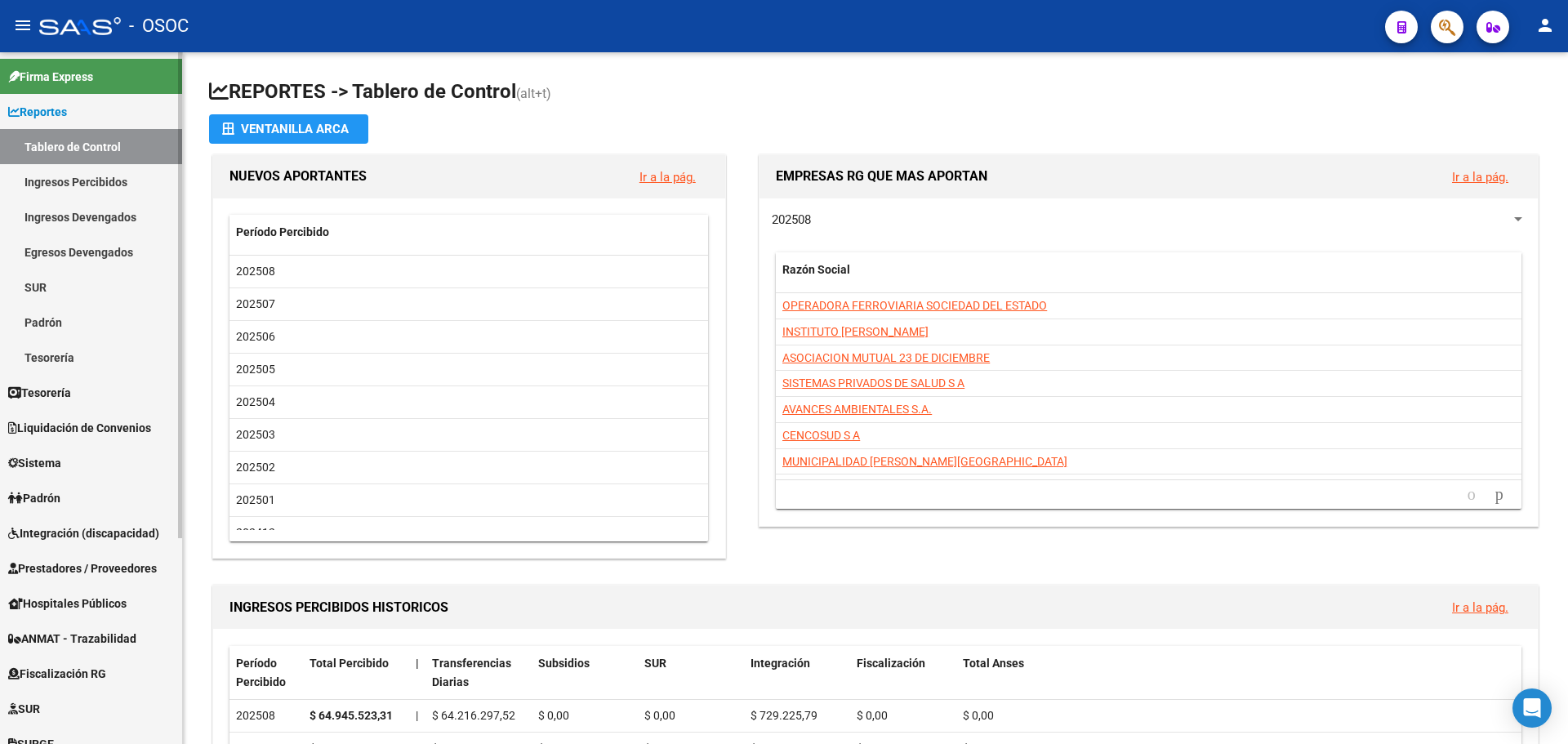
click at [117, 138] on link "Tablero de Control" at bounding box center [91, 146] width 182 height 35
click at [135, 427] on span "Liquidación de Convenios" at bounding box center [79, 428] width 143 height 18
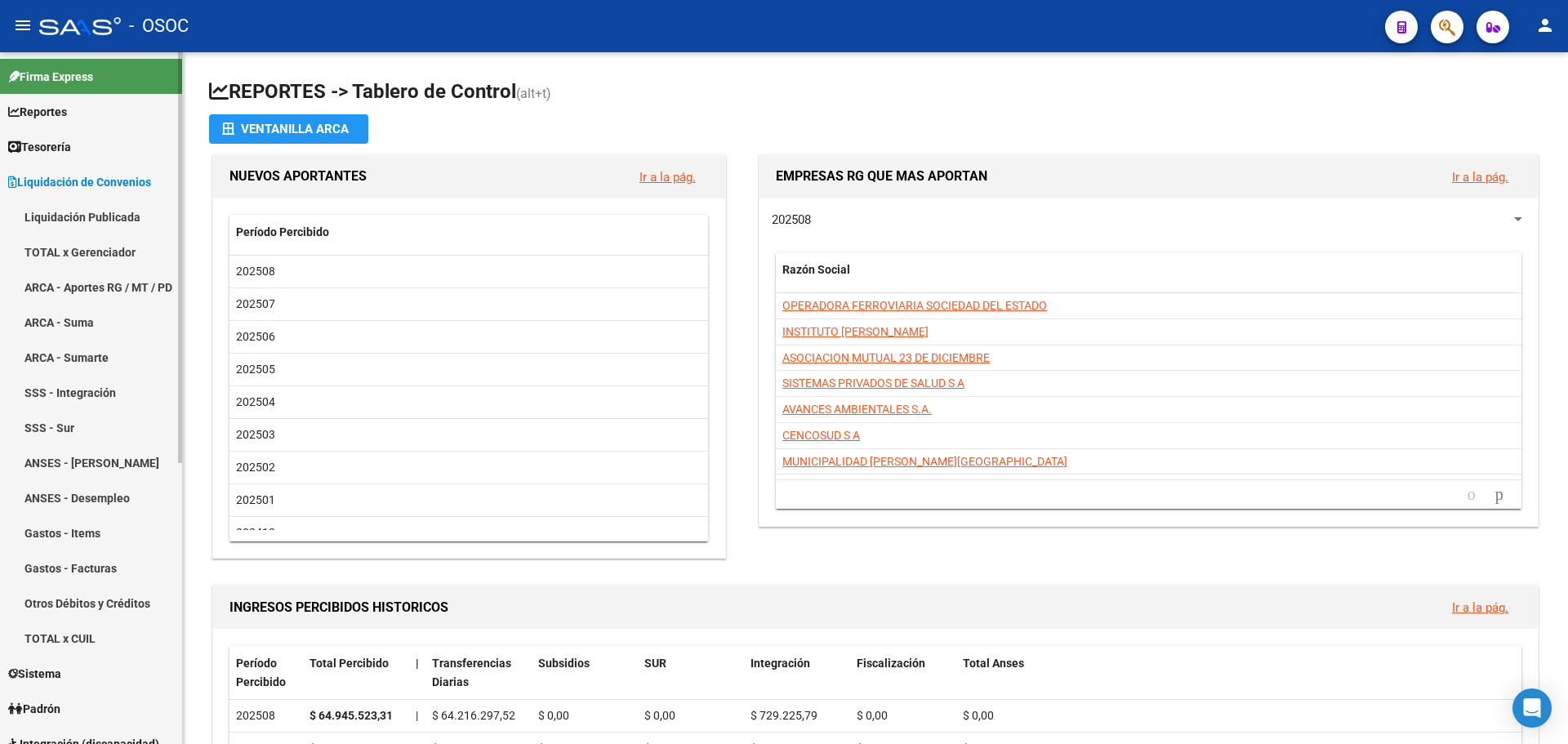
click at [126, 288] on link "ARCA - Aportes RG / MT / PD" at bounding box center [91, 287] width 182 height 35
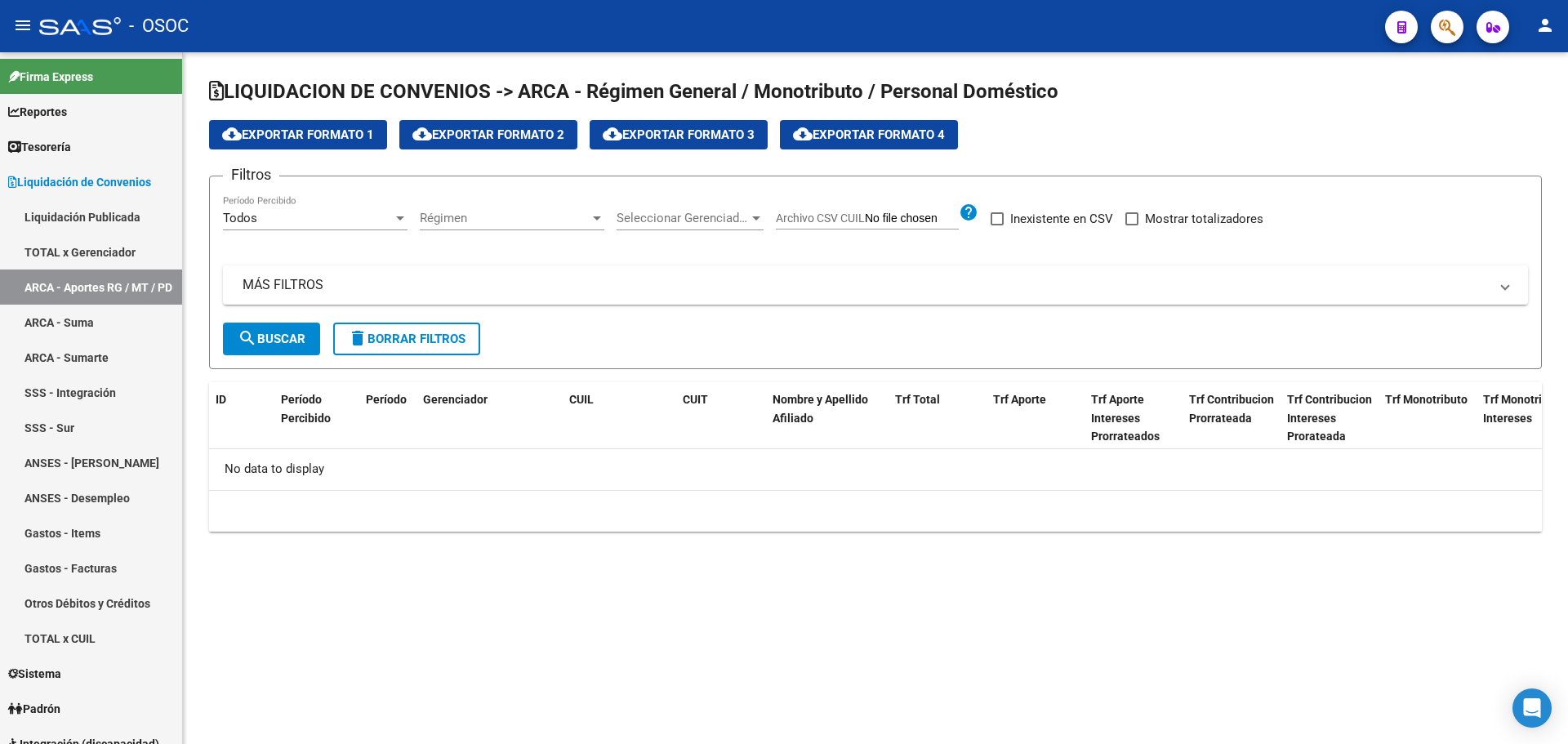
click at [458, 216] on span "Régimen" at bounding box center [505, 218] width 170 height 14
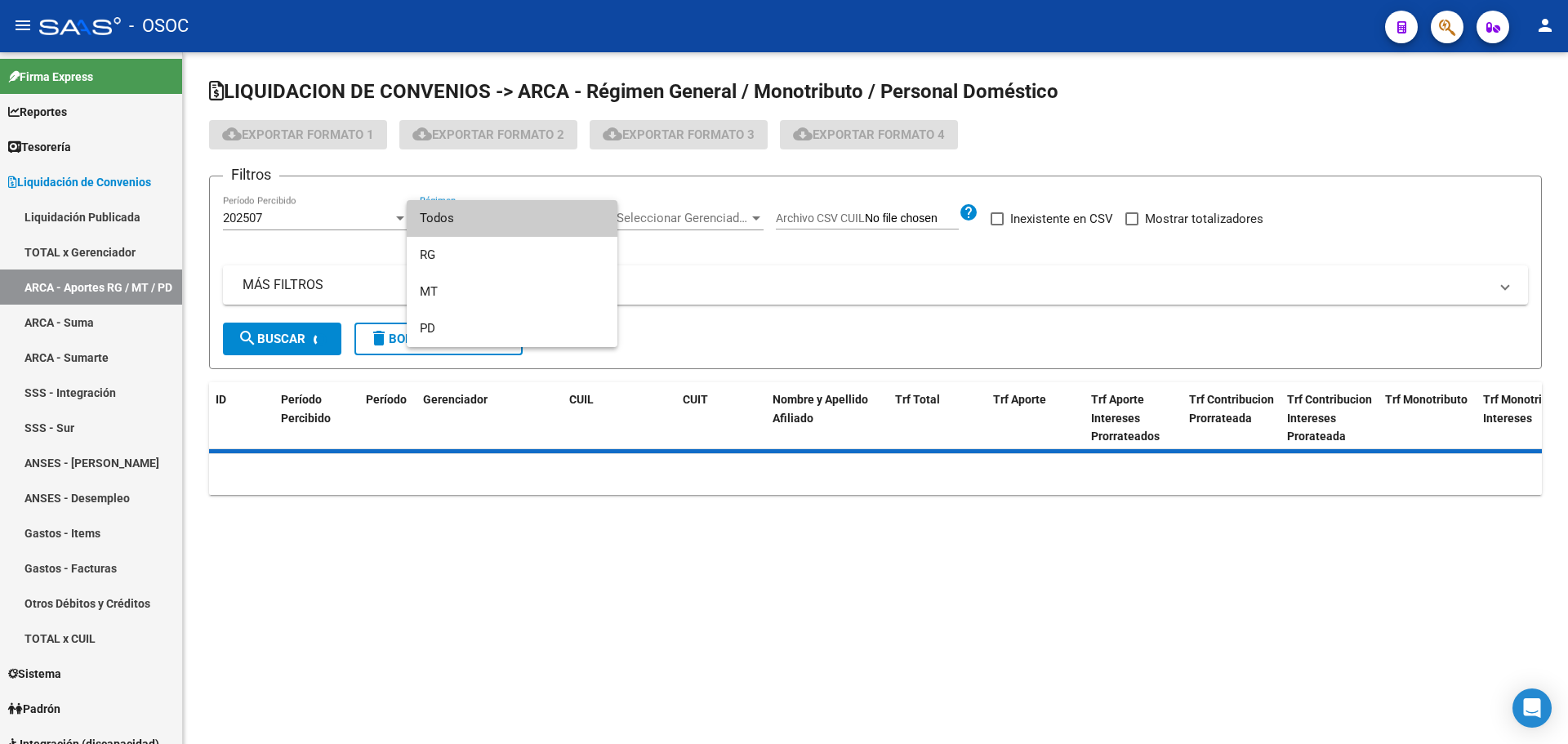
click at [473, 233] on span "Todos" at bounding box center [512, 218] width 185 height 37
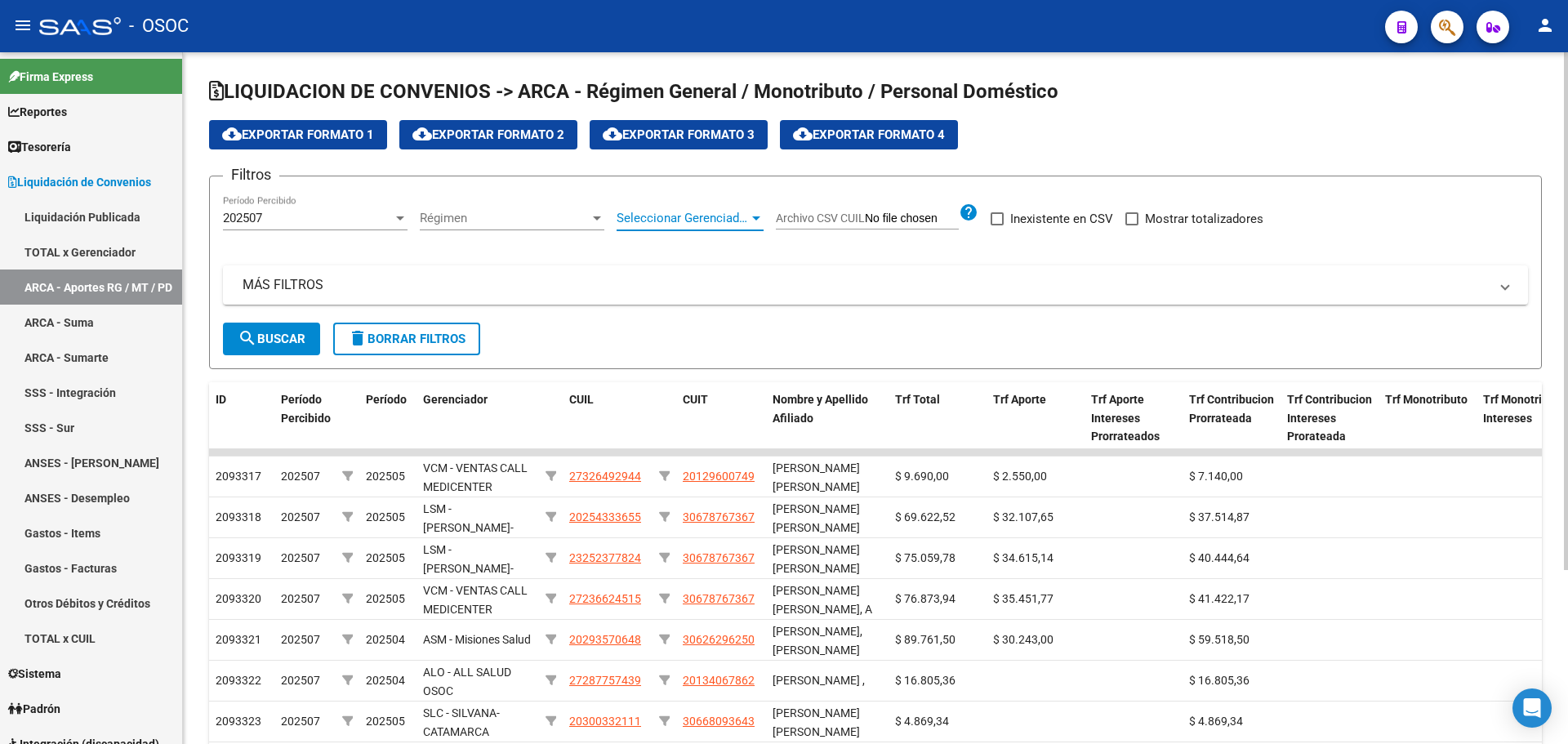
click at [708, 222] on span "Seleccionar Gerenciador" at bounding box center [683, 218] width 133 height 14
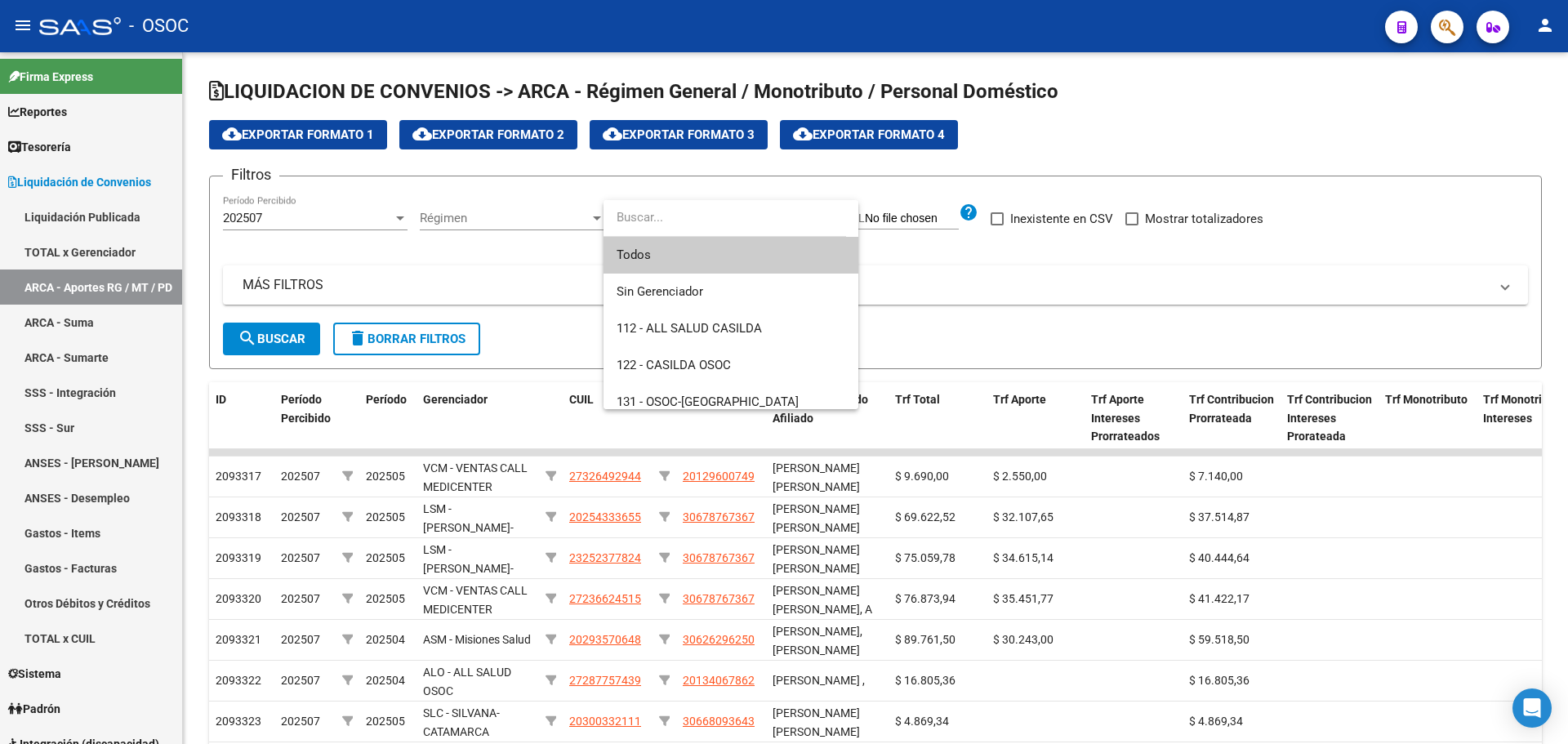
click at [707, 244] on span "Todos" at bounding box center [731, 255] width 229 height 37
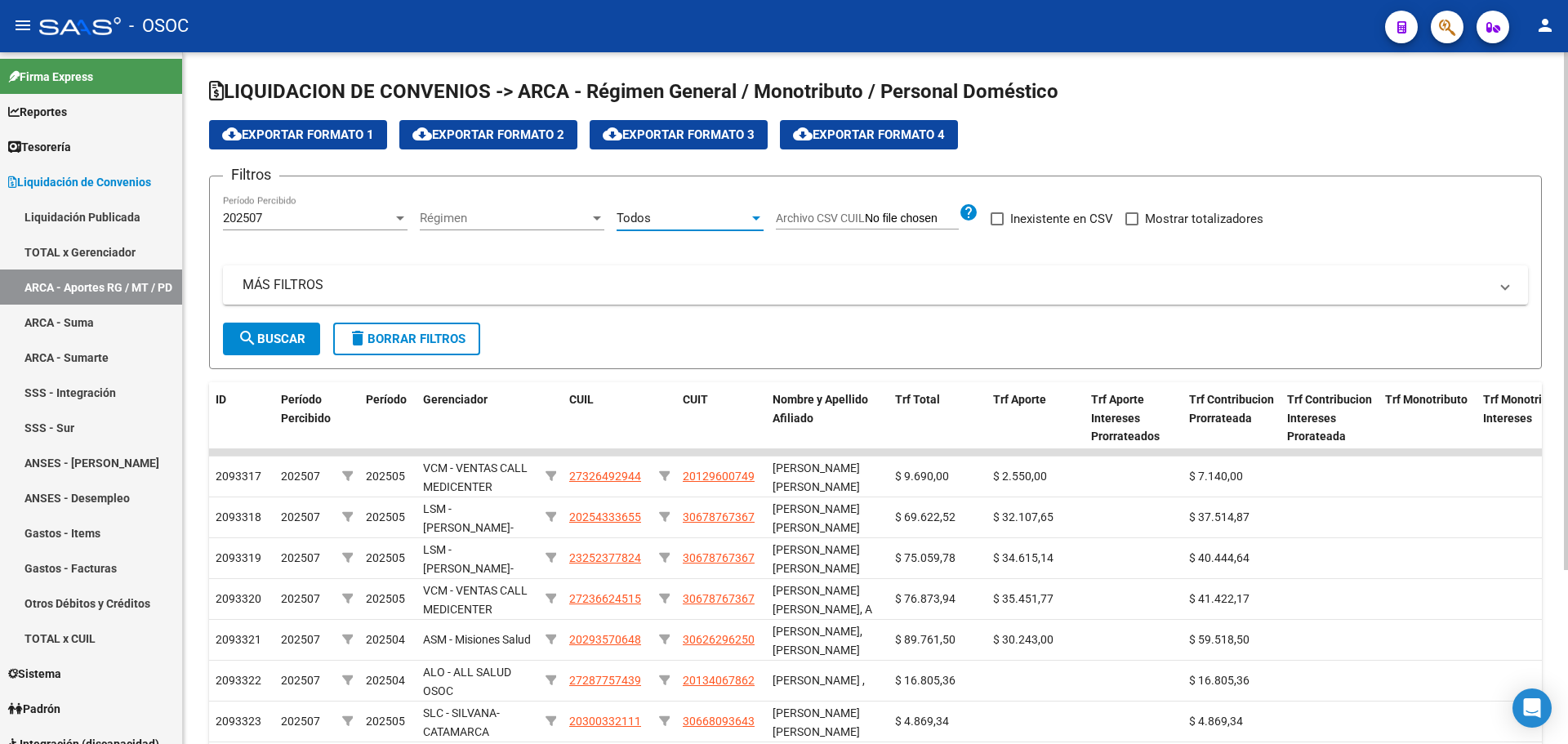
click at [244, 354] on button "search Buscar" at bounding box center [272, 339] width 97 height 32
click at [602, 307] on div "MÁS FILTROS ID CUIL CUIT Archivo CSV CUIT help Período Desde(AAAAMM) Período Ha…" at bounding box center [876, 294] width 1305 height 57
click at [308, 137] on span "cloud_download Exportar Formato 1" at bounding box center [298, 134] width 152 height 14
